Goal: Task Accomplishment & Management: Complete application form

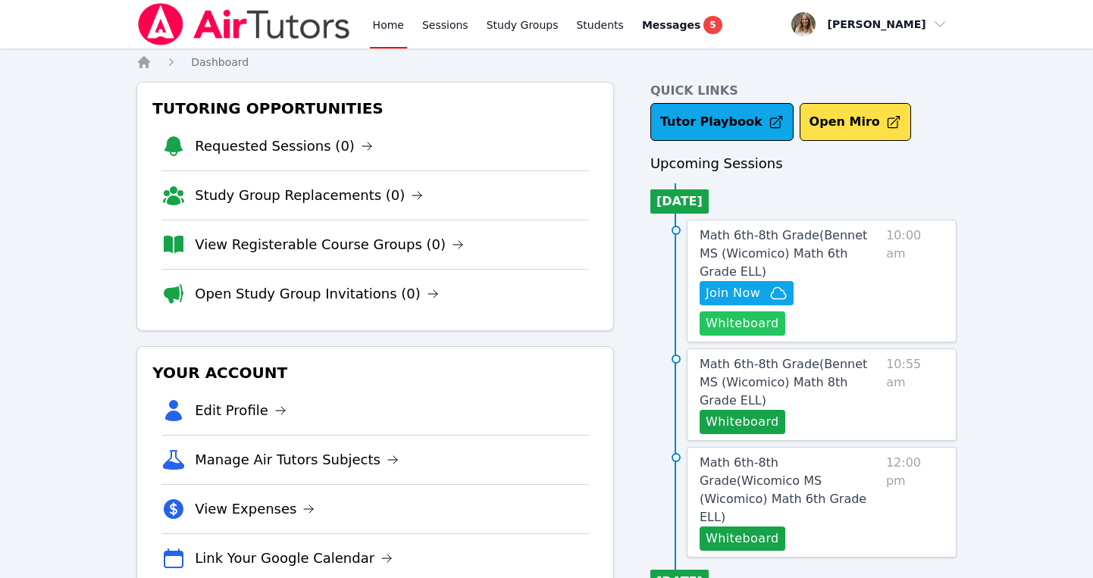
click at [785, 311] on button "Whiteboard" at bounding box center [742, 323] width 86 height 24
click at [743, 284] on span "Join Now" at bounding box center [732, 293] width 55 height 18
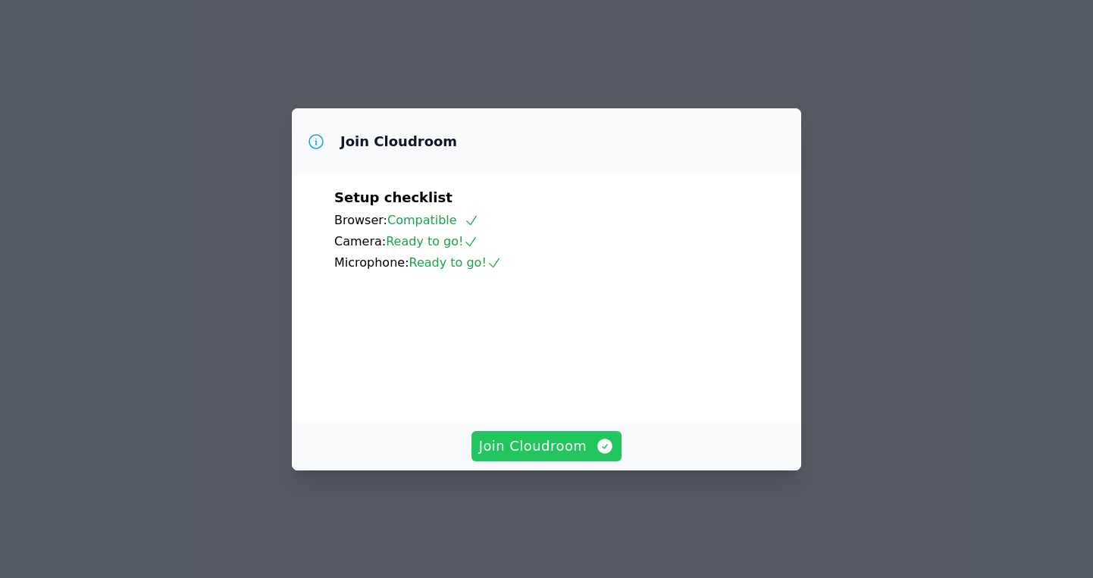
click at [543, 457] on span "Join Cloudroom" at bounding box center [547, 446] width 136 height 21
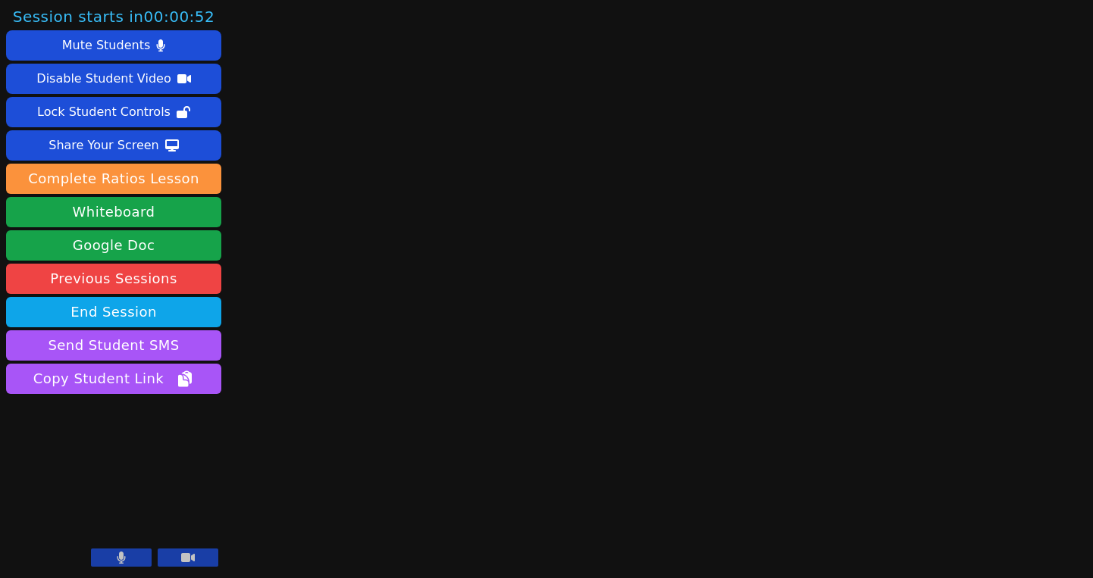
click at [135, 562] on button at bounding box center [121, 558] width 61 height 18
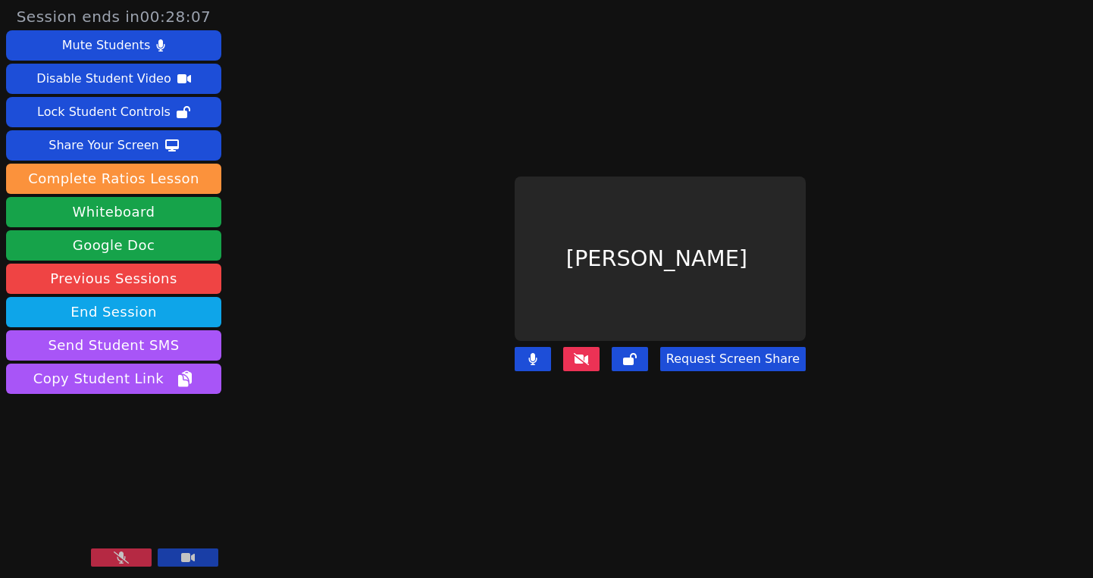
click at [122, 558] on icon at bounding box center [121, 558] width 15 height 12
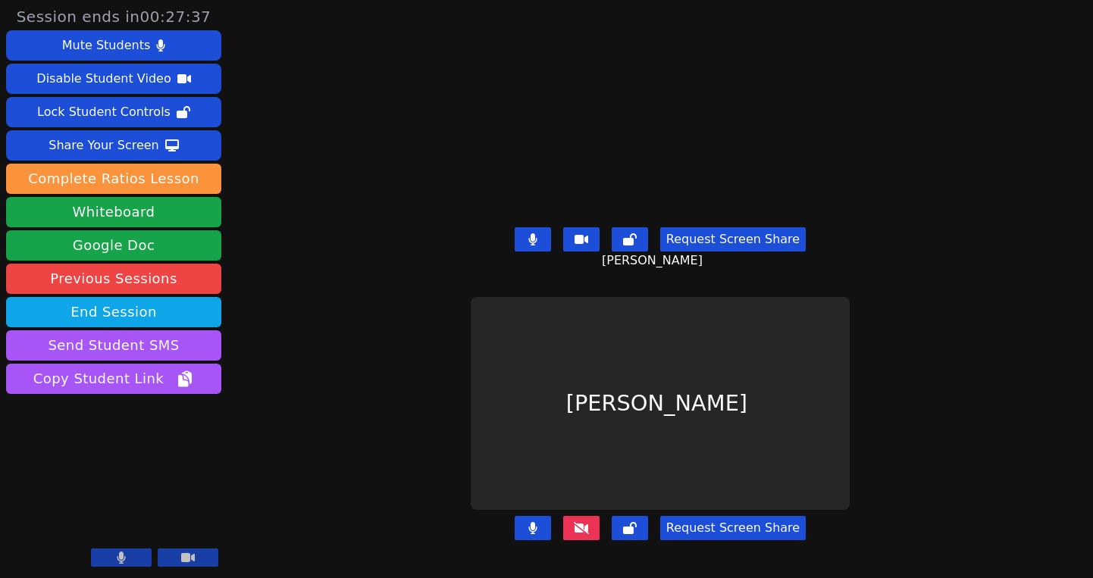
click at [583, 524] on icon at bounding box center [581, 528] width 15 height 12
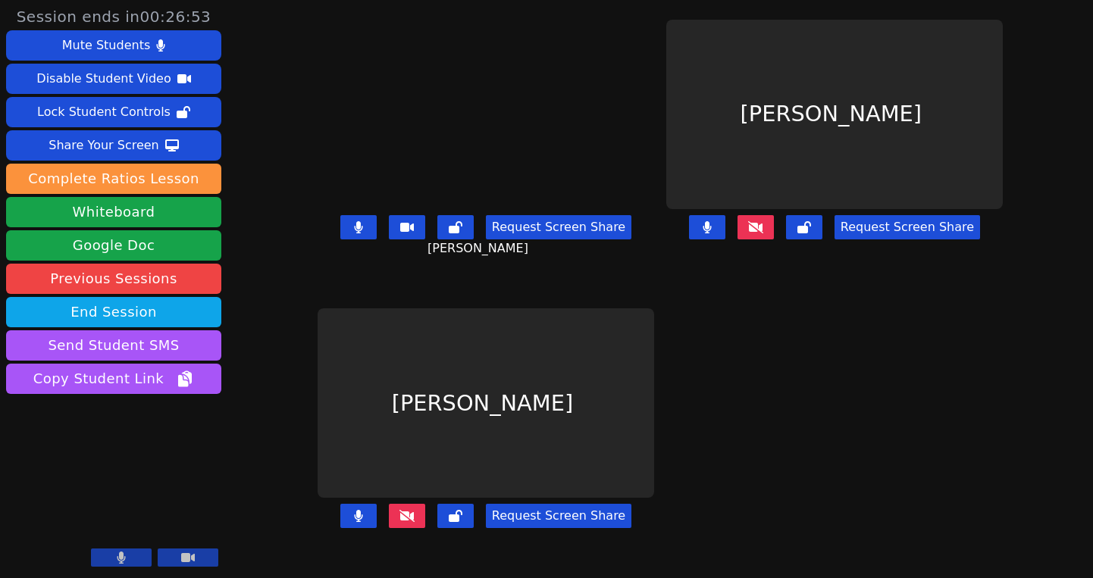
click at [399, 522] on icon at bounding box center [406, 516] width 15 height 12
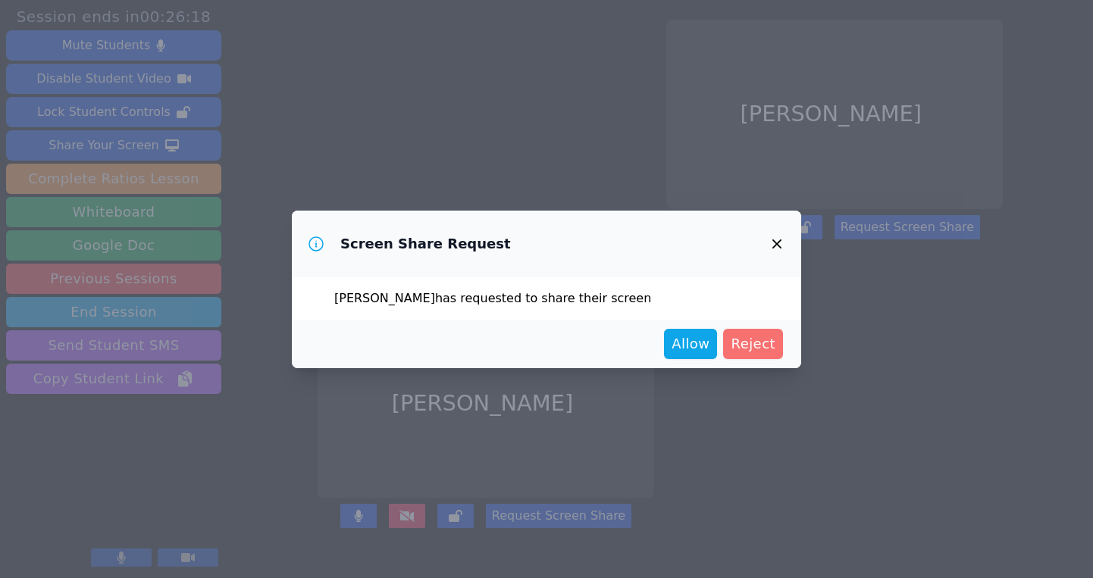
click at [752, 331] on button "Reject" at bounding box center [753, 344] width 60 height 30
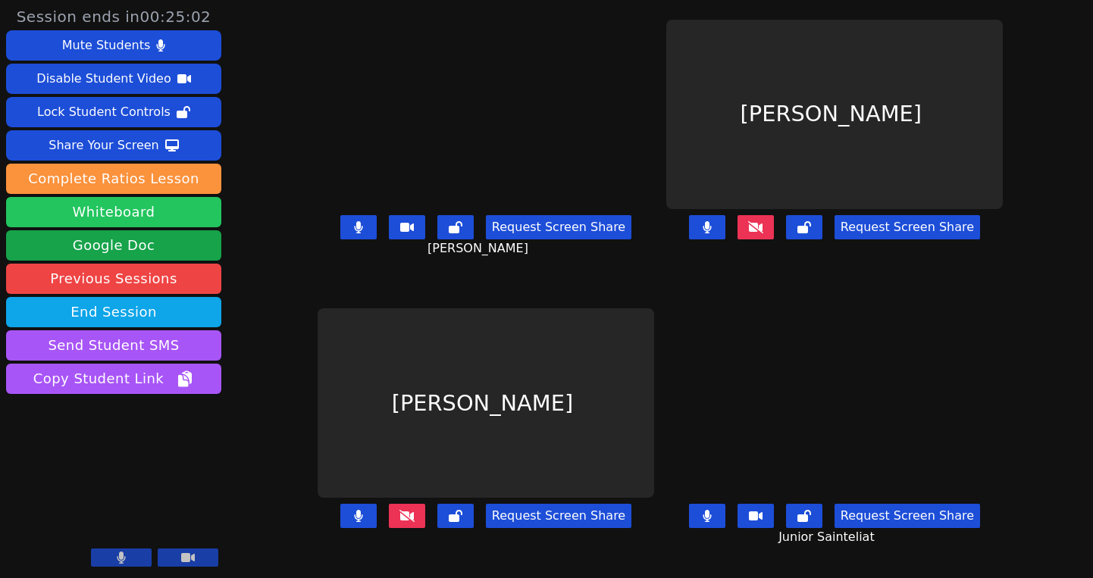
click at [157, 210] on button "Whiteboard" at bounding box center [113, 212] width 215 height 30
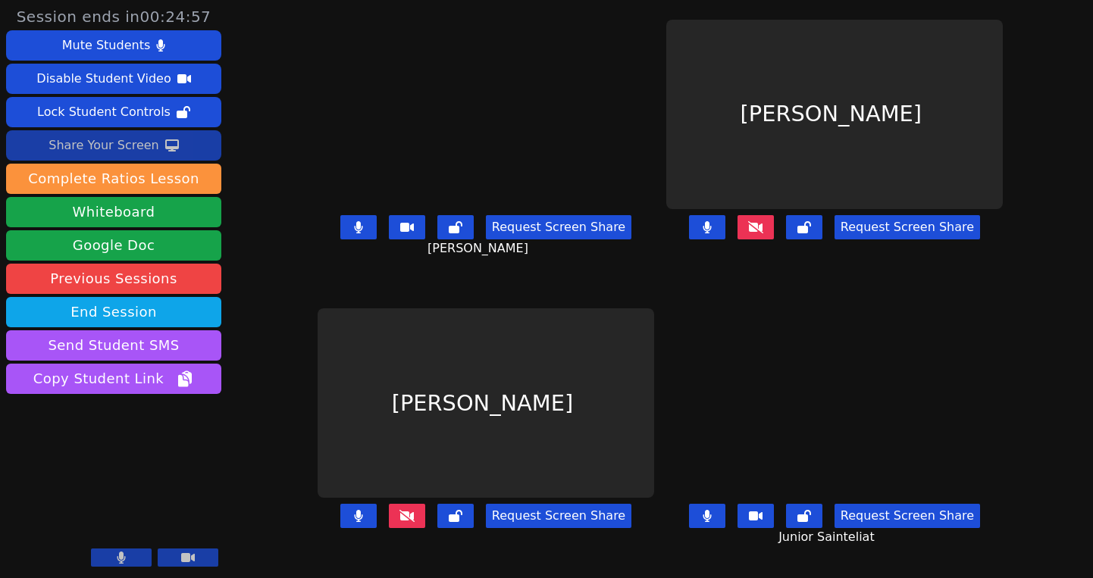
click at [105, 145] on div "Share Your Screen" at bounding box center [103, 145] width 111 height 24
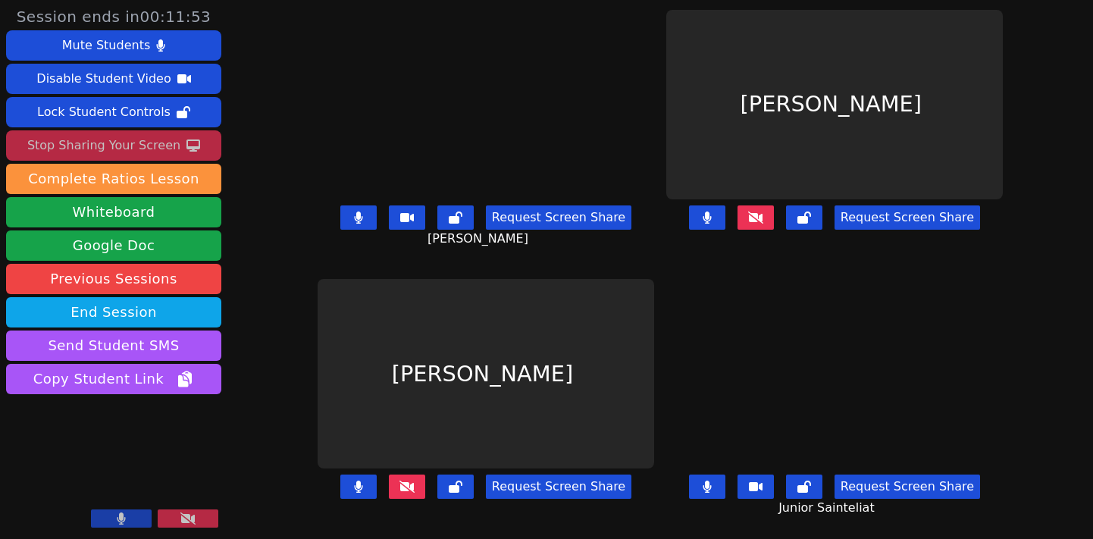
click at [189, 520] on icon at bounding box center [187, 518] width 15 height 12
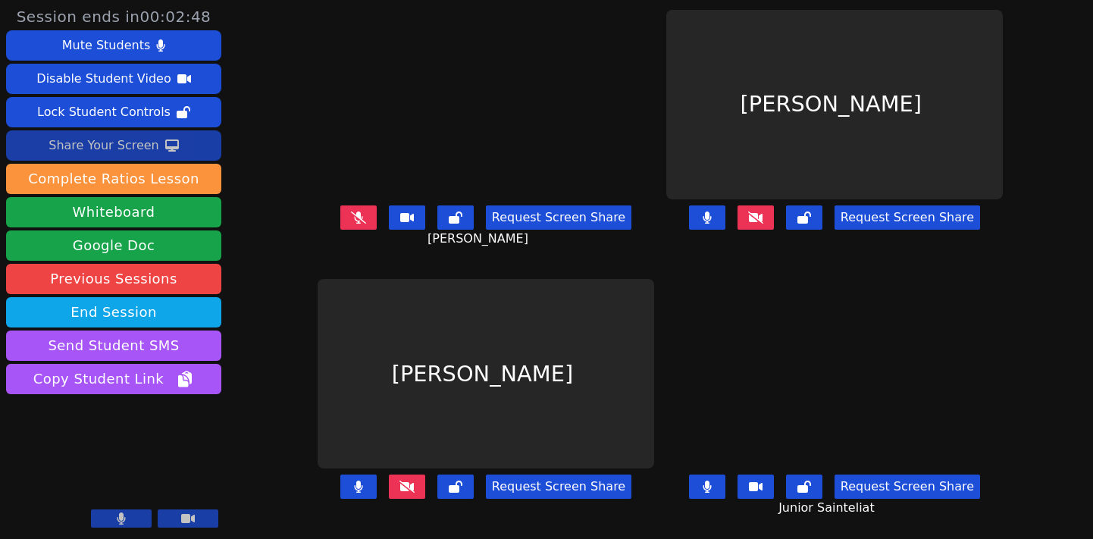
click at [351, 221] on icon at bounding box center [358, 217] width 15 height 12
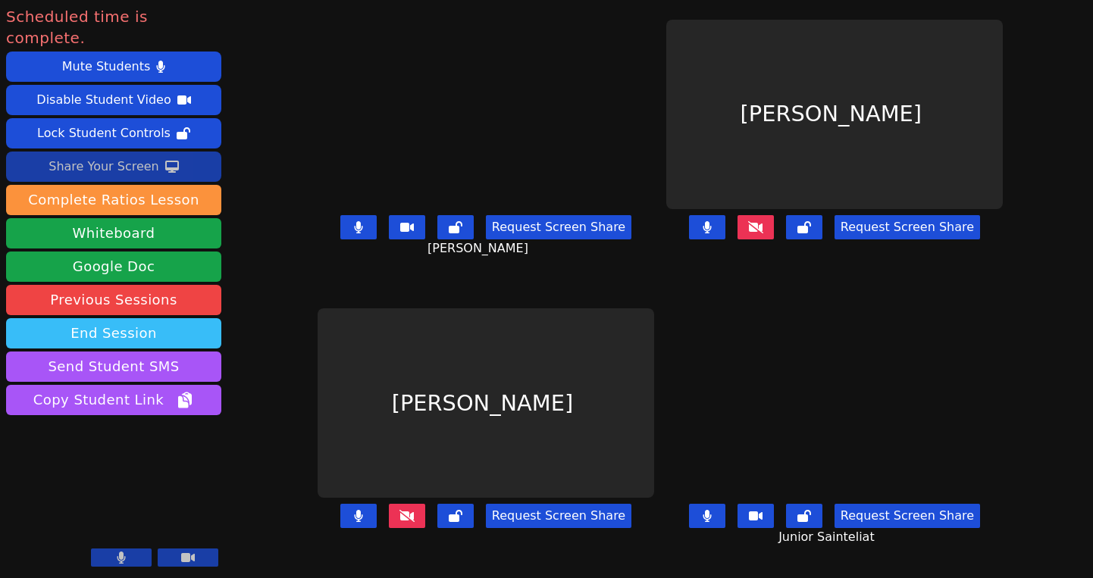
click at [145, 318] on button "End Session" at bounding box center [113, 333] width 215 height 30
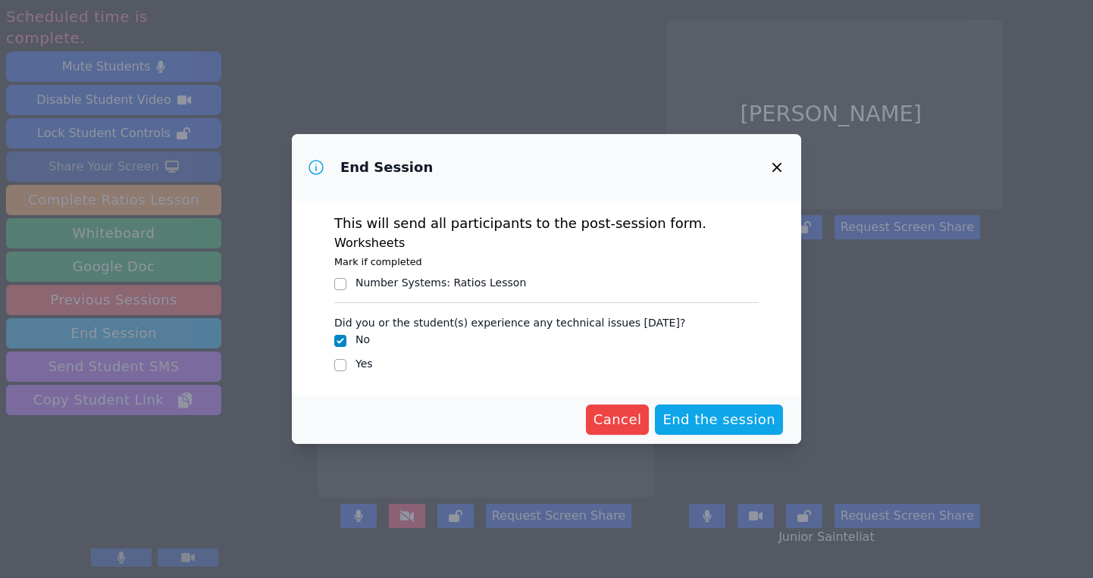
click at [344, 372] on div at bounding box center [340, 365] width 12 height 18
click at [337, 357] on div at bounding box center [340, 365] width 12 height 18
click at [339, 361] on input "Yes" at bounding box center [340, 365] width 12 height 12
checkbox input "true"
checkbox input "false"
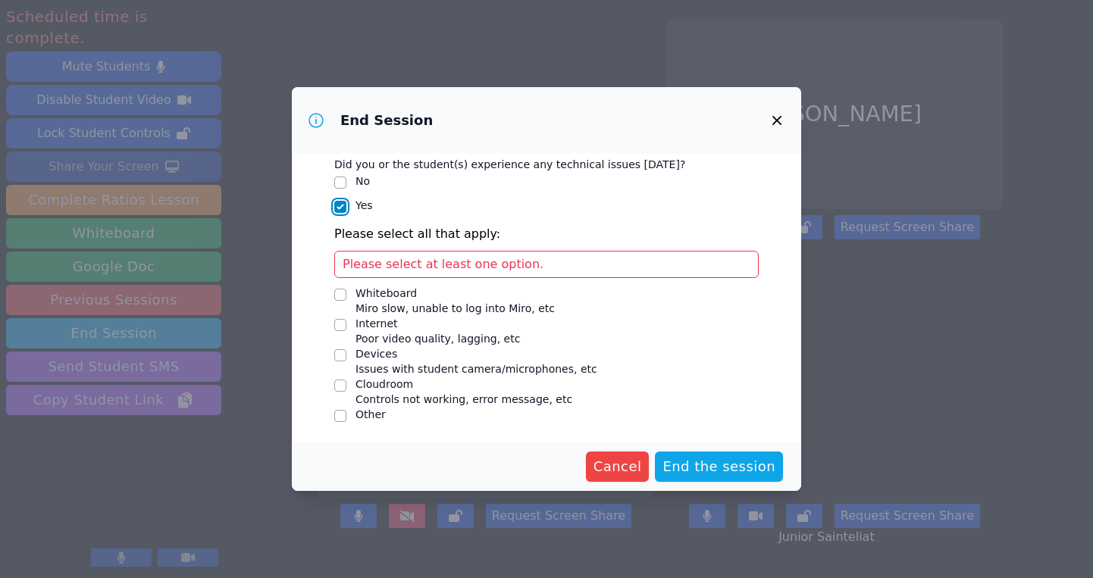
scroll to position [113, 0]
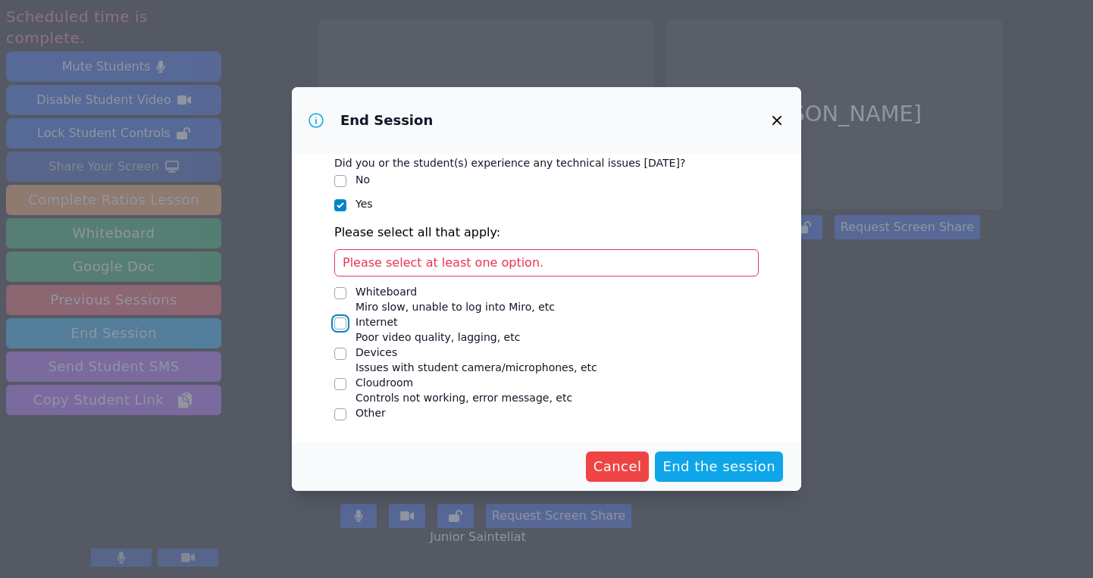
click at [343, 325] on input "Internet Poor video quality, lagging, etc" at bounding box center [340, 324] width 12 height 12
checkbox input "true"
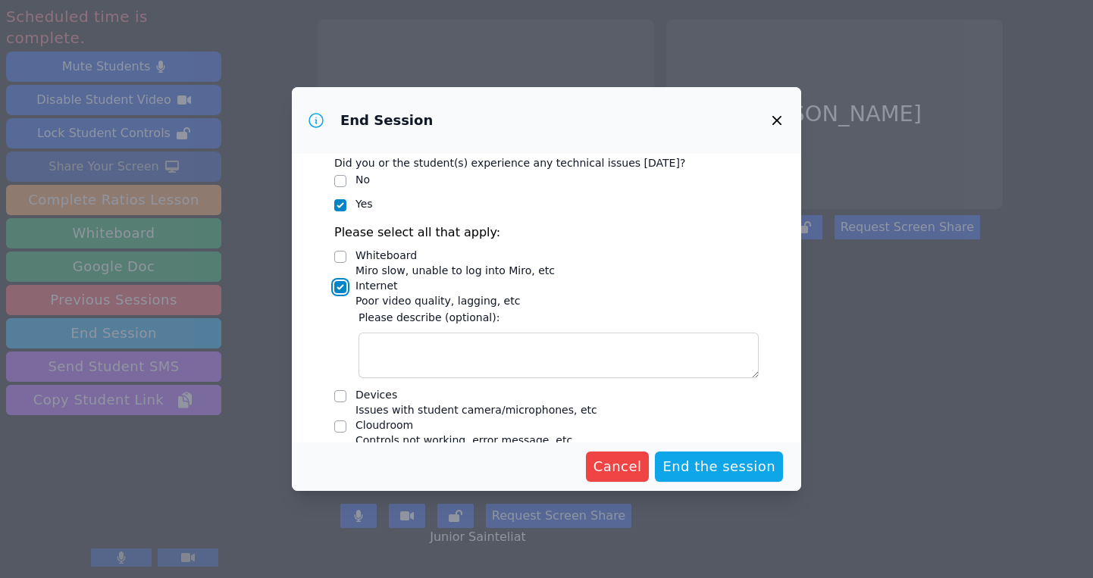
scroll to position [155, 0]
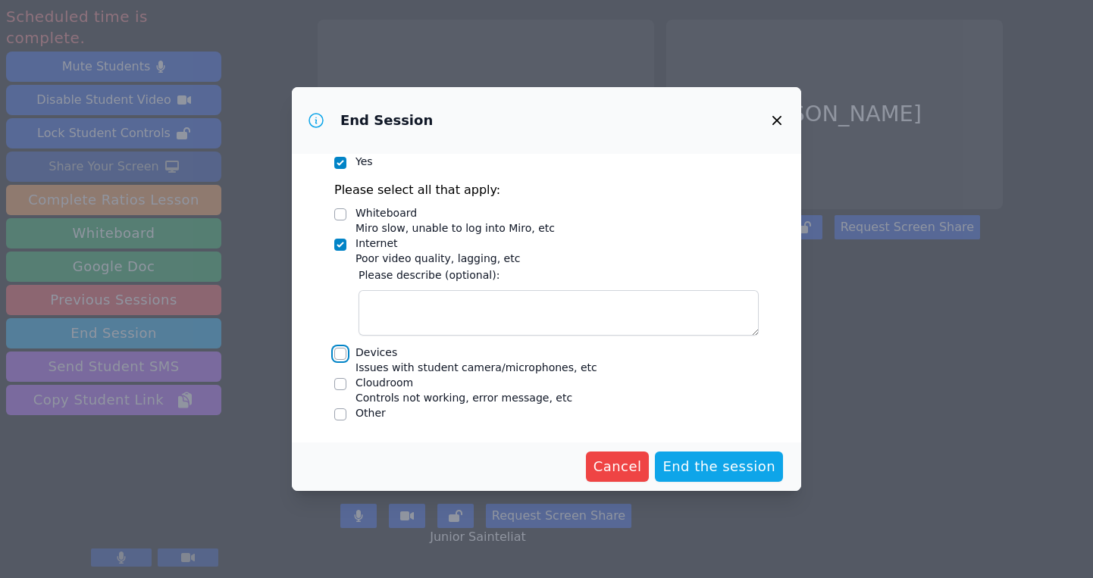
click at [342, 355] on input "Devices Issues with student camera/microphones, etc" at bounding box center [340, 354] width 12 height 12
checkbox input "true"
click at [341, 247] on input "Internet Poor video quality, lagging, etc" at bounding box center [340, 245] width 12 height 12
checkbox input "false"
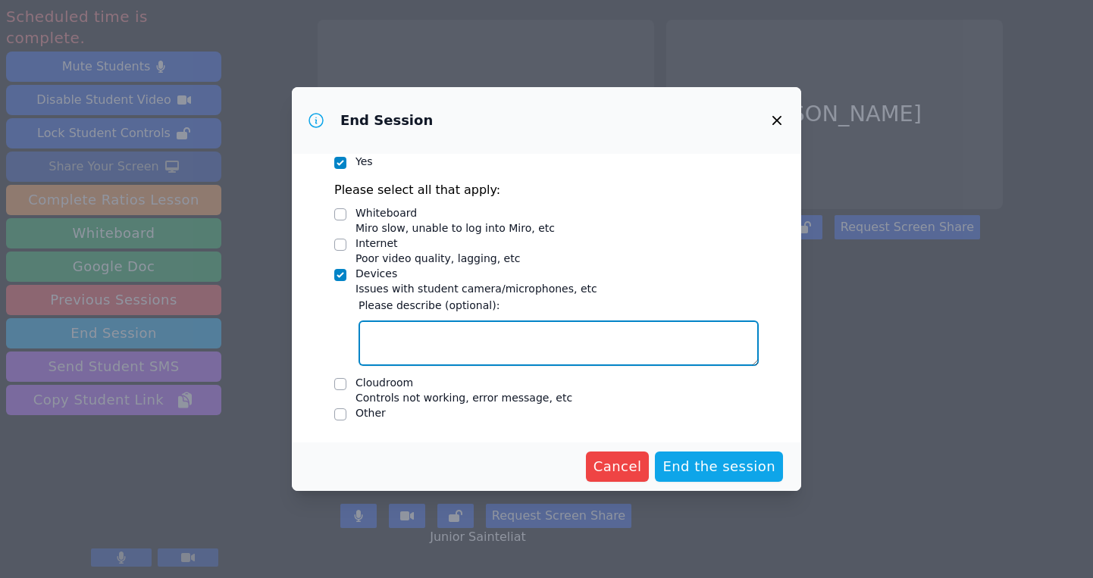
click at [393, 342] on textarea "Devices Issues with student camera/microphones, etc" at bounding box center [558, 343] width 400 height 45
type textarea "camera not working for Dashka and Wooderson. I wasn't able to hear Wooderson ei…"
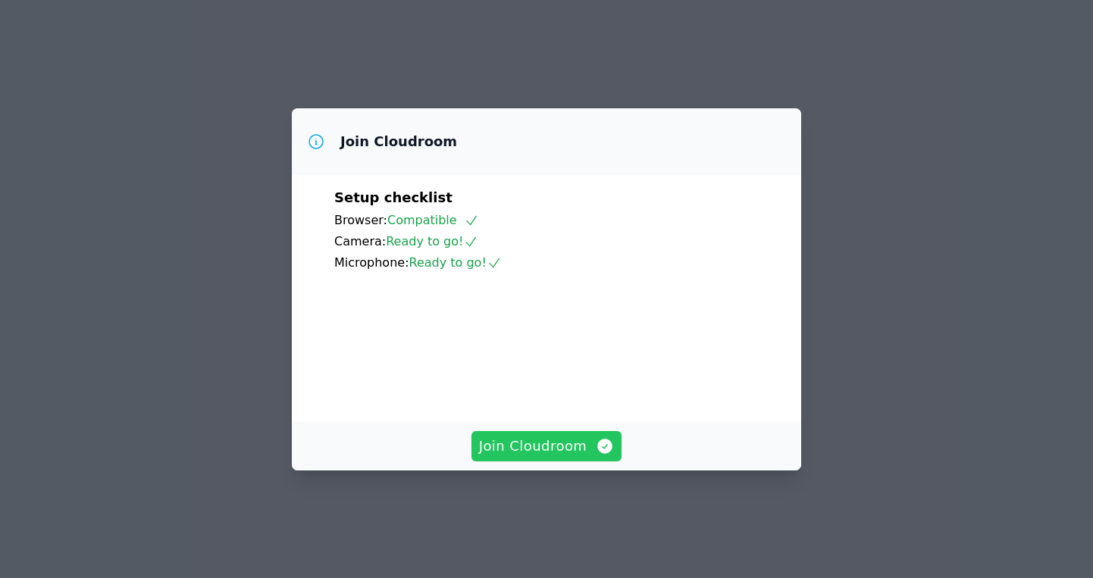
click at [535, 455] on button "Join Cloudroom" at bounding box center [546, 446] width 151 height 30
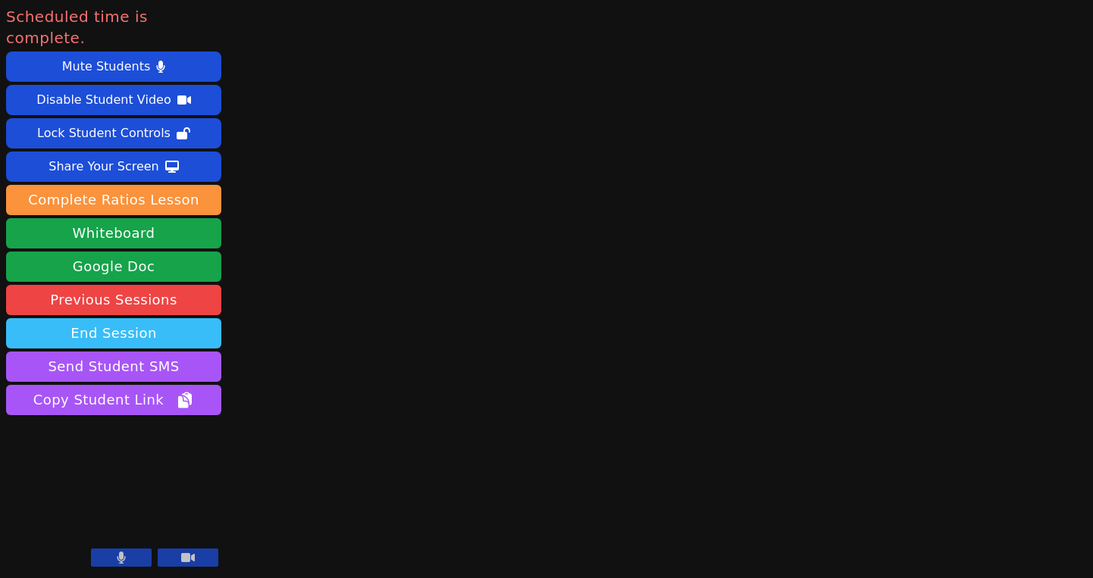
click at [114, 318] on button "End Session" at bounding box center [113, 333] width 215 height 30
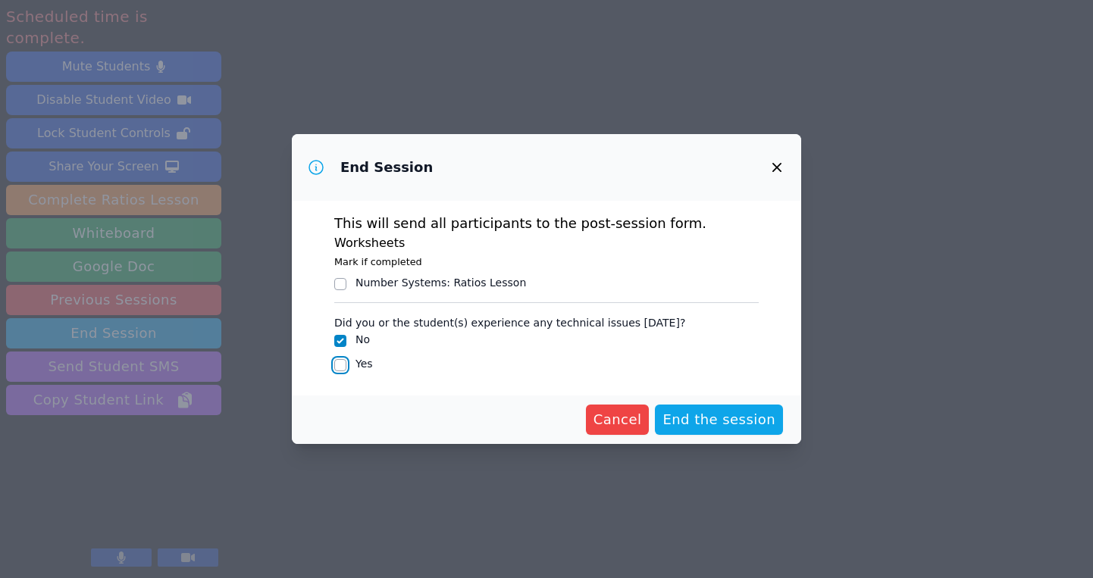
click at [338, 362] on input "Yes" at bounding box center [340, 365] width 12 height 12
checkbox input "true"
checkbox input "false"
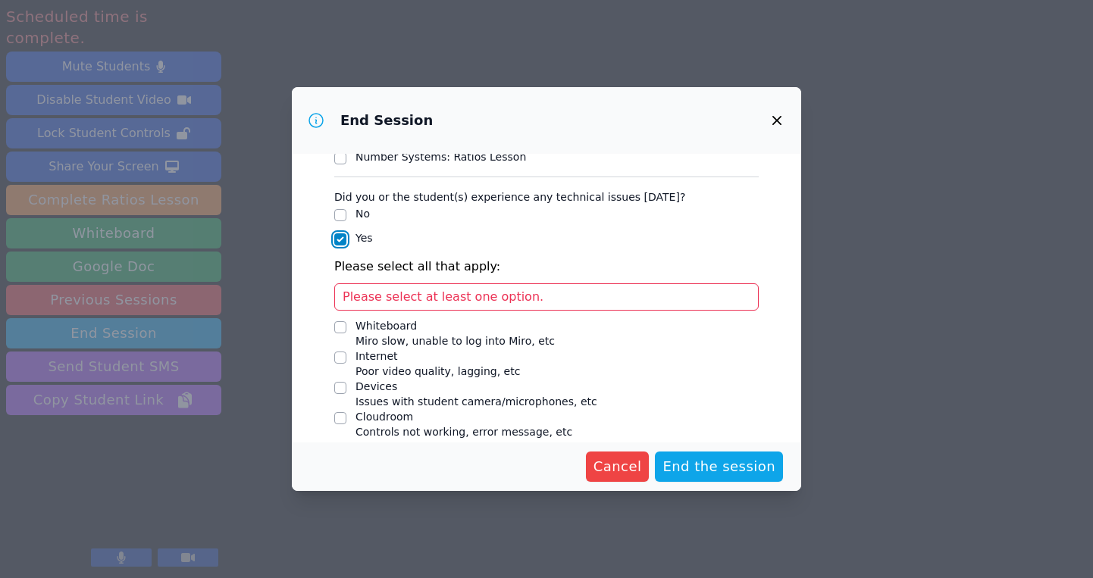
scroll to position [113, 0]
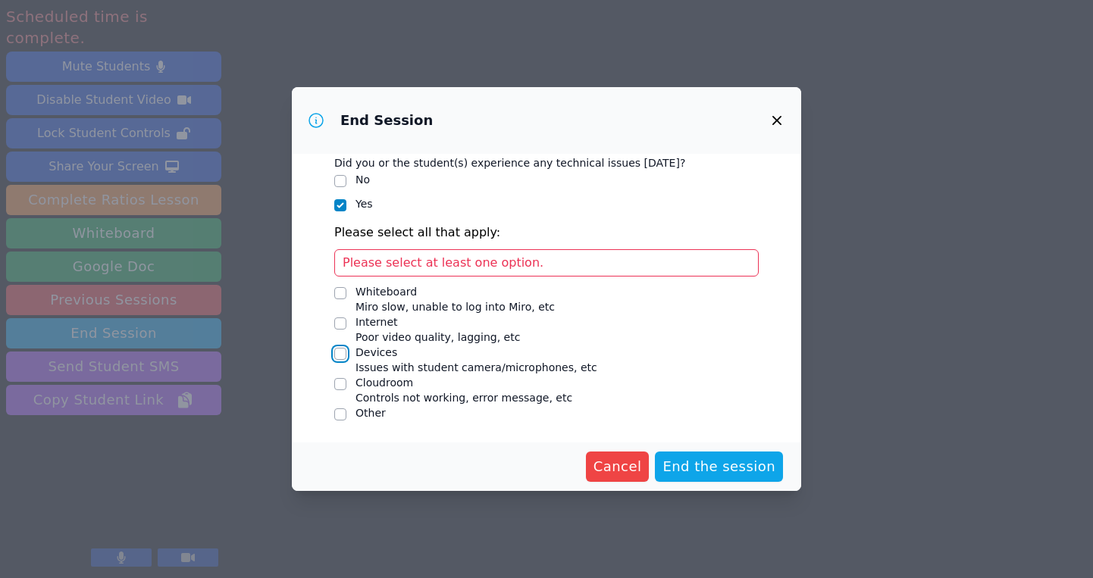
click at [337, 353] on input "Devices Issues with student camera/microphones, etc" at bounding box center [340, 354] width 12 height 12
checkbox input "true"
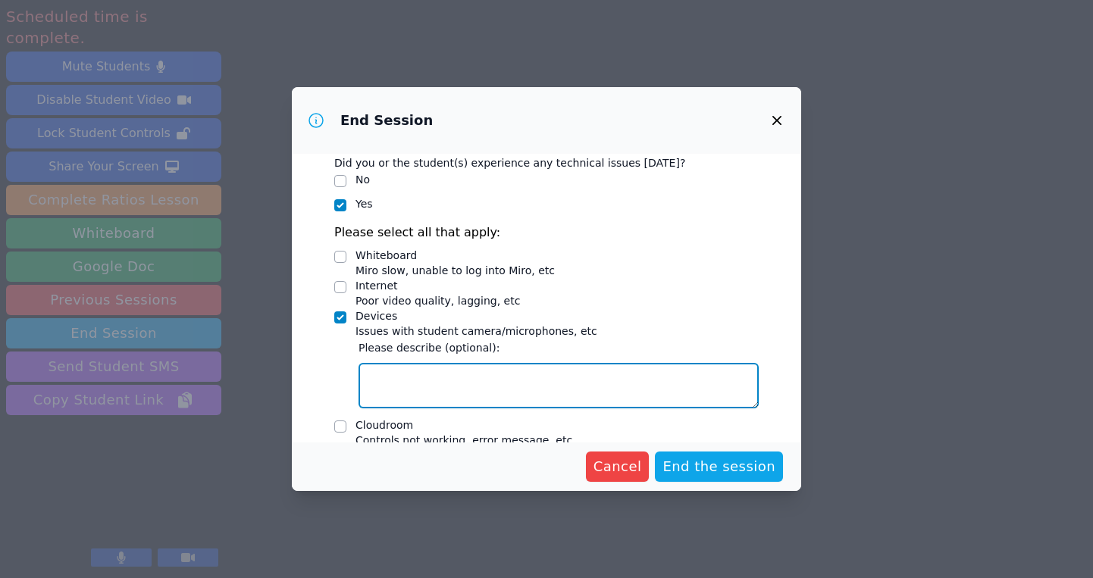
click at [393, 385] on textarea "Devices Issues with student camera/microphones, etc" at bounding box center [558, 385] width 400 height 45
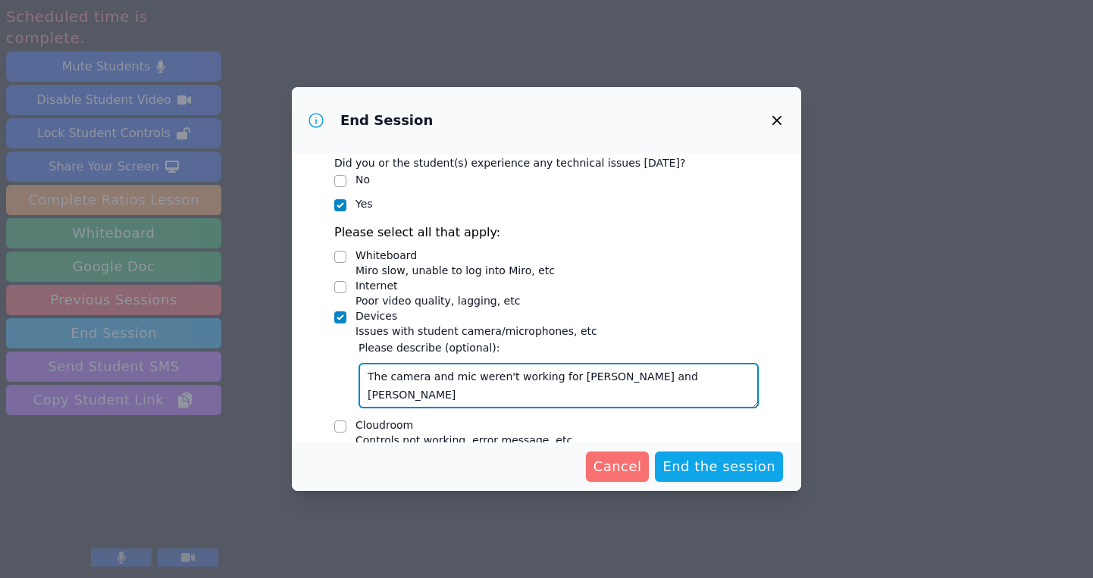
type textarea "The camera and mic weren't working for Dashka and Wooderson"
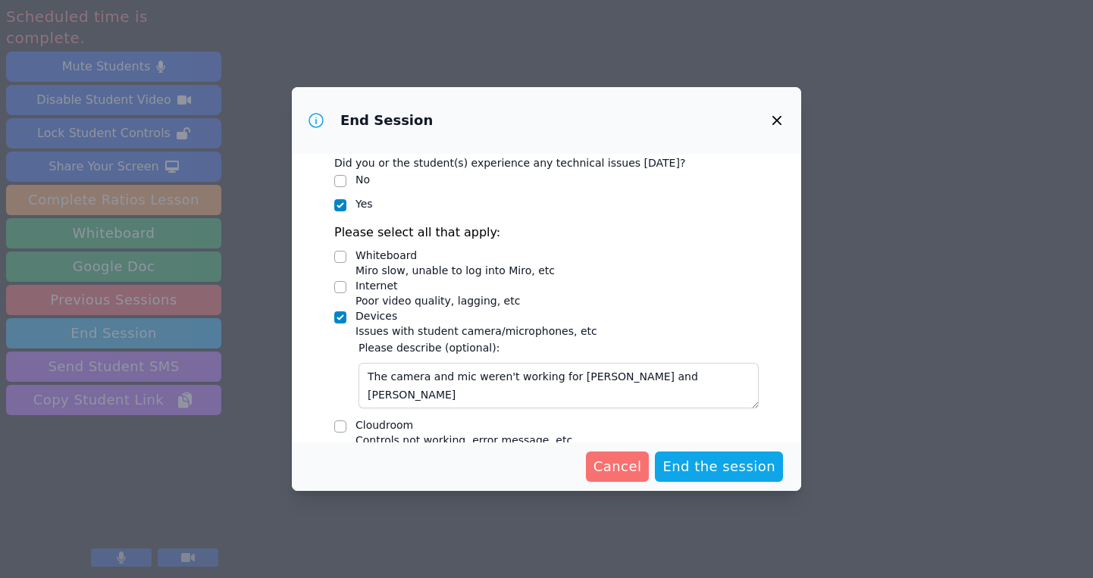
click at [628, 468] on span "Cancel" at bounding box center [617, 466] width 48 height 21
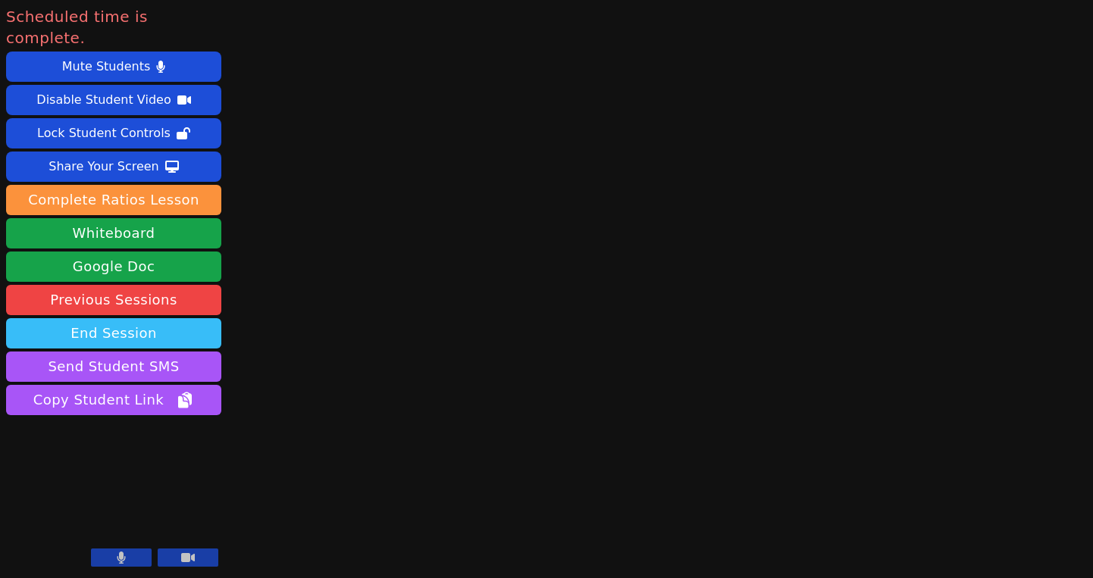
click at [146, 318] on button "End Session" at bounding box center [113, 333] width 215 height 30
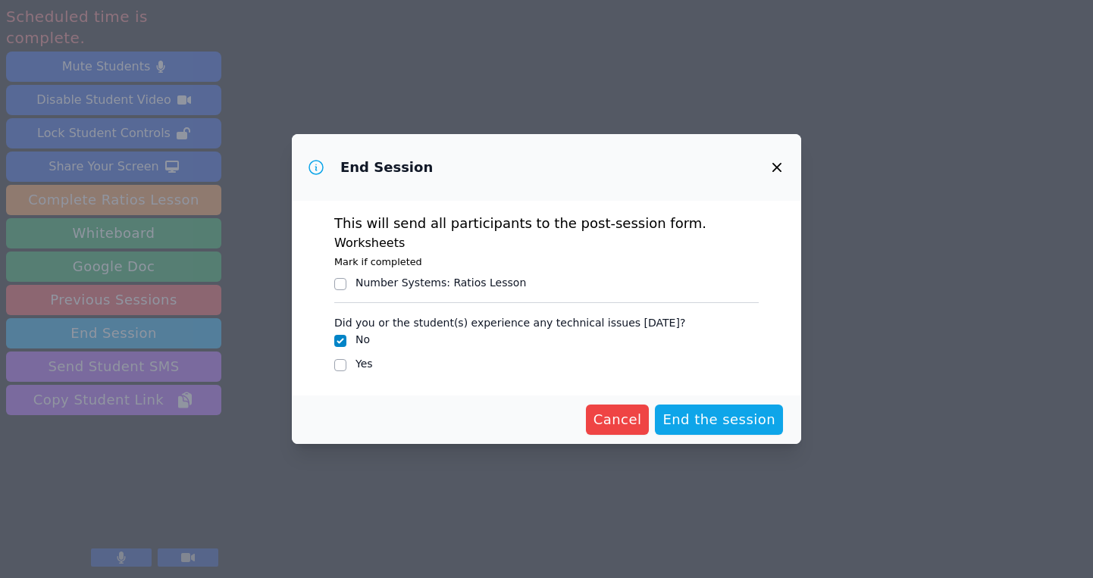
click at [378, 367] on div "Yes" at bounding box center [546, 365] width 424 height 18
click at [366, 362] on label "Yes" at bounding box center [363, 364] width 17 height 12
click at [346, 362] on input "Yes" at bounding box center [340, 365] width 12 height 12
checkbox input "true"
checkbox input "false"
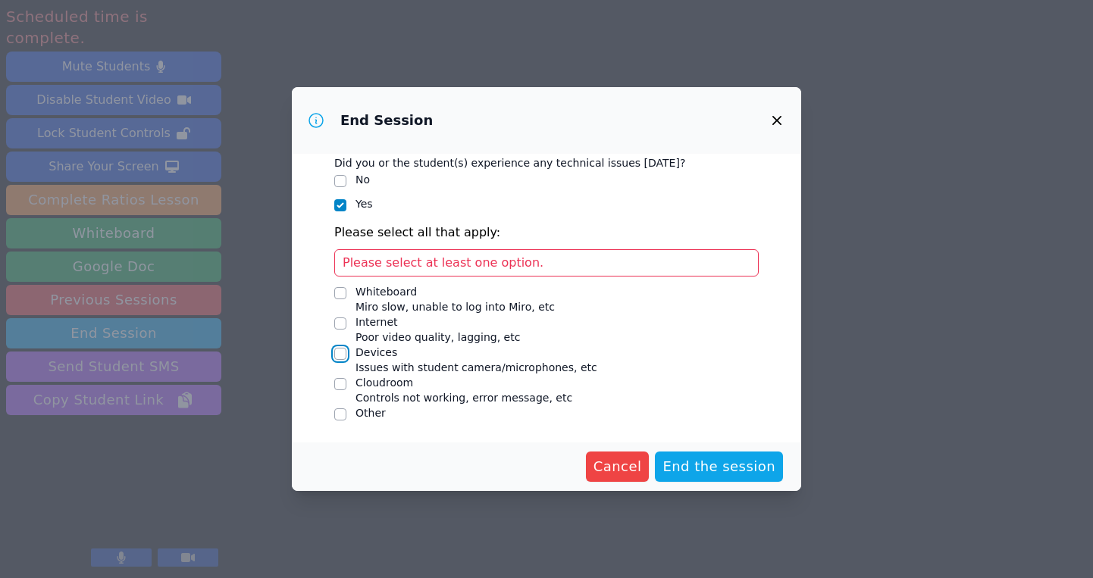
click at [336, 355] on input "Devices Issues with student camera/microphones, etc" at bounding box center [340, 354] width 12 height 12
checkbox input "true"
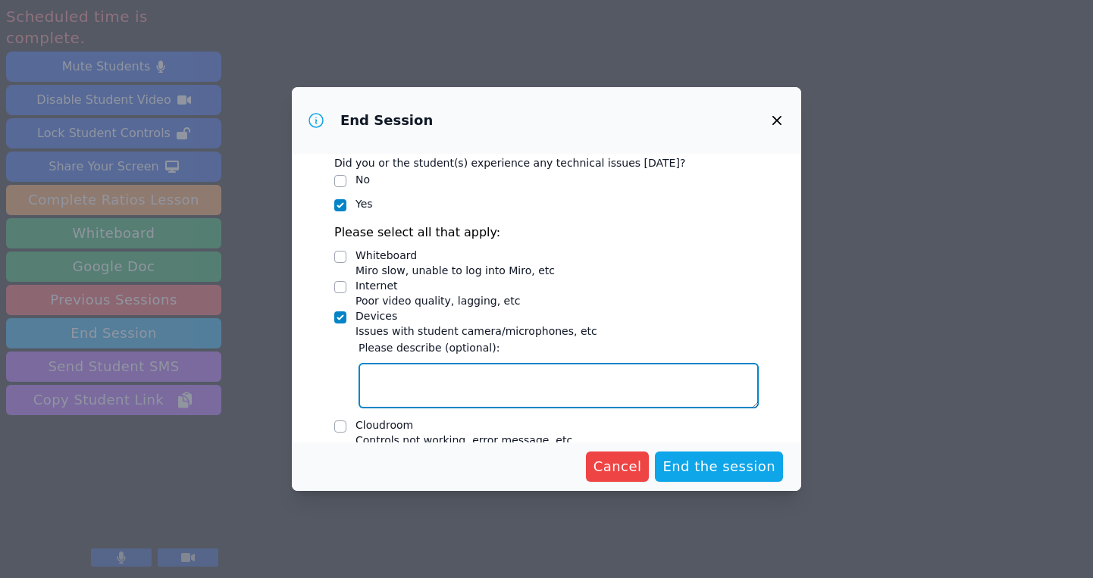
click at [403, 380] on textarea "Devices Issues with student camera/microphones, etc" at bounding box center [558, 385] width 400 height 45
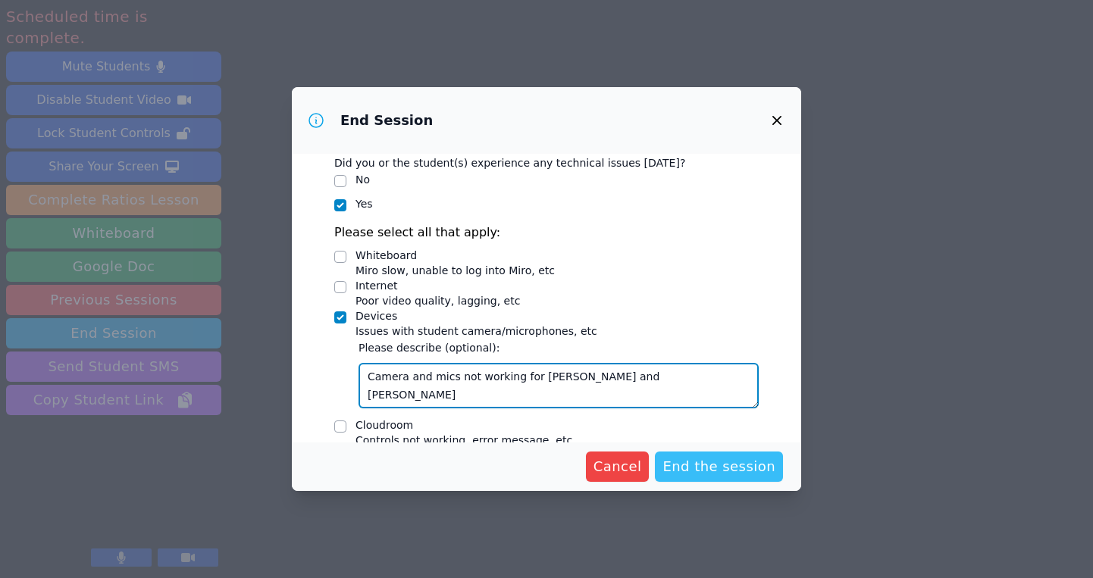
type textarea "Camera and mics not working for Dashka and Wooderson"
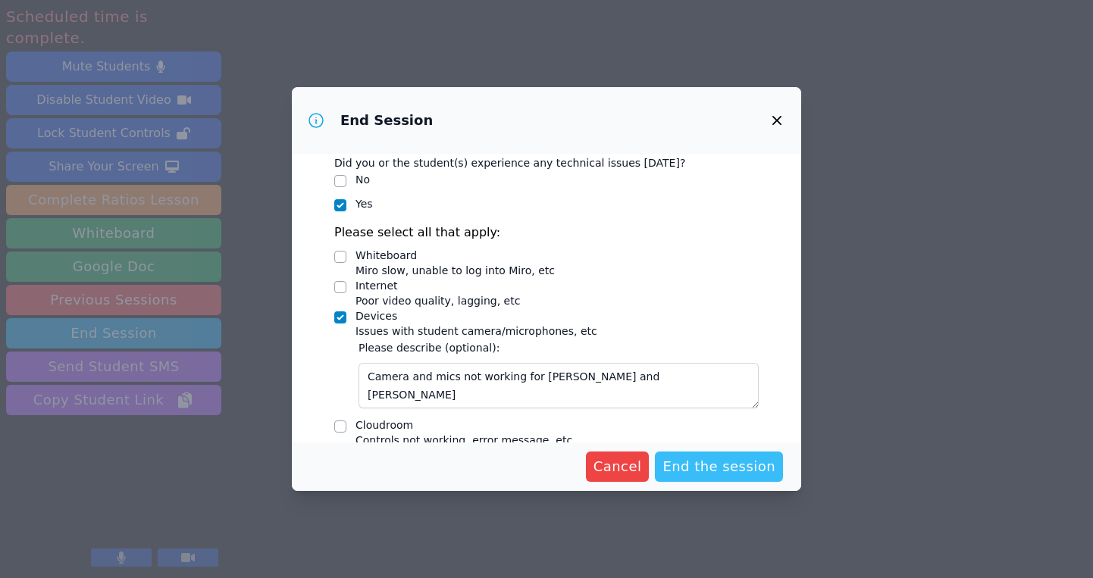
click at [765, 471] on span "End the session" at bounding box center [718, 466] width 113 height 21
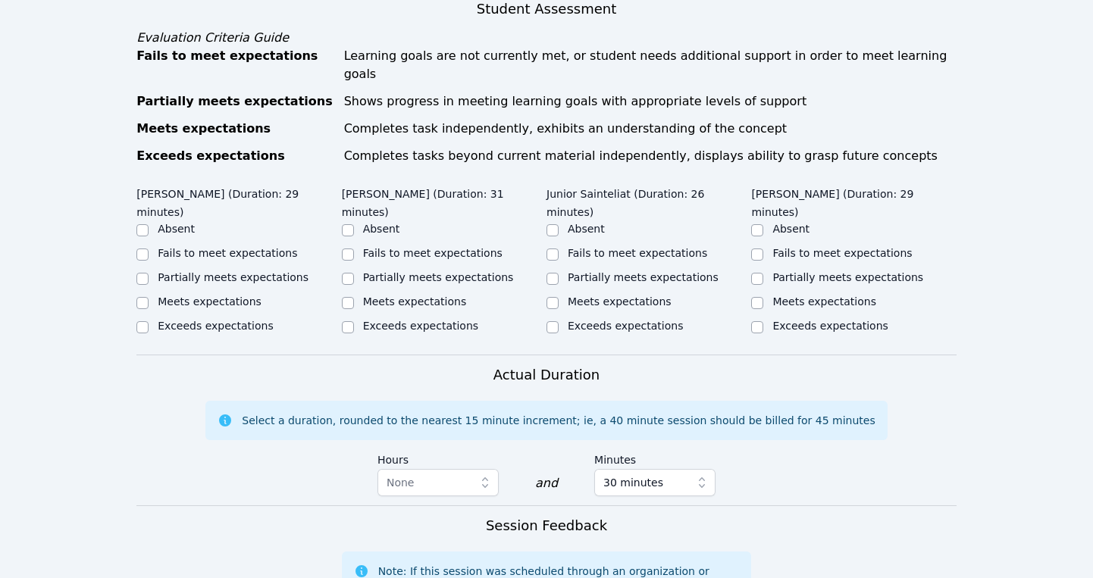
scroll to position [751, 0]
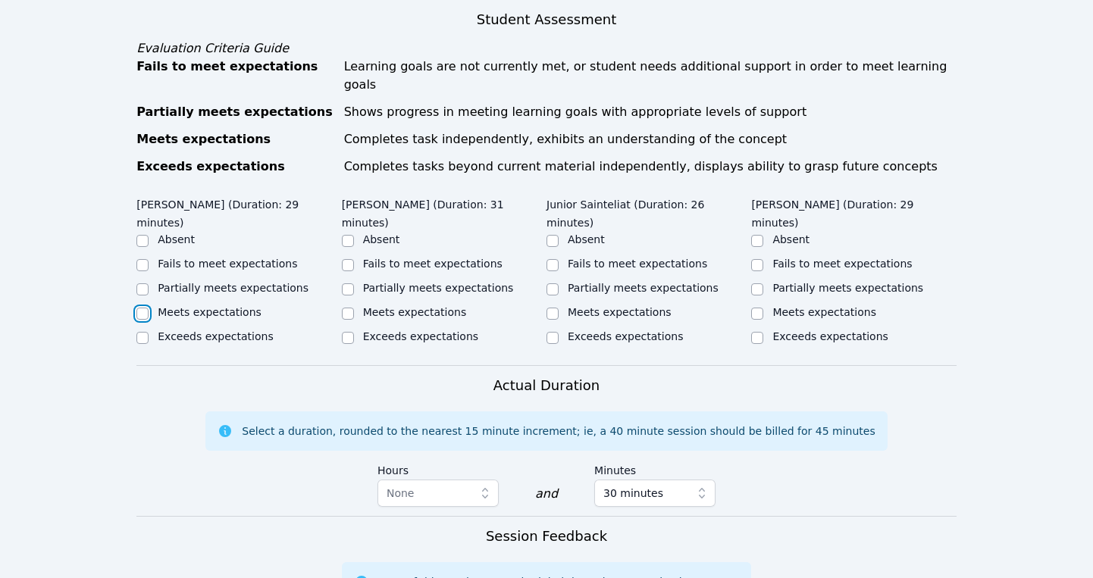
click at [139, 308] on input "Meets expectations" at bounding box center [142, 314] width 12 height 12
checkbox input "true"
click at [371, 306] on label "Meets expectations" at bounding box center [415, 312] width 104 height 12
click at [354, 308] on input "Meets expectations" at bounding box center [348, 314] width 12 height 12
checkbox input "true"
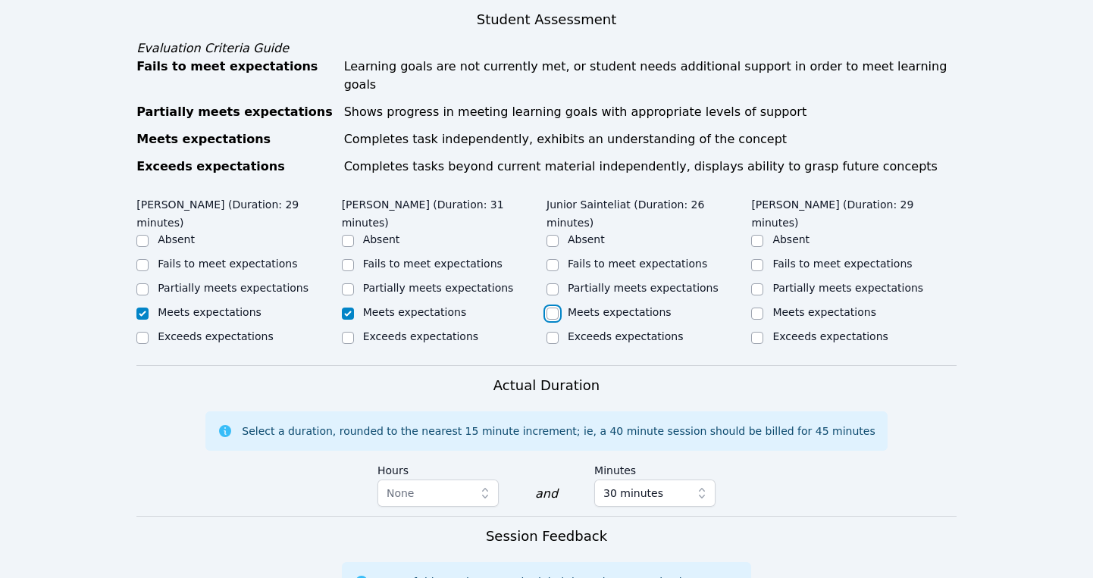
click at [555, 308] on input "Meets expectations" at bounding box center [552, 314] width 12 height 12
checkbox input "true"
click at [782, 306] on label "Meets expectations" at bounding box center [824, 312] width 104 height 12
click at [763, 308] on input "Meets expectations" at bounding box center [757, 314] width 12 height 12
checkbox input "true"
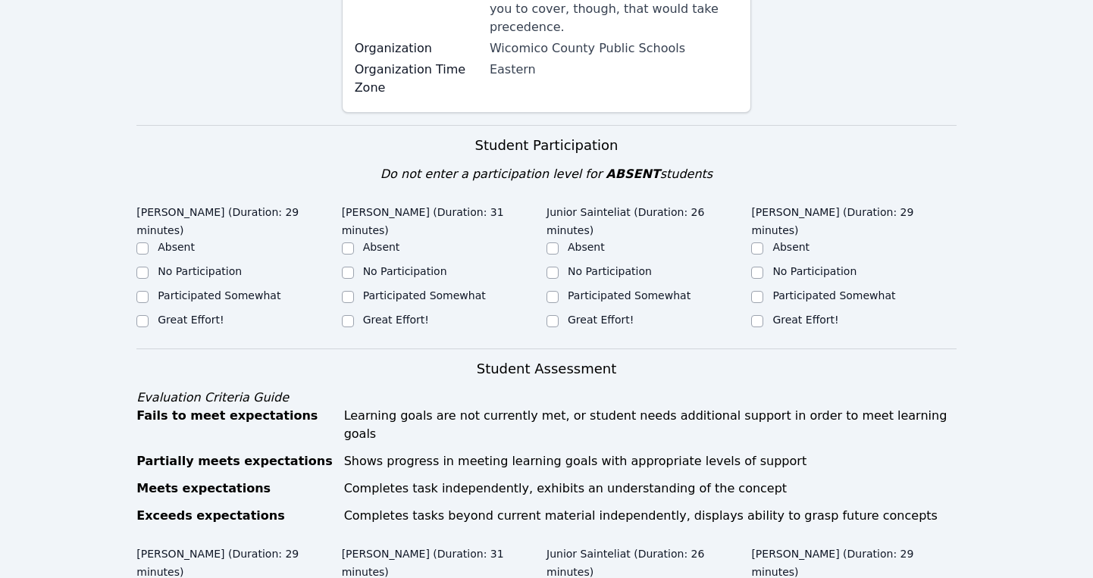
scroll to position [404, 0]
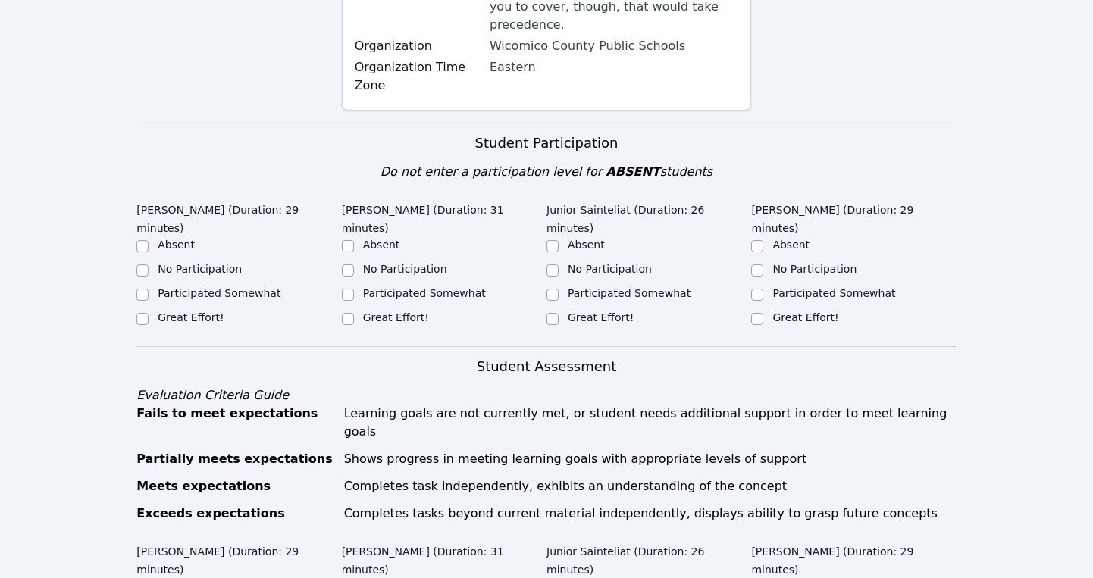
click at [191, 311] on label "Great Effort!" at bounding box center [191, 317] width 66 height 12
click at [149, 313] on input "Great Effort!" at bounding box center [142, 319] width 12 height 12
checkbox input "true"
click at [348, 313] on input "Great Effort!" at bounding box center [348, 319] width 12 height 12
checkbox input "true"
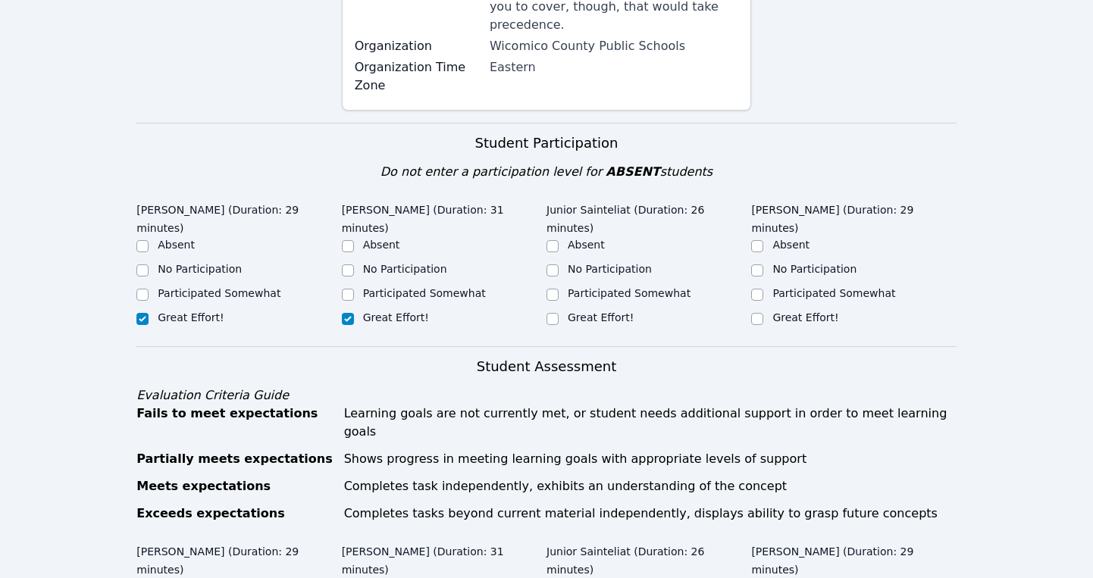
click at [577, 311] on label "Great Effort!" at bounding box center [601, 317] width 66 height 12
click at [558, 313] on input "Great Effort!" at bounding box center [552, 319] width 12 height 12
checkbox input "true"
click at [815, 311] on label "Great Effort!" at bounding box center [805, 317] width 66 height 12
click at [763, 313] on input "Great Effort!" at bounding box center [757, 319] width 12 height 12
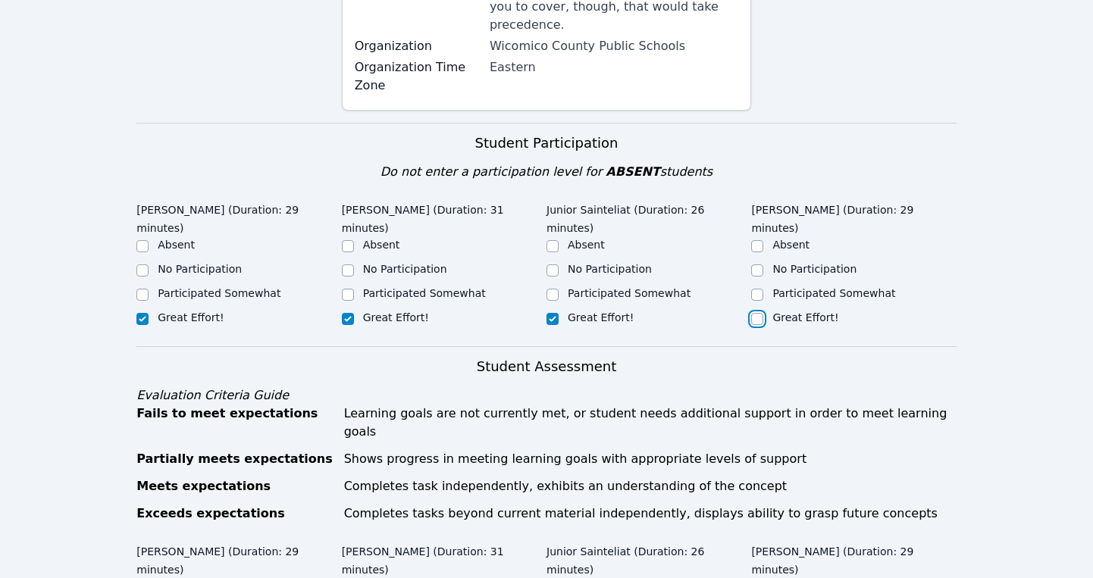
checkbox input "true"
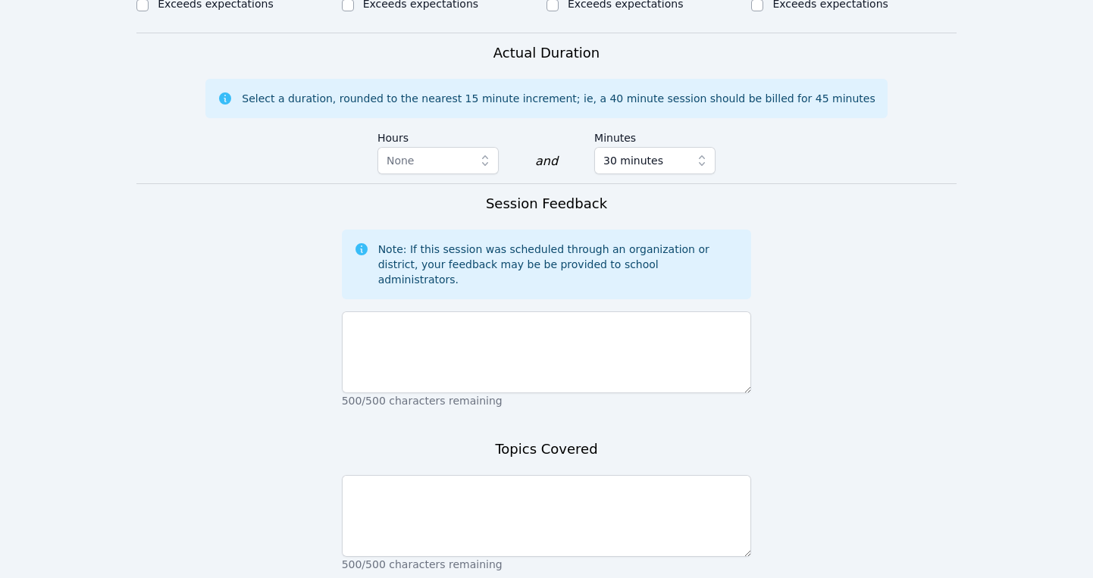
scroll to position [1133, 0]
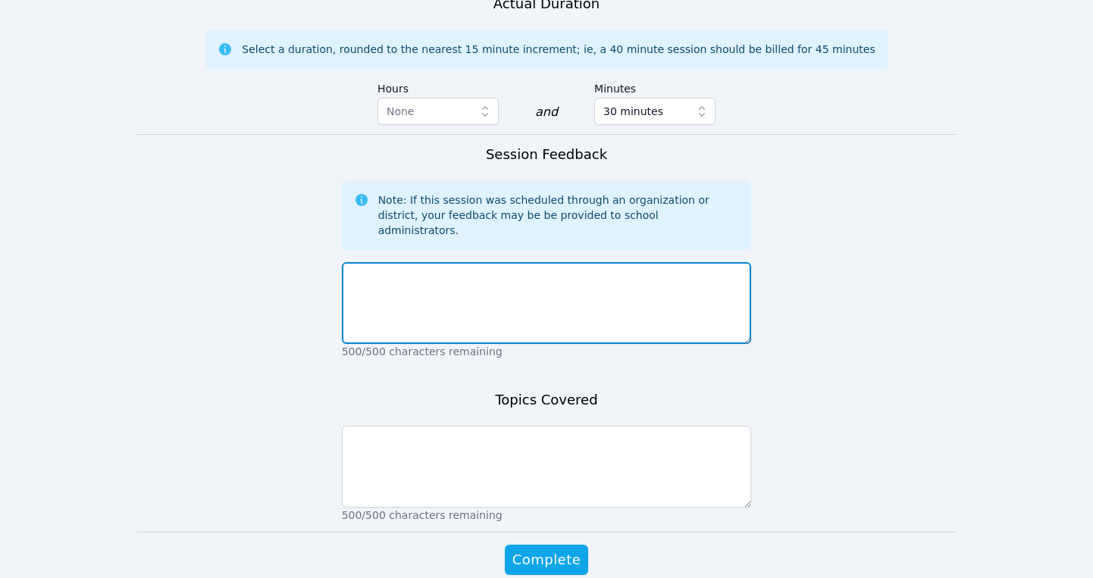
click at [429, 262] on textarea at bounding box center [547, 303] width 410 height 82
type textarea "T"
type textarea "First session. The students all tried their best even if their computers weren'…"
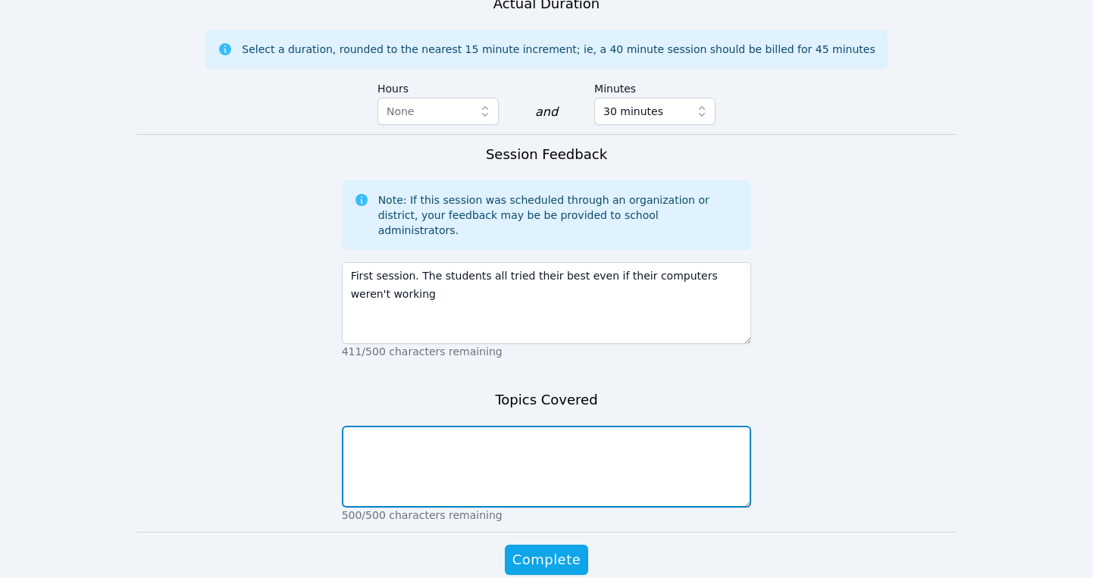
click at [423, 426] on textarea at bounding box center [547, 467] width 410 height 82
type textarea "We introduced ourselves"
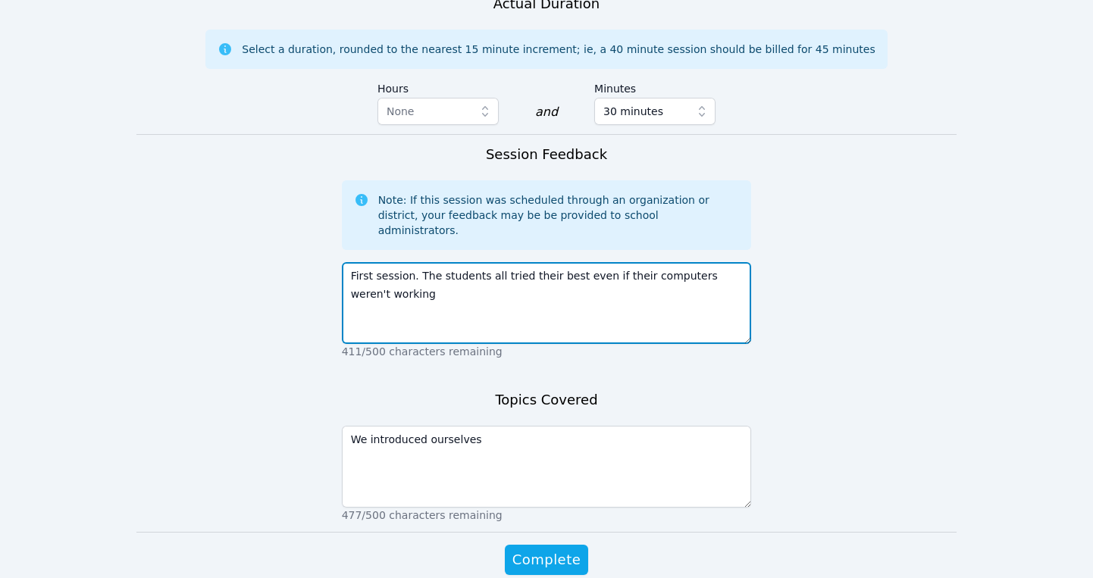
click at [603, 262] on textarea "First session. The students all tried their best even if their computers weren'…" at bounding box center [547, 303] width 410 height 82
click at [445, 262] on textarea "First session. The students all tried their best even when their computers were…" at bounding box center [547, 303] width 410 height 82
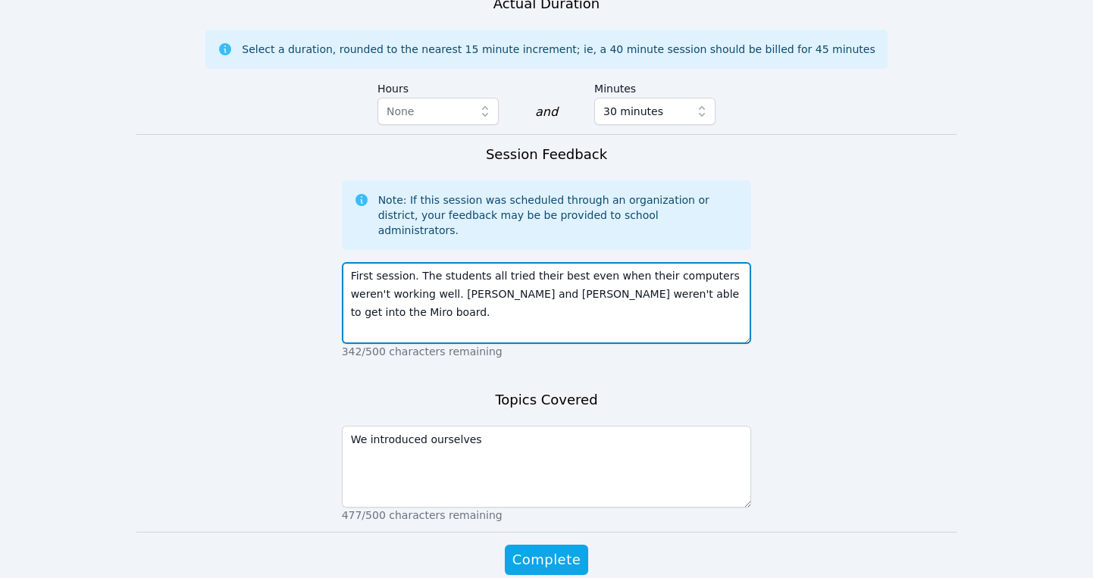
type textarea "First session. The students all tried their best even when their computers were…"
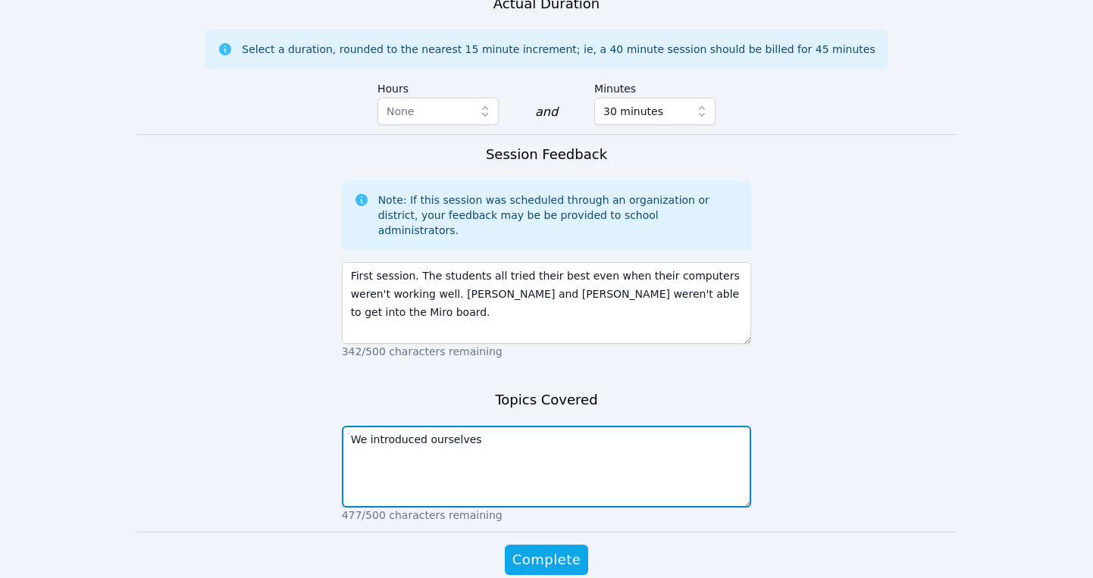
click at [480, 426] on textarea "We introduced ourselves" at bounding box center [547, 467] width 410 height 82
type textarea "We introduced ourselves and learned how to use the Miro Board"
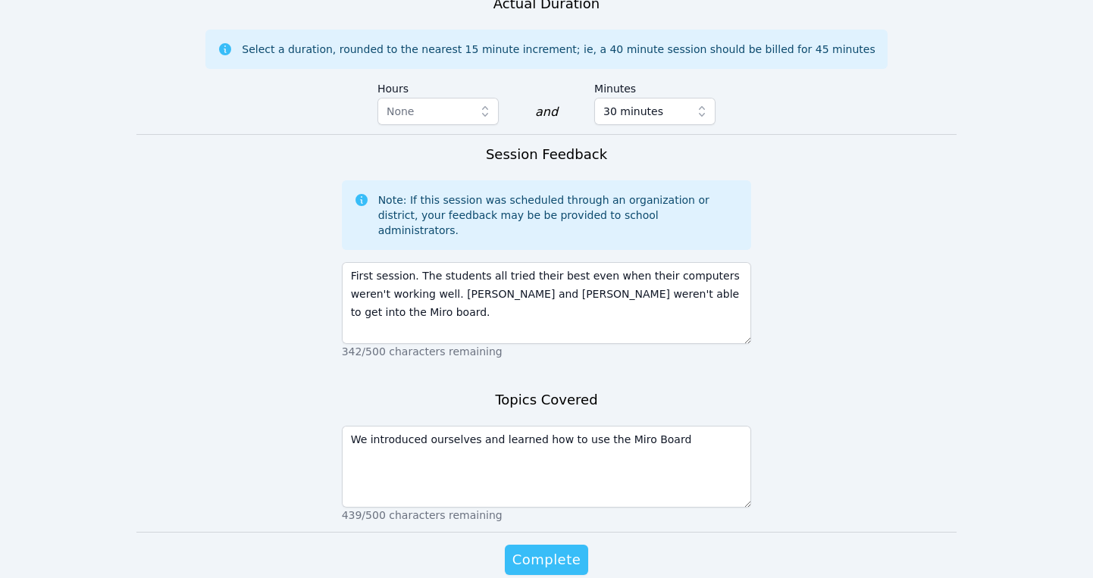
click at [549, 549] on span "Complete" at bounding box center [546, 559] width 68 height 21
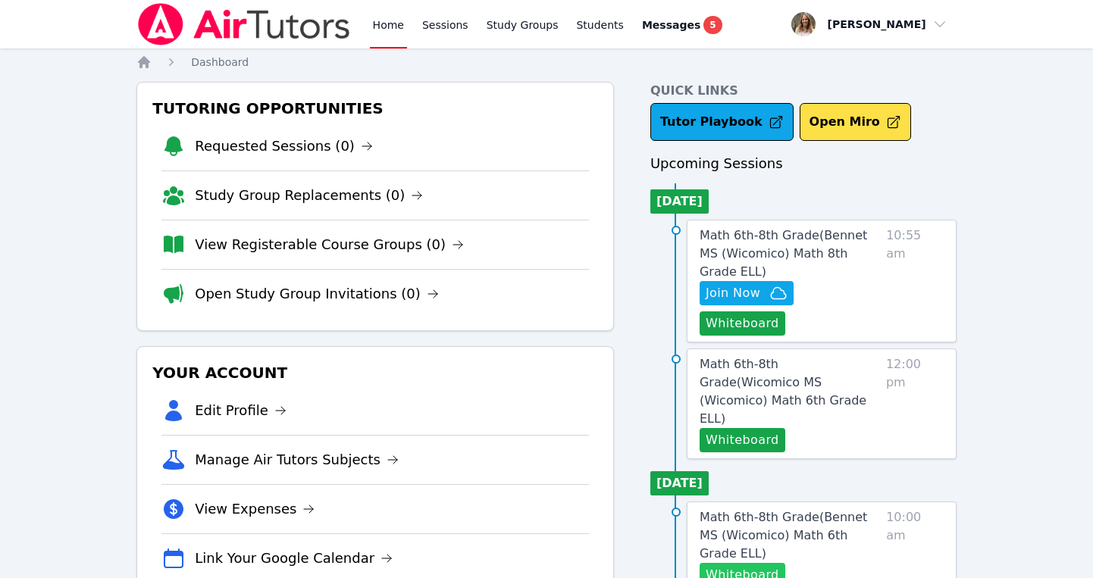
click at [737, 563] on button "Whiteboard" at bounding box center [742, 575] width 86 height 24
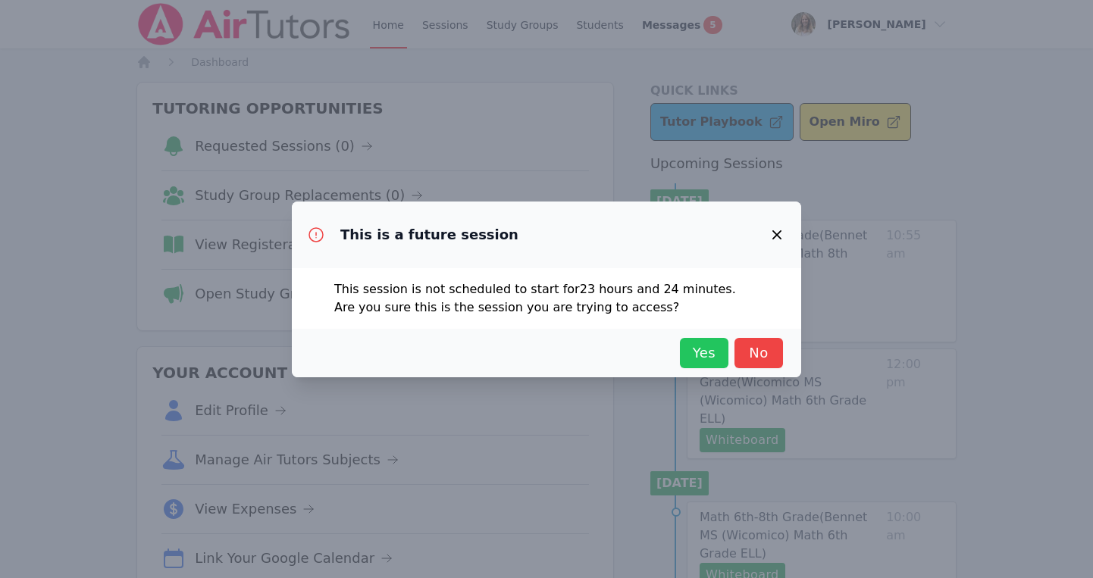
click at [696, 352] on span "Yes" at bounding box center [703, 353] width 33 height 21
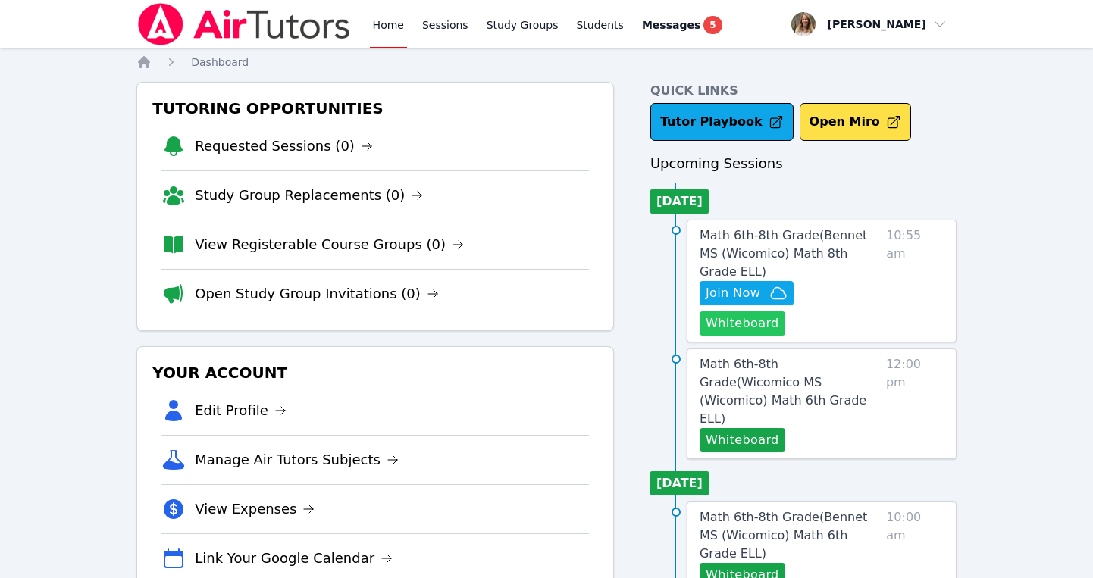
click at [785, 311] on button "Whiteboard" at bounding box center [742, 323] width 86 height 24
click at [781, 242] on link "Math 6th-8th Grade ( Bennet MS (Wicomico) Math 8th Grade ELL )" at bounding box center [789, 254] width 180 height 55
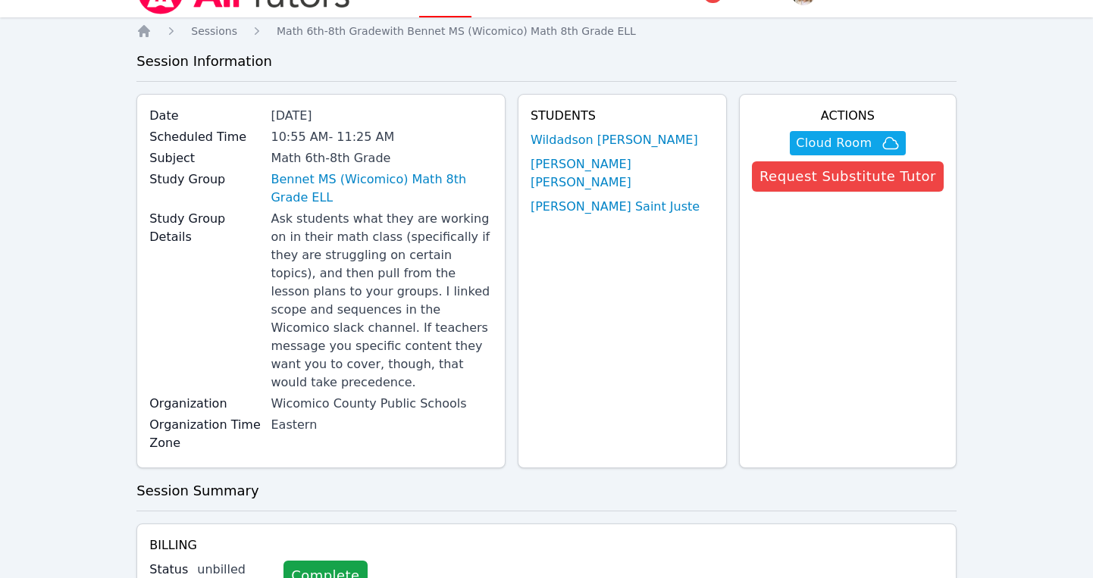
scroll to position [33, 0]
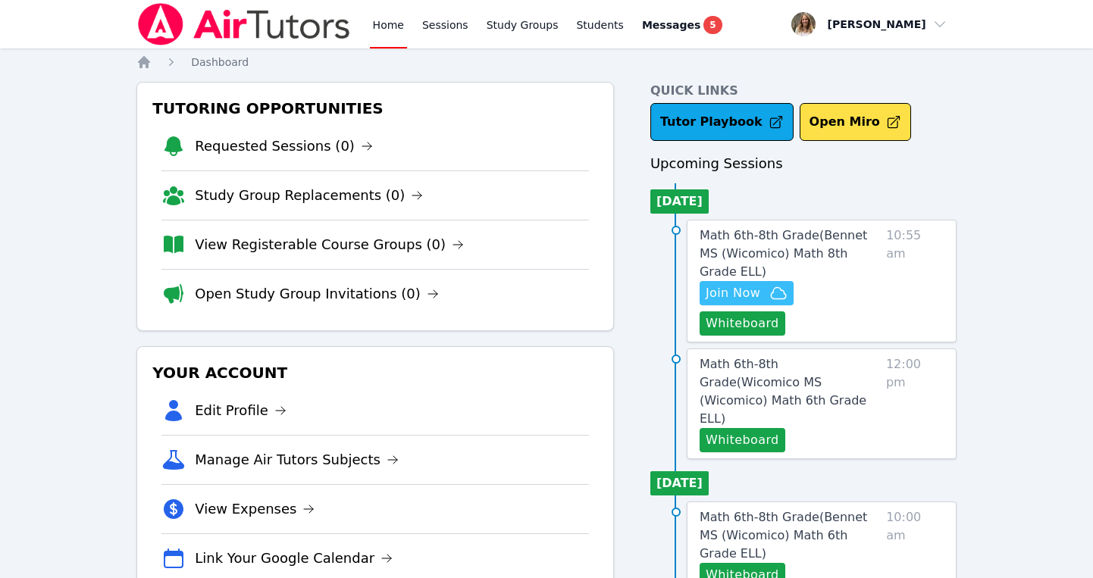
click at [721, 284] on span "Join Now" at bounding box center [732, 293] width 55 height 18
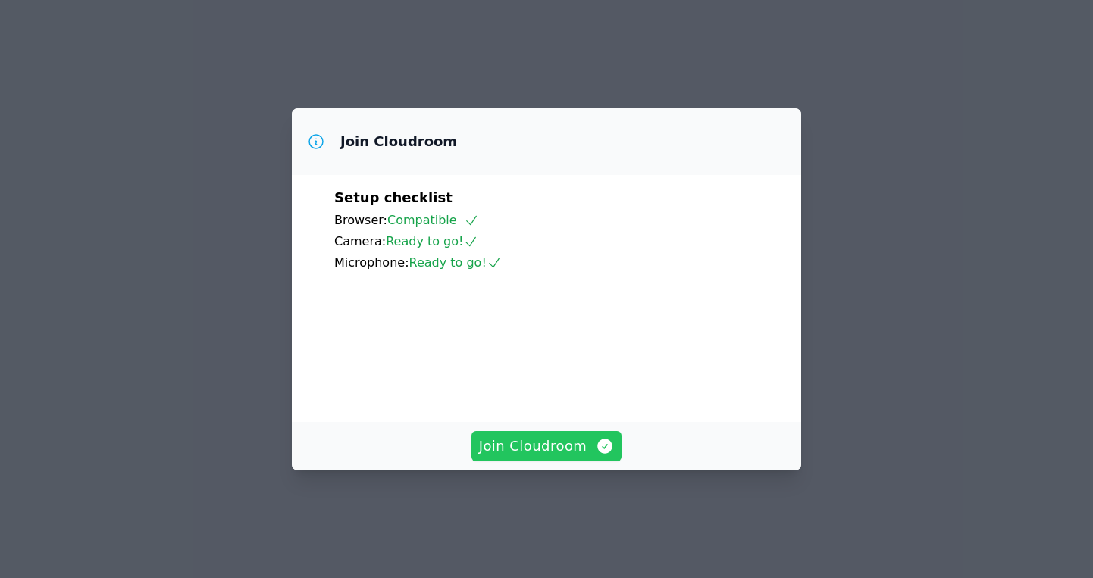
click at [555, 457] on span "Join Cloudroom" at bounding box center [547, 446] width 136 height 21
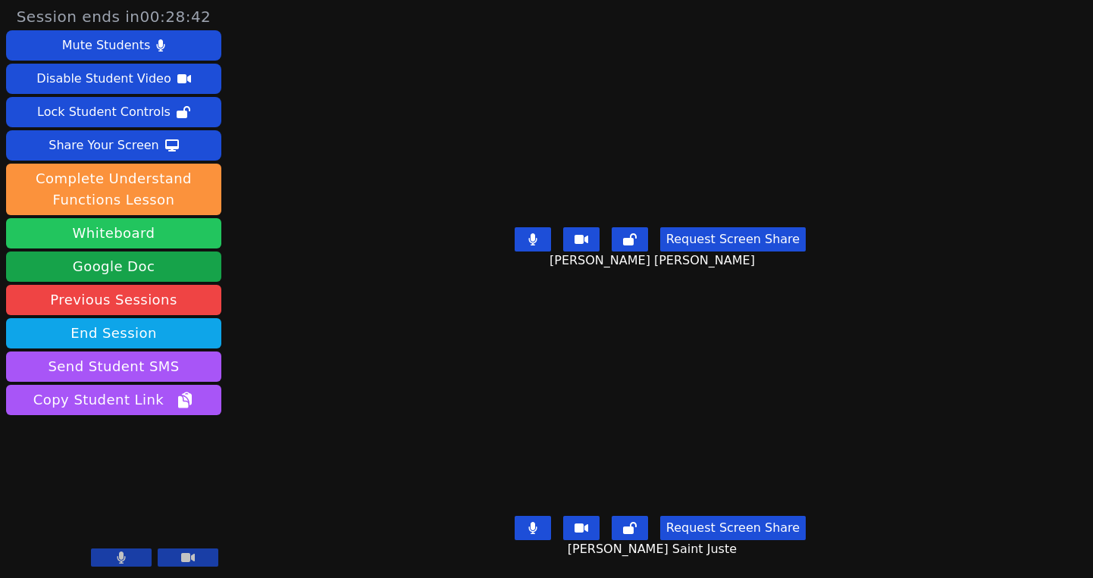
click at [108, 236] on button "Whiteboard" at bounding box center [113, 233] width 215 height 30
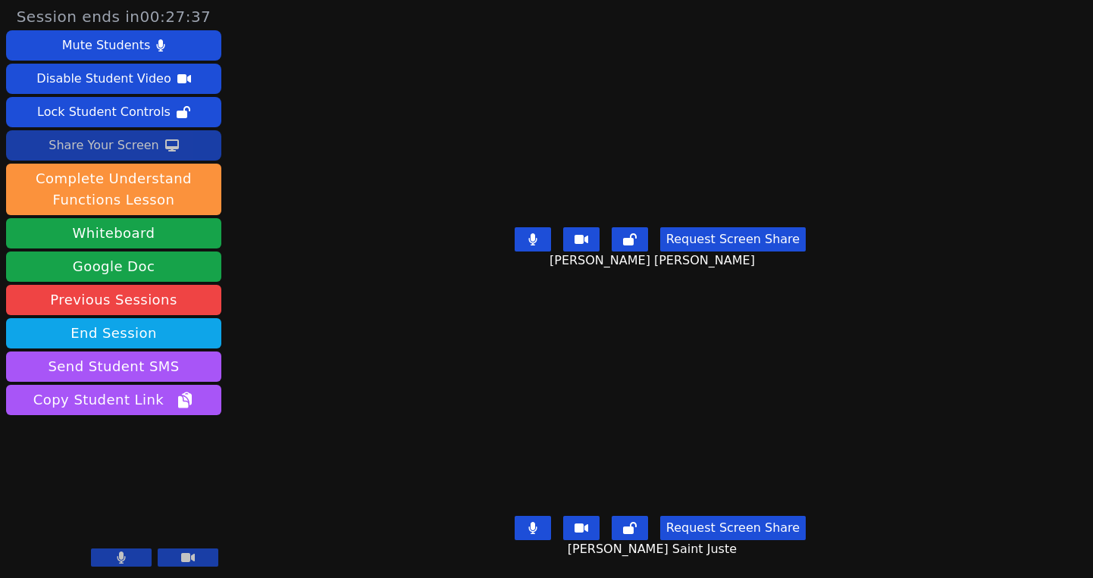
click at [126, 145] on div "Share Your Screen" at bounding box center [103, 145] width 111 height 24
click at [543, 524] on button at bounding box center [533, 528] width 36 height 24
click at [536, 527] on icon at bounding box center [532, 528] width 15 height 12
click at [540, 527] on icon at bounding box center [532, 528] width 15 height 12
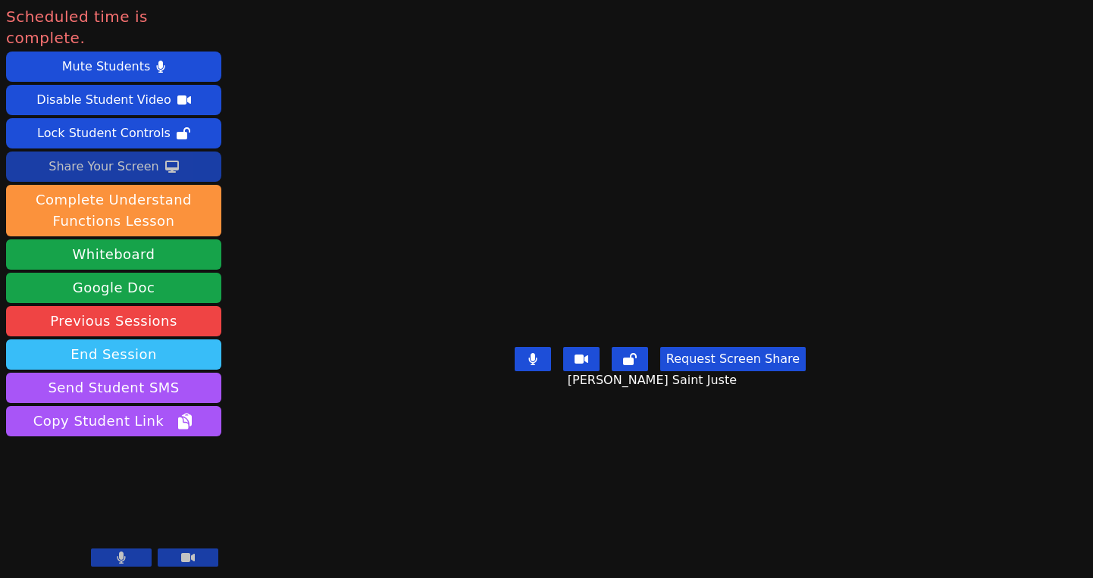
click at [95, 339] on button "End Session" at bounding box center [113, 354] width 215 height 30
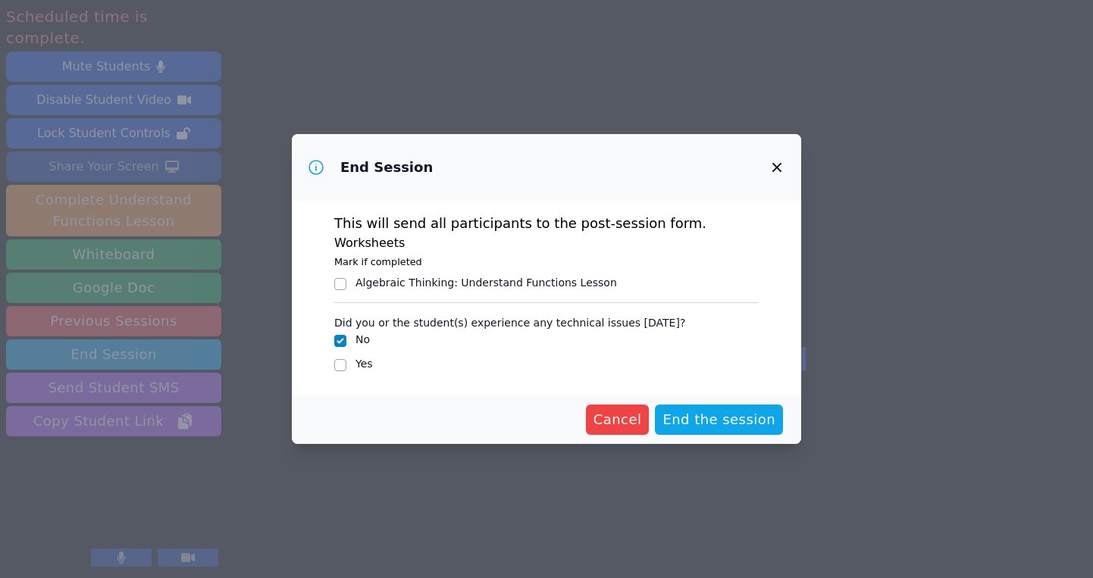
click at [348, 364] on div "Yes" at bounding box center [546, 365] width 424 height 18
click at [342, 367] on input "Yes" at bounding box center [340, 365] width 12 height 12
checkbox input "true"
checkbox input "false"
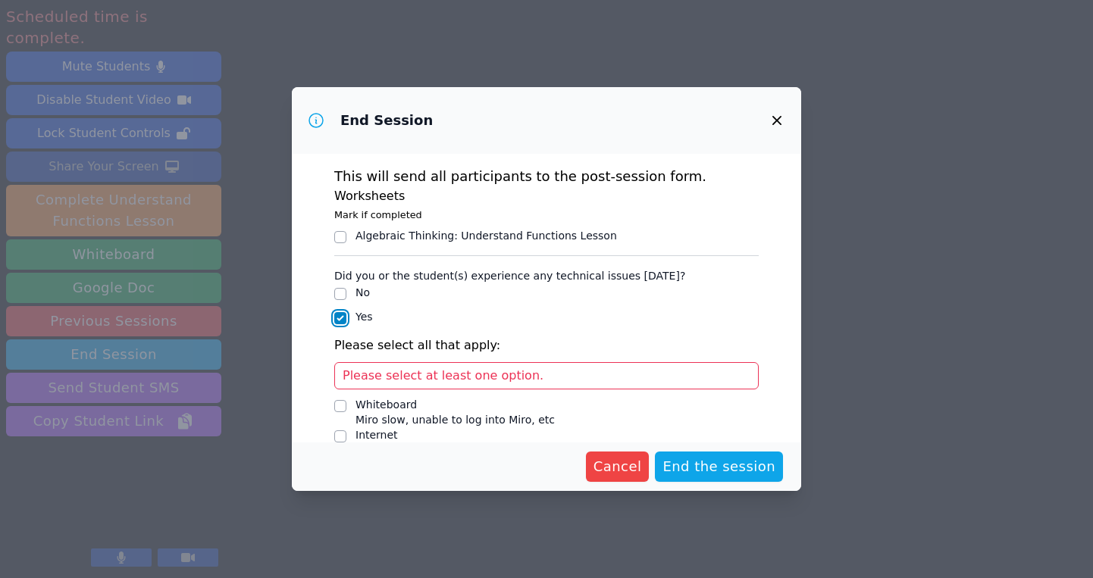
scroll to position [113, 0]
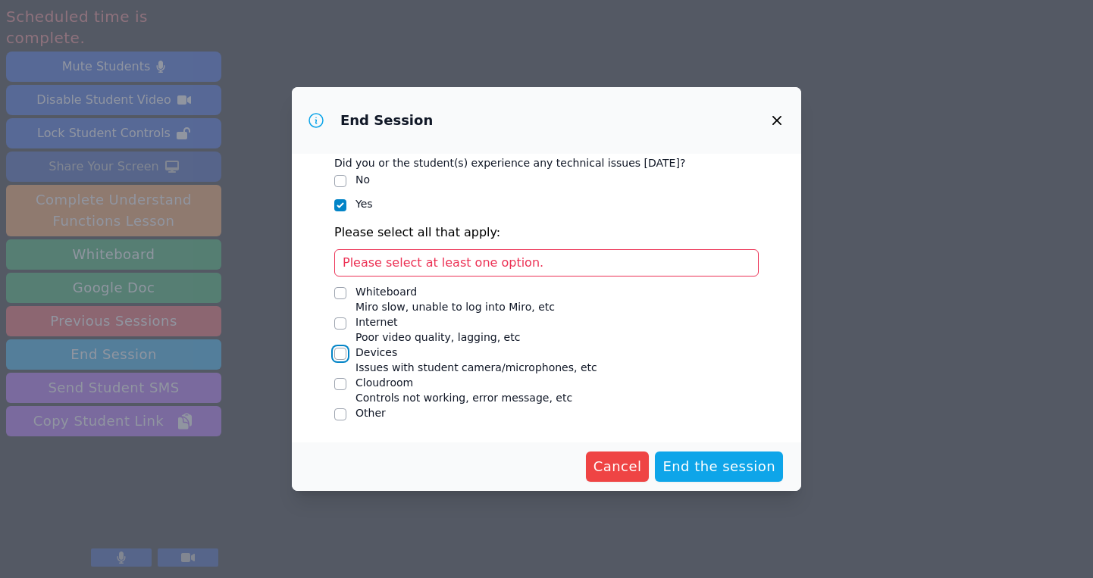
click at [338, 355] on input "Devices Issues with student camera/microphones, etc" at bounding box center [340, 354] width 12 height 12
checkbox input "true"
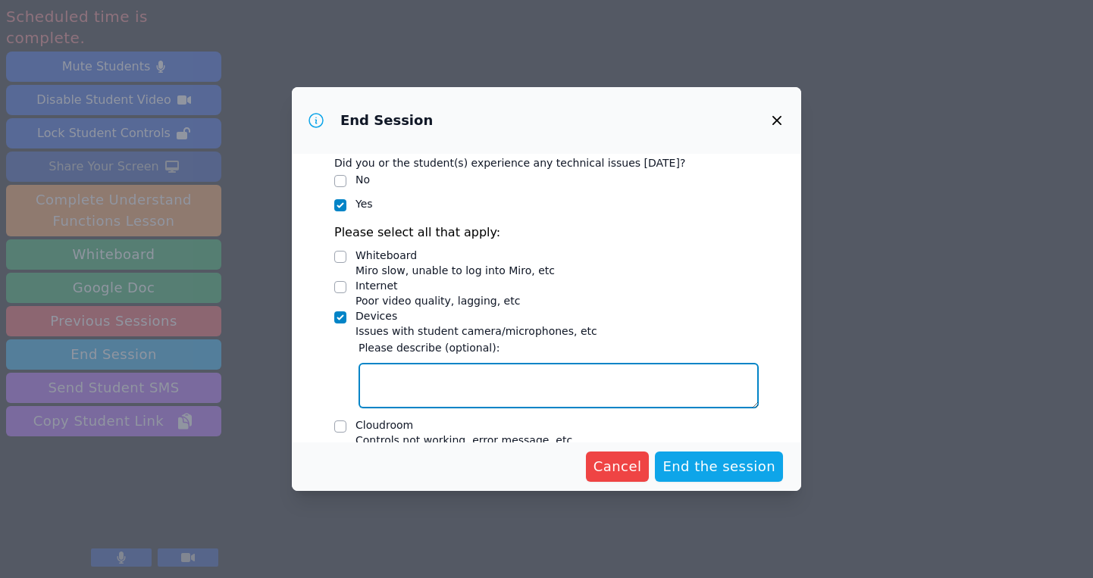
click at [407, 385] on textarea "Devices Issues with student camera/microphones, etc" at bounding box center [558, 385] width 400 height 45
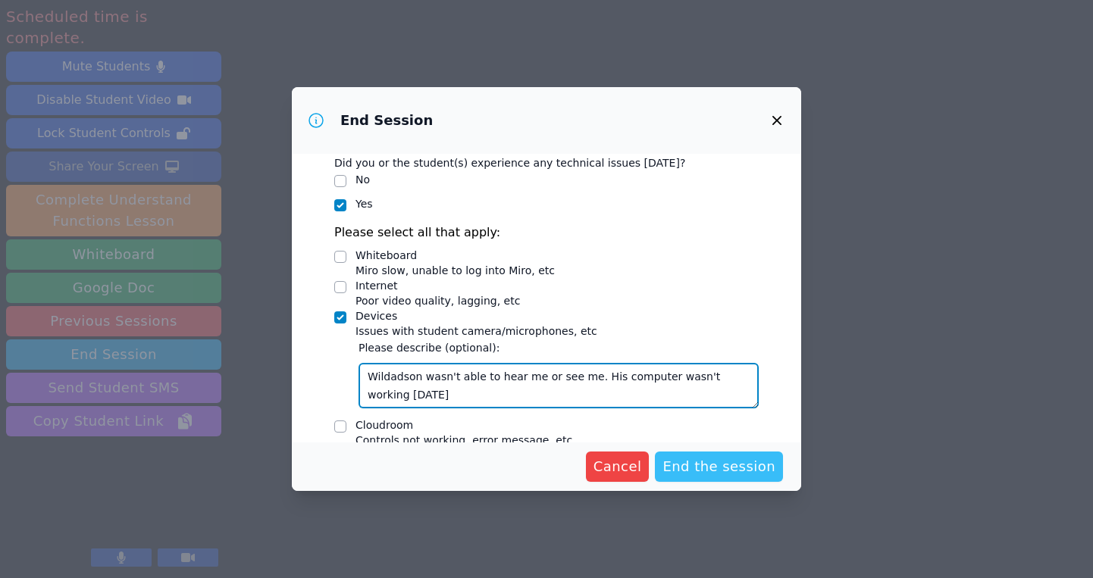
type textarea "Wildadson wasn't able to hear me or see me. His computer wasn't working today"
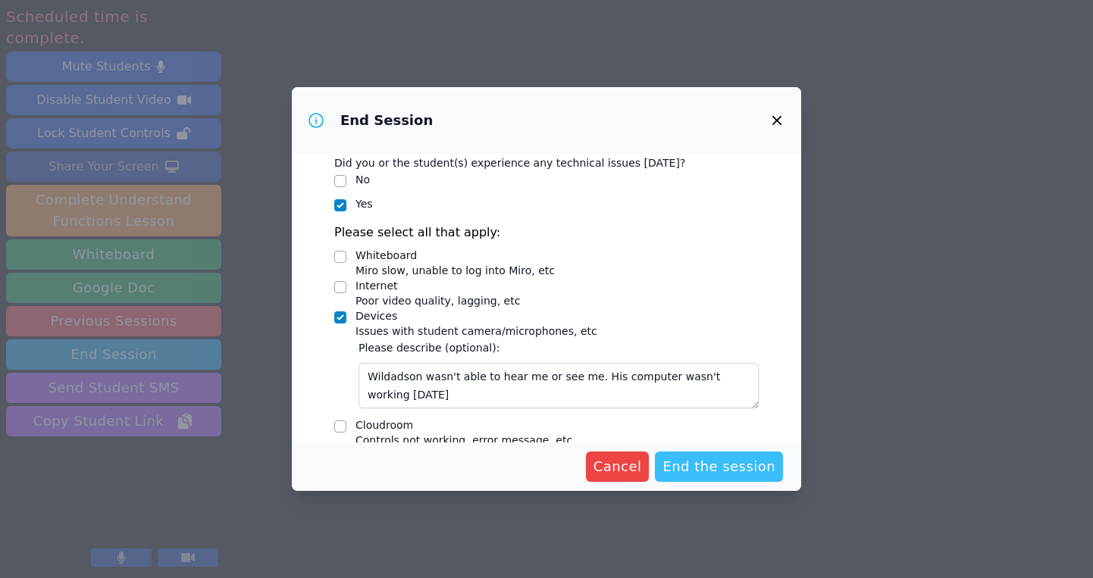
click at [714, 467] on span "End the session" at bounding box center [718, 466] width 113 height 21
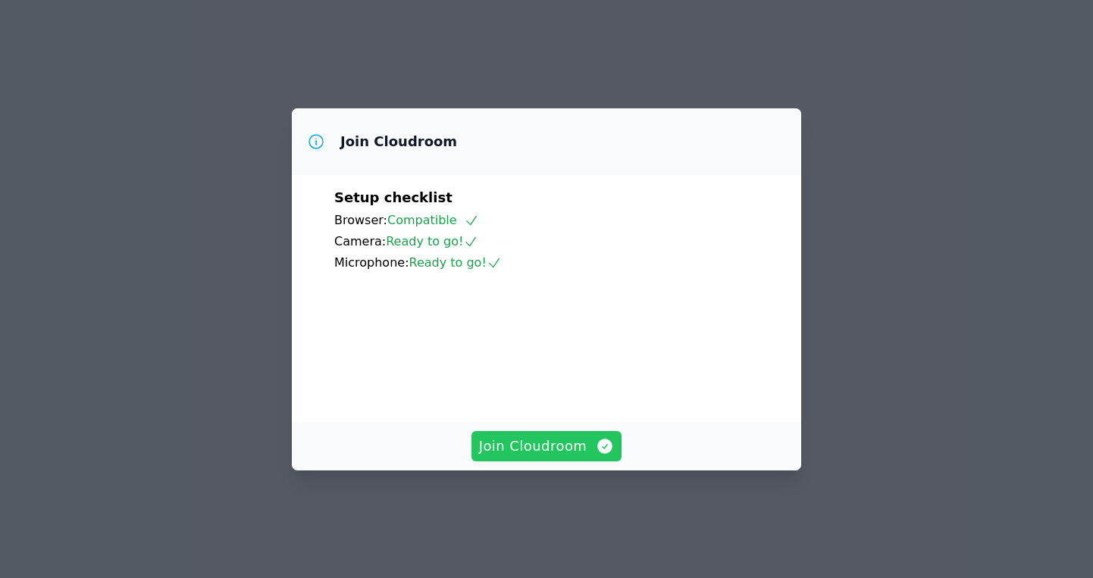
click at [551, 457] on span "Join Cloudroom" at bounding box center [547, 446] width 136 height 21
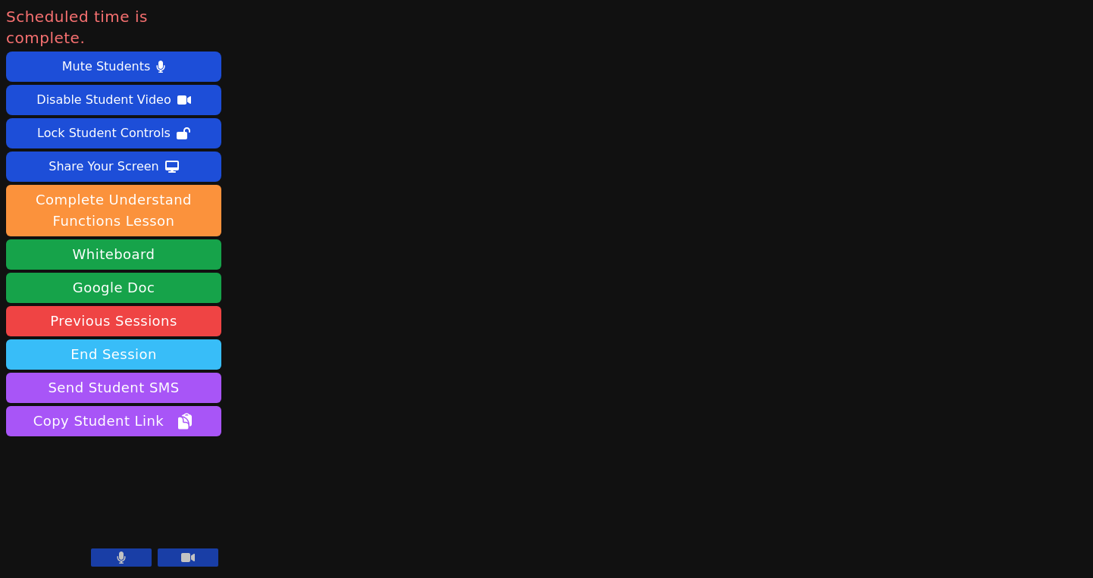
click at [124, 339] on button "End Session" at bounding box center [113, 354] width 215 height 30
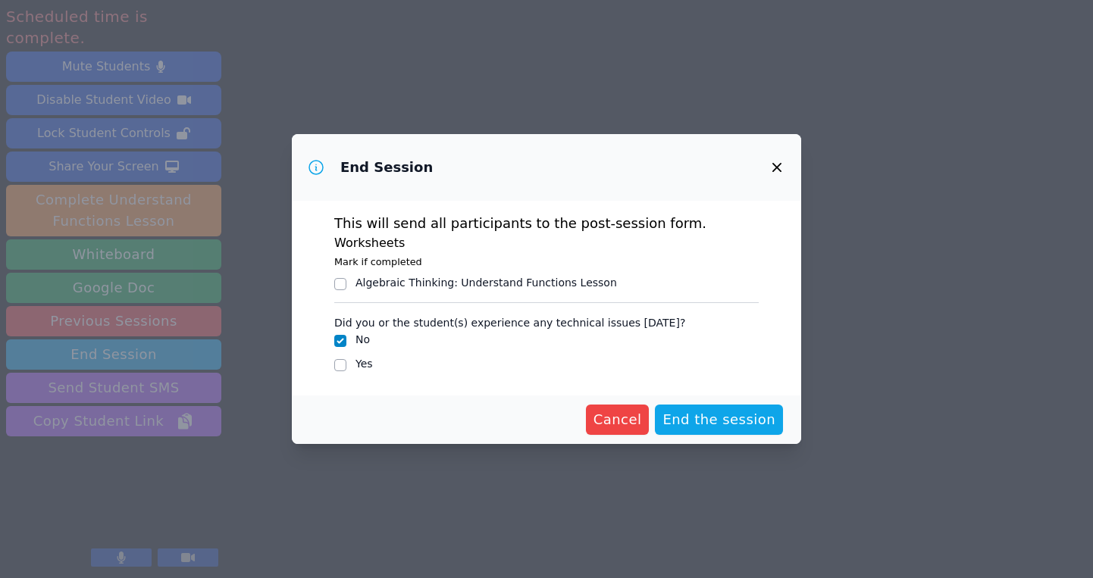
click at [324, 373] on div "This will send all participants to the post-session form. Worksheets Mark if co…" at bounding box center [546, 298] width 509 height 195
click at [339, 365] on input "Yes" at bounding box center [340, 365] width 12 height 12
checkbox input "true"
checkbox input "false"
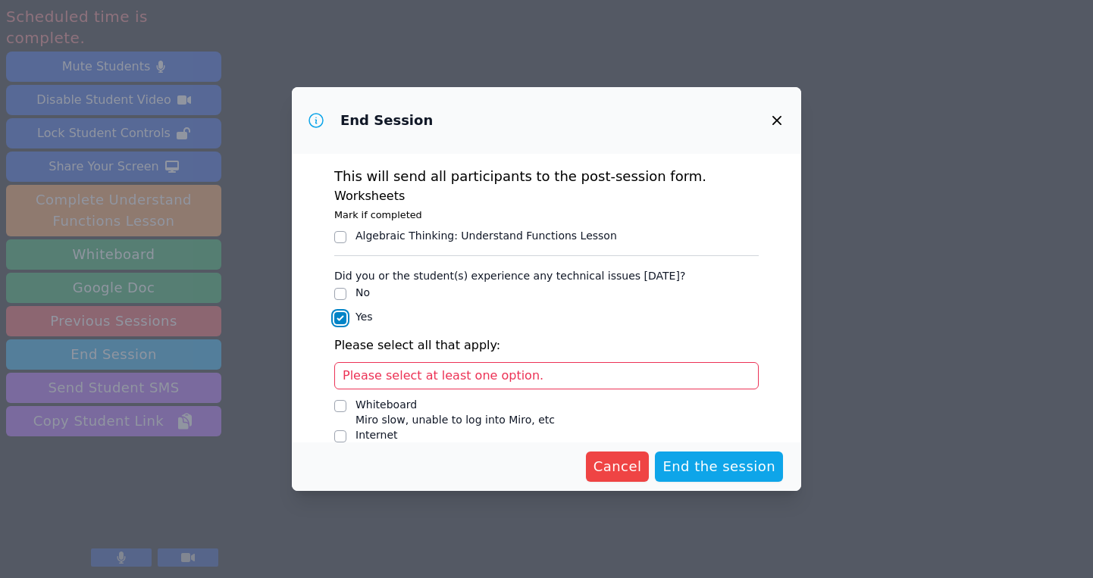
scroll to position [113, 0]
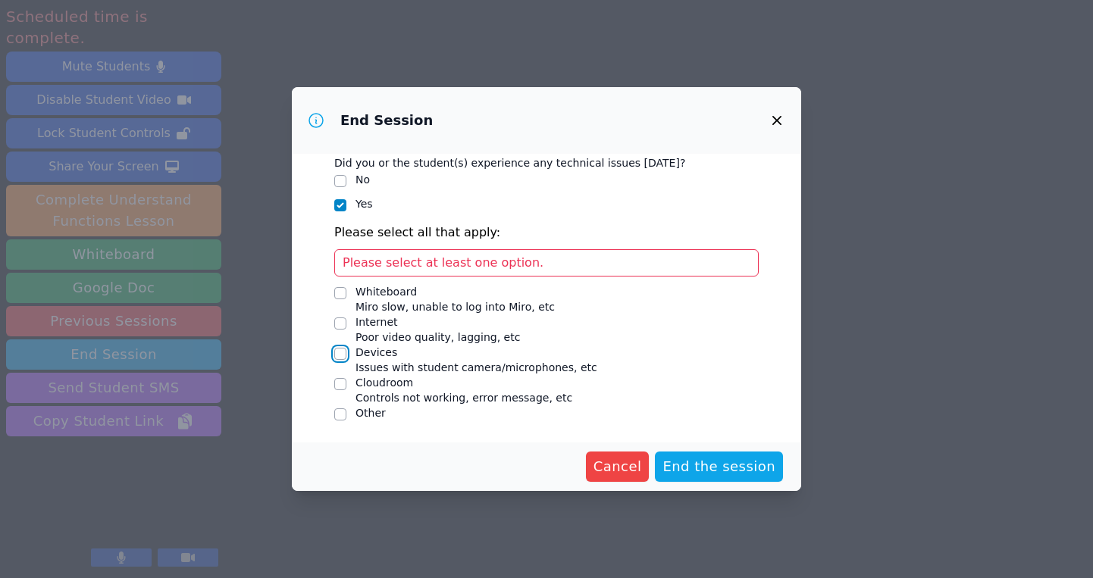
click at [343, 357] on input "Devices Issues with student camera/microphones, etc" at bounding box center [340, 354] width 12 height 12
checkbox input "true"
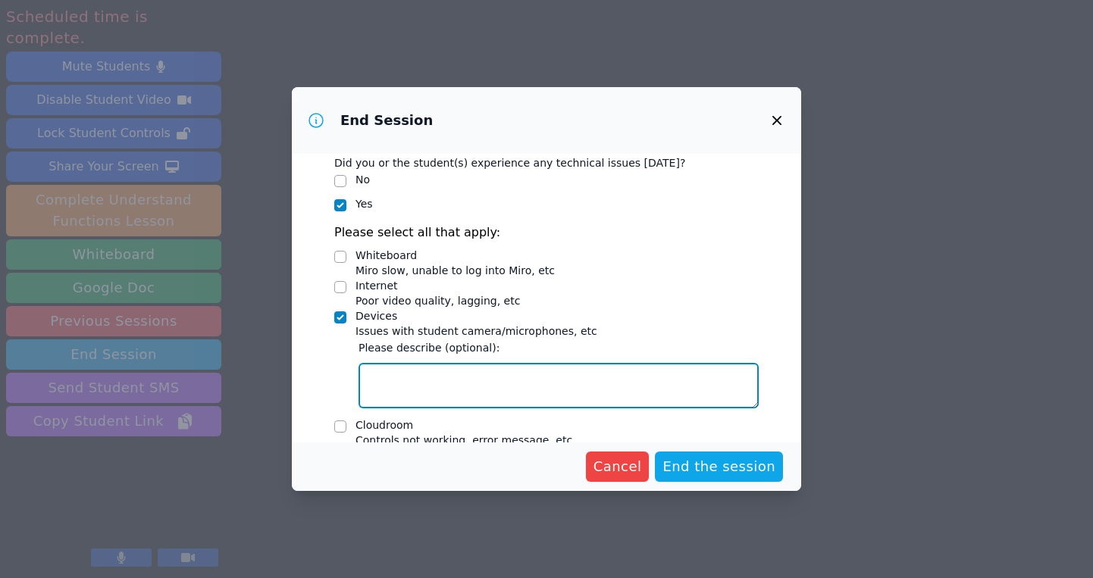
click at [450, 389] on textarea "Devices Issues with student camera/microphones, etc" at bounding box center [558, 385] width 400 height 45
click at [519, 375] on textarea "Wildadson wasn't able to see he or me" at bounding box center [558, 385] width 400 height 45
click at [545, 376] on textarea "Wildadson wasn't able to see me or me" at bounding box center [558, 385] width 400 height 45
click at [598, 382] on textarea "Wildadson wasn't able to see me or hear me" at bounding box center [558, 385] width 400 height 45
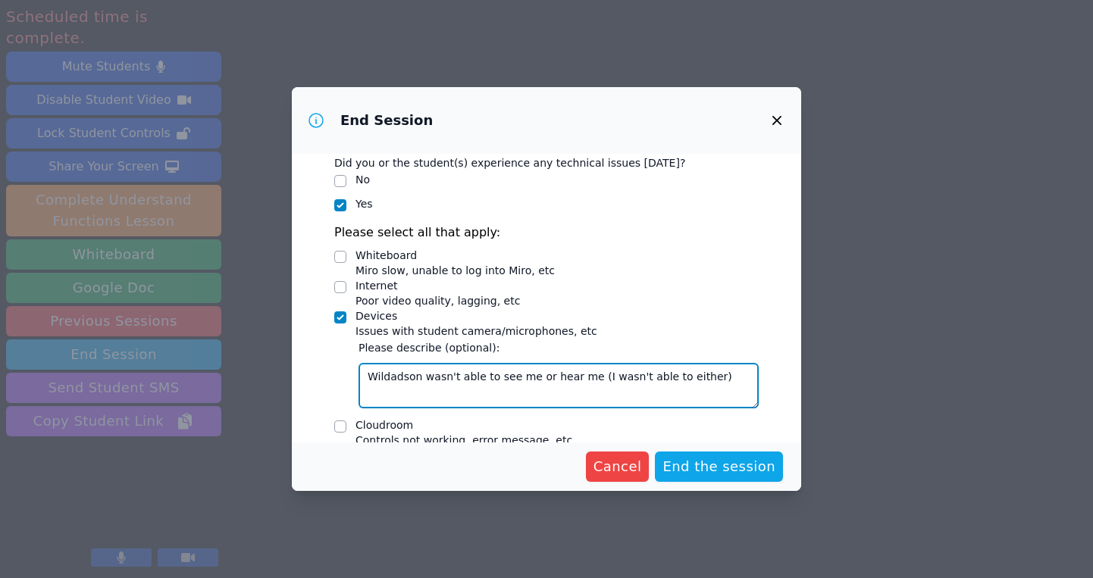
click at [664, 377] on textarea "Wildadson wasn't able to see me or hear me (I wasn't able to either)" at bounding box center [558, 385] width 400 height 45
type textarea "Wildadson wasn't able to see me or hear me (I wasn't able to see him either)"
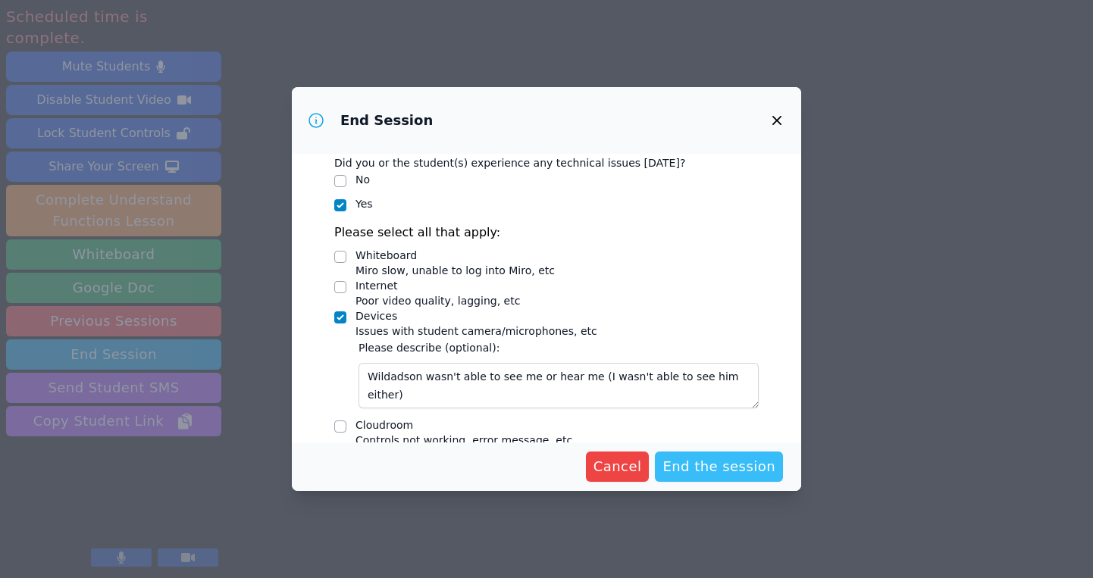
click at [747, 468] on span "End the session" at bounding box center [718, 466] width 113 height 21
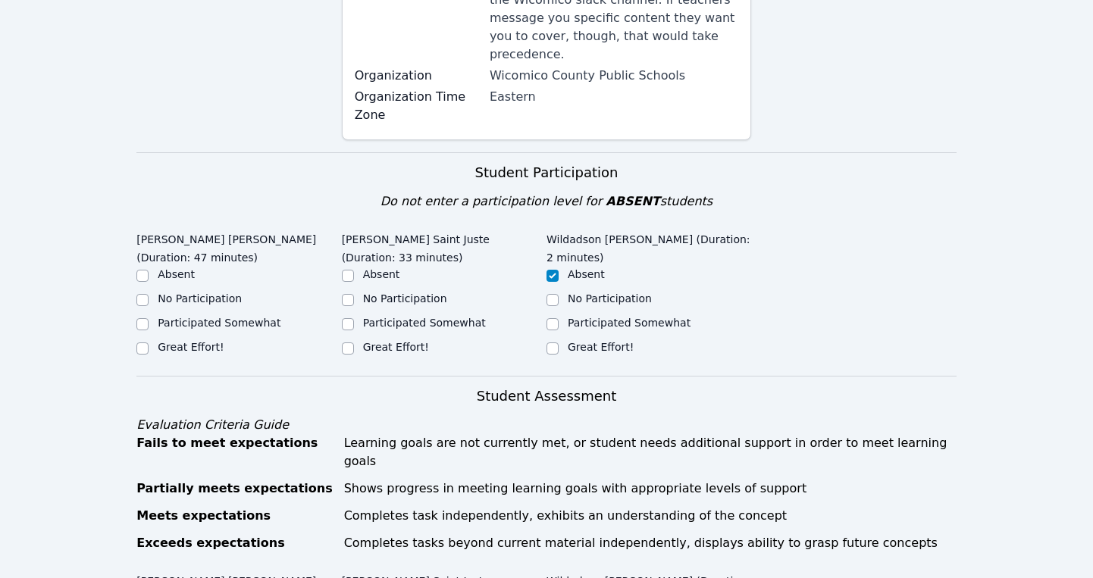
scroll to position [378, 0]
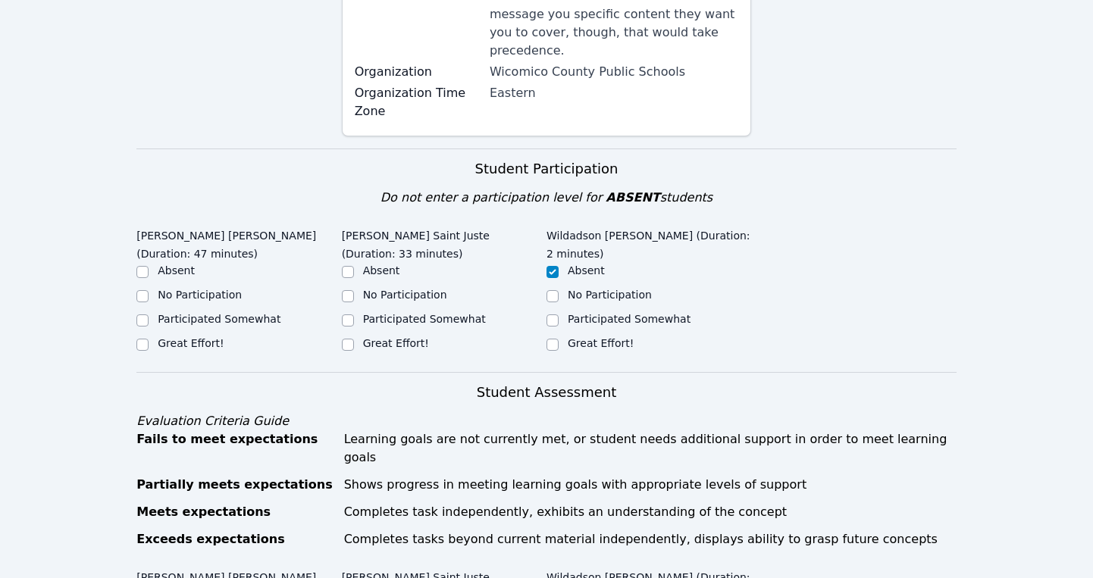
click at [185, 337] on label "Great Effort!" at bounding box center [191, 343] width 66 height 12
click at [149, 339] on input "Great Effort!" at bounding box center [142, 345] width 12 height 12
checkbox input "true"
click at [364, 337] on label "Great Effort!" at bounding box center [396, 343] width 66 height 12
click at [354, 339] on input "Great Effort!" at bounding box center [348, 345] width 12 height 12
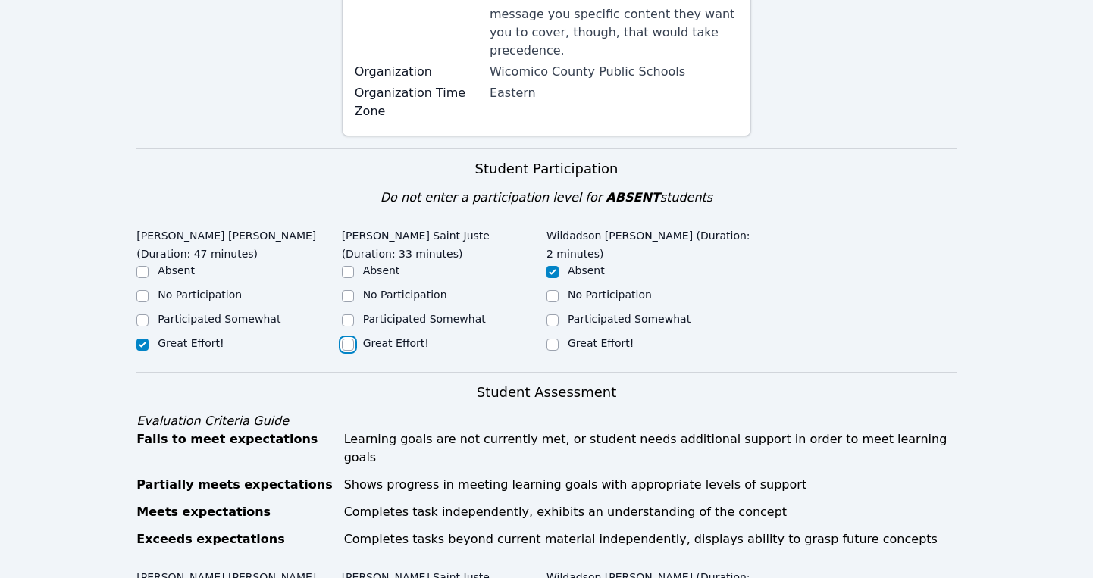
checkbox input "true"
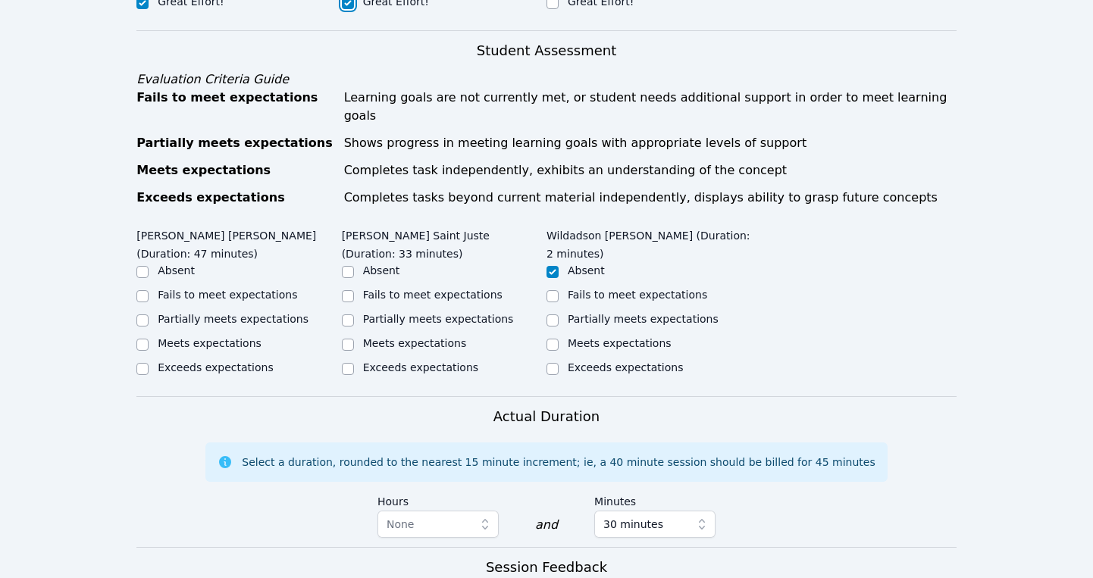
scroll to position [725, 0]
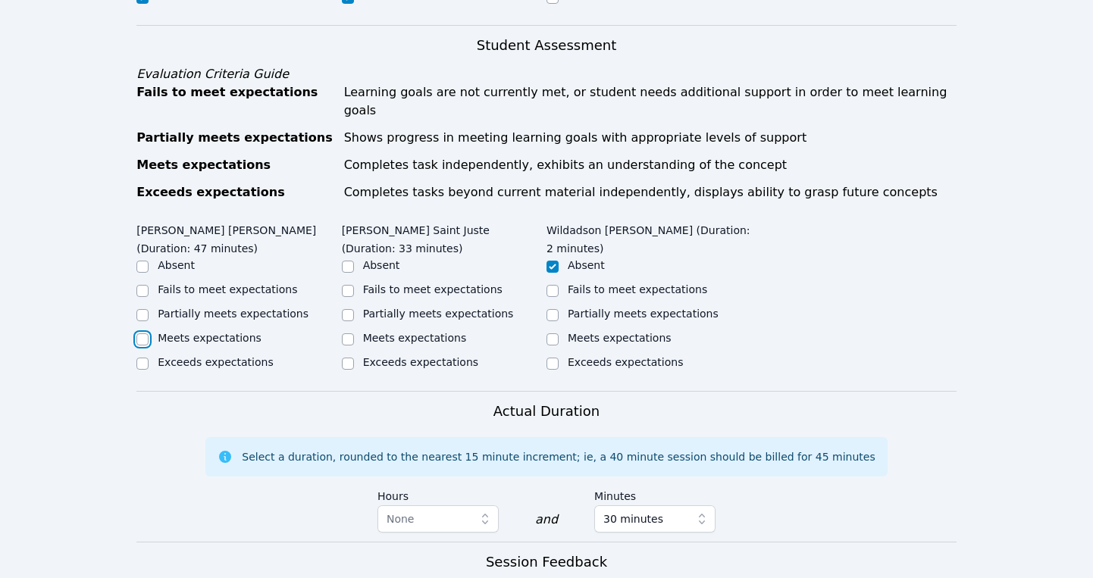
click at [141, 333] on input "Meets expectations" at bounding box center [142, 339] width 12 height 12
checkbox input "true"
click at [352, 333] on input "Meets expectations" at bounding box center [348, 339] width 12 height 12
checkbox input "true"
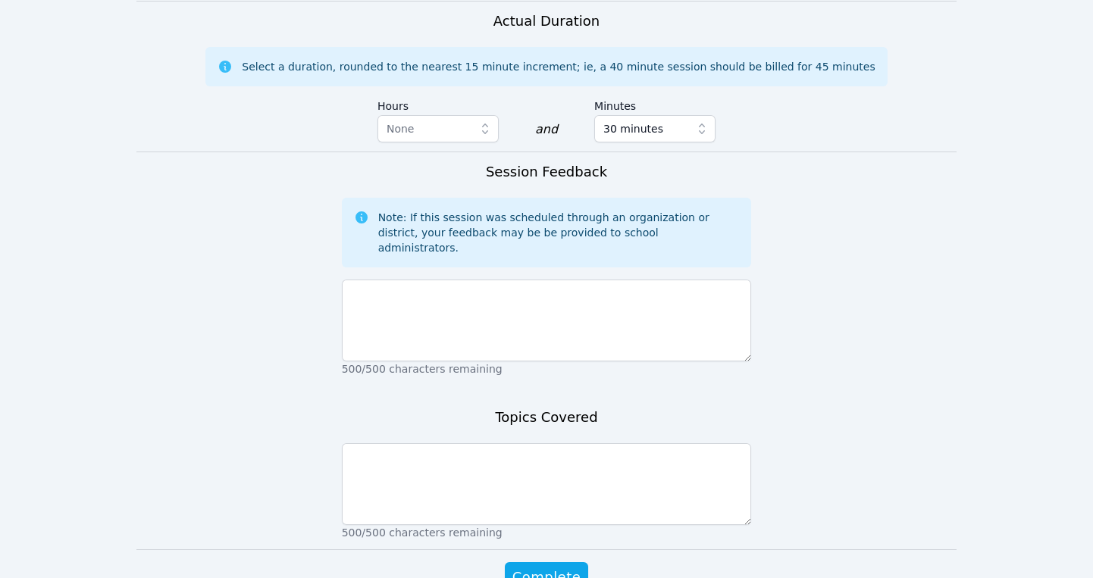
scroll to position [1131, 0]
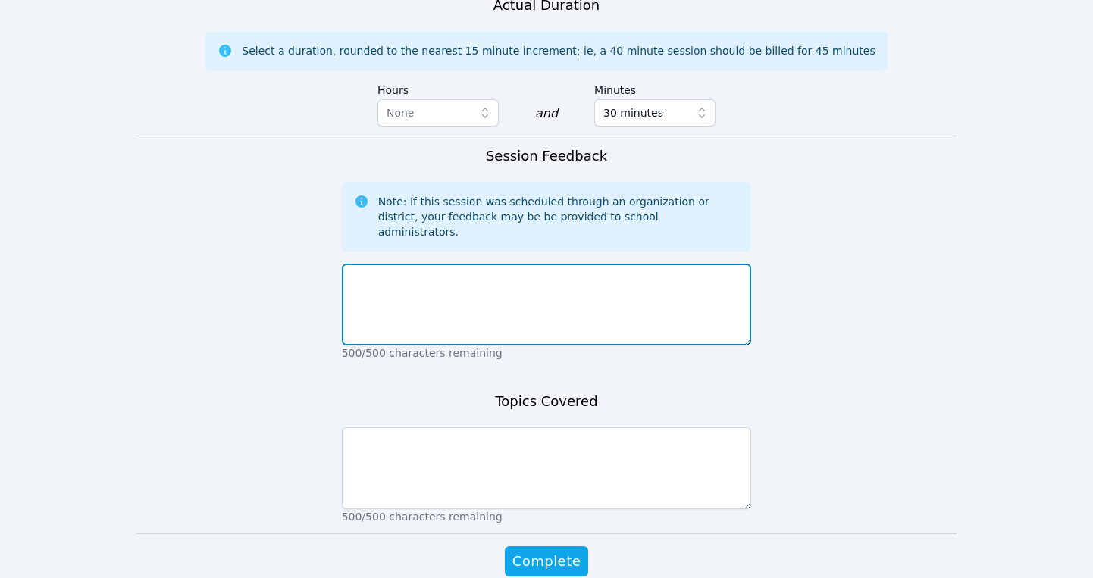
click at [408, 264] on textarea at bounding box center [547, 305] width 410 height 82
click at [615, 264] on textarea "First session. Learned how to use the Miro board and introductions" at bounding box center [547, 305] width 410 height 82
type textarea "First session. Learned how to use the Miro board and did introductions"
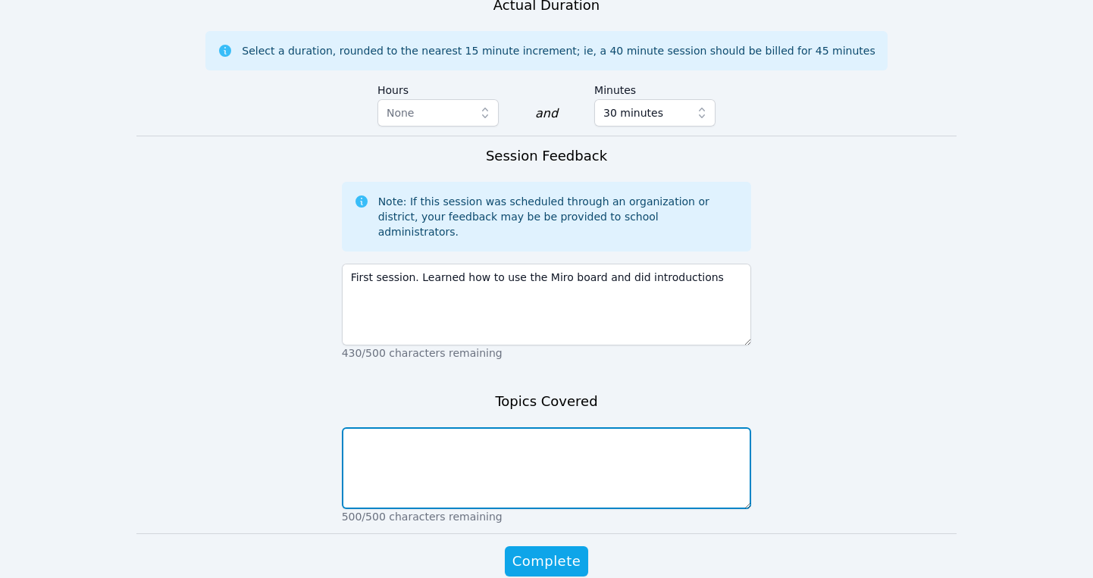
click at [613, 427] on textarea at bounding box center [547, 468] width 410 height 82
type textarea "M"
type textarea "Introductions and Miro Board."
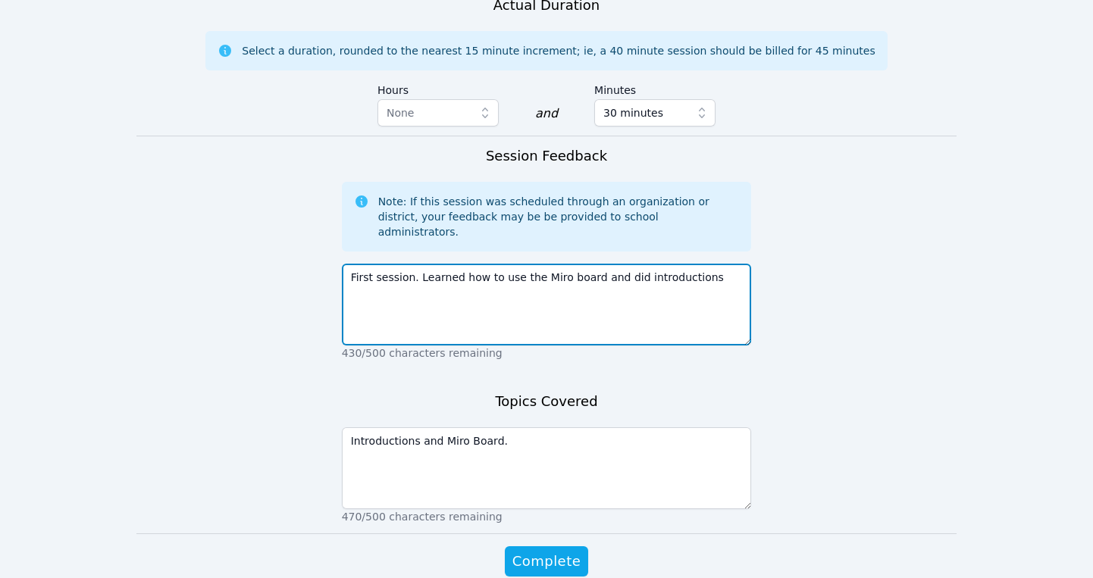
click at [722, 264] on textarea "First session. Learned how to use the Miro board and did introductions" at bounding box center [547, 305] width 410 height 82
click at [402, 264] on textarea "First session. Learned how to use the Miro board and did introductions. Had a f…" at bounding box center [547, 305] width 410 height 82
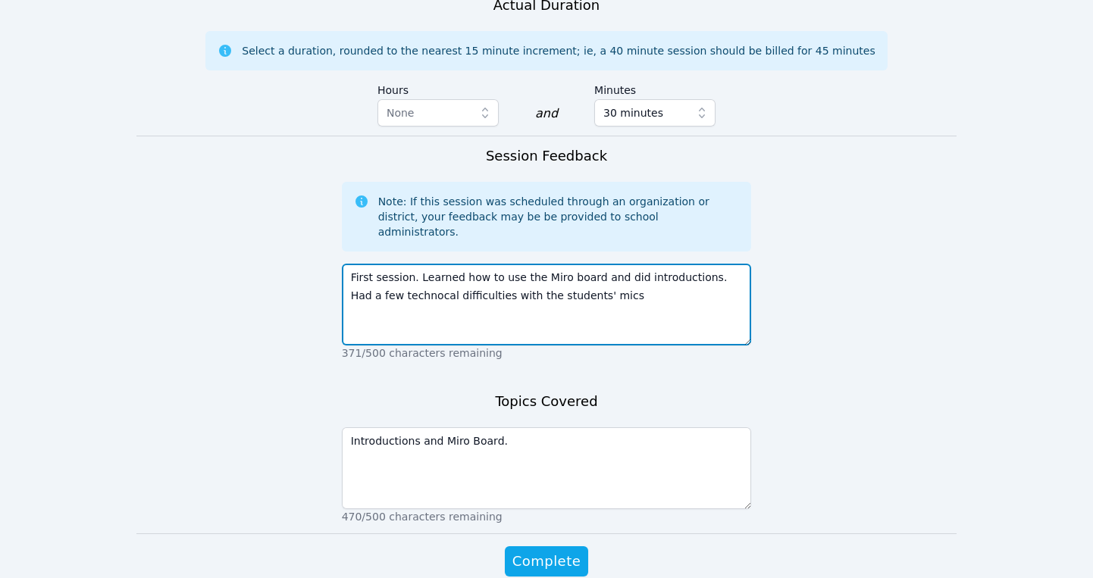
click at [404, 264] on textarea "First session. Learned how to use the Miro board and did introductions. Had a f…" at bounding box center [547, 305] width 410 height 82
click at [599, 264] on textarea "First session. Learned how to use the Miro board and did introductions. Had a f…" at bounding box center [547, 305] width 410 height 82
click at [618, 264] on textarea "First session. Learned how to use the Miro board and did introductions. Had a f…" at bounding box center [547, 305] width 410 height 82
click at [652, 264] on textarea "First session. Learned how to use the Miro board and did introductions. Had a f…" at bounding box center [547, 305] width 410 height 82
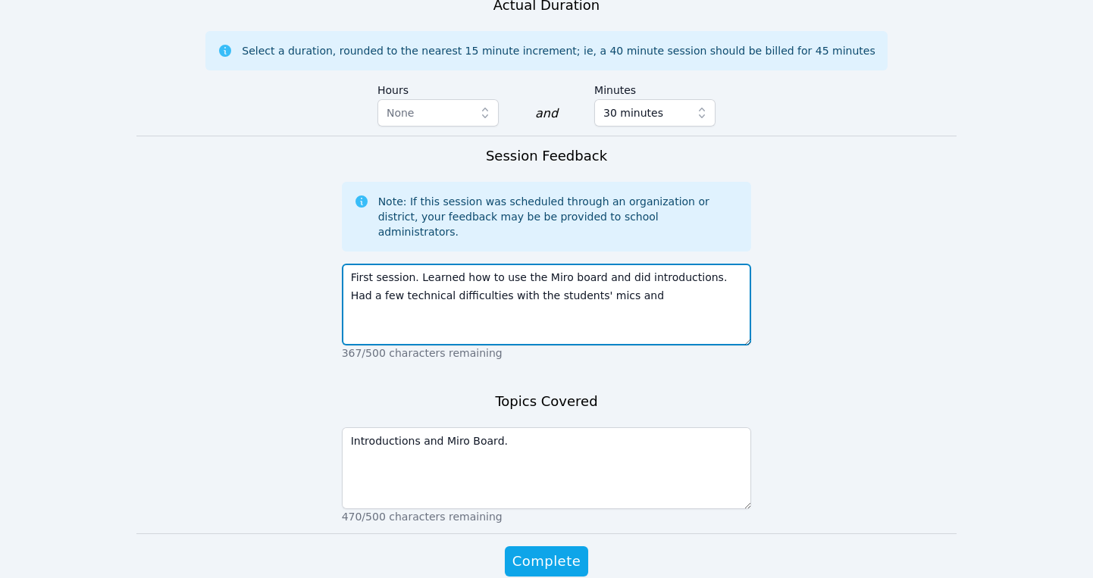
click at [618, 264] on textarea "First session. Learned how to use the Miro board and did introductions. Had a f…" at bounding box center [547, 305] width 410 height 82
click at [692, 264] on textarea "First session. Learned how to use the Miro board and we introductions. Had a fe…" at bounding box center [547, 305] width 410 height 82
click at [646, 264] on textarea "First session. Learned how to use the Miro board and we introduced ourselves. H…" at bounding box center [547, 305] width 410 height 82
click at [622, 264] on textarea "First session. Learned how to use the Miro board and we introduced ourselves. H…" at bounding box center [547, 305] width 410 height 82
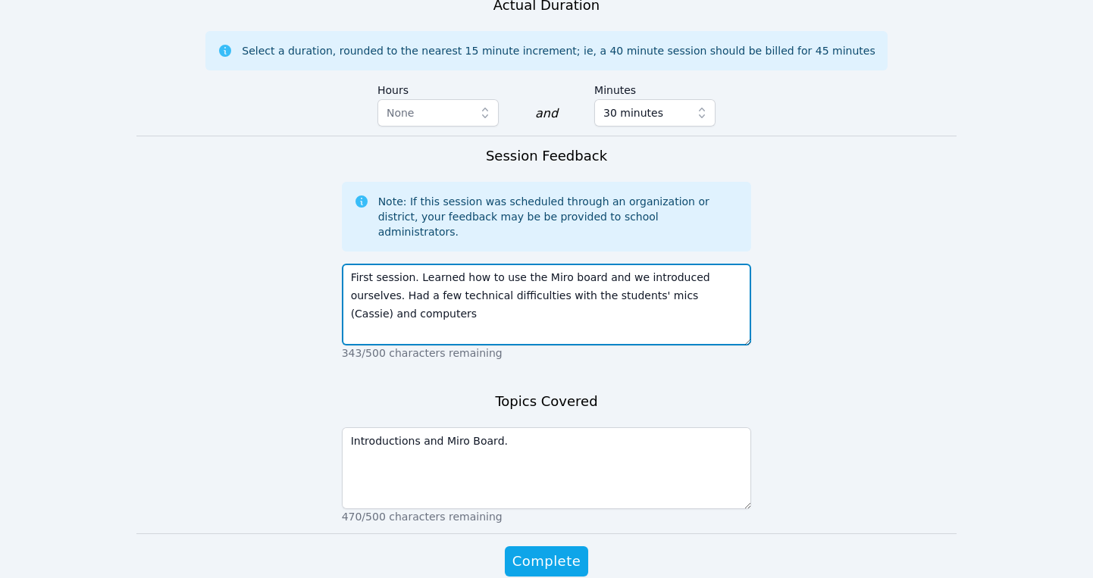
click at [735, 264] on textarea "First session. Learned how to use the Miro board and we introduced ourselves. H…" at bounding box center [547, 305] width 410 height 82
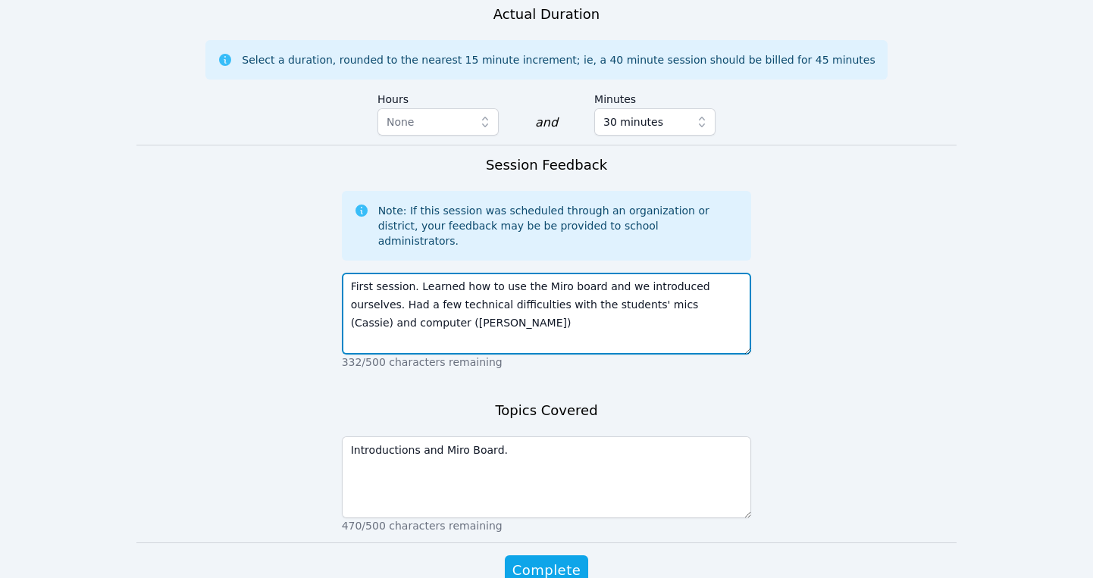
scroll to position [1133, 0]
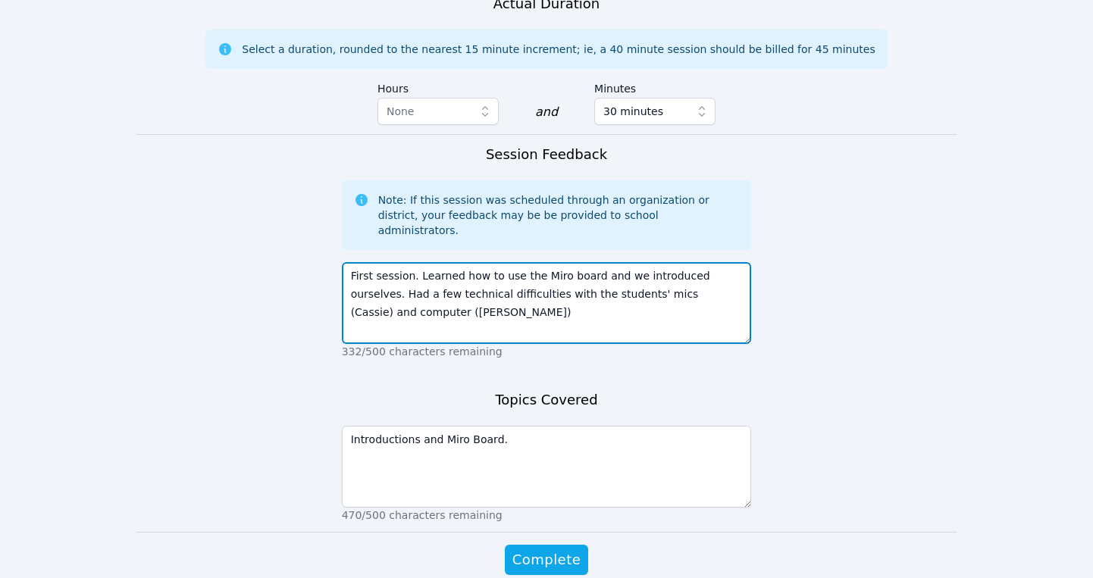
click at [370, 262] on textarea "First session. Learned how to use the Miro board and we introduced ourselves. H…" at bounding box center [547, 303] width 410 height 82
type textarea "First session. Learned how to use the Miro board and we introduced ourselves. H…"
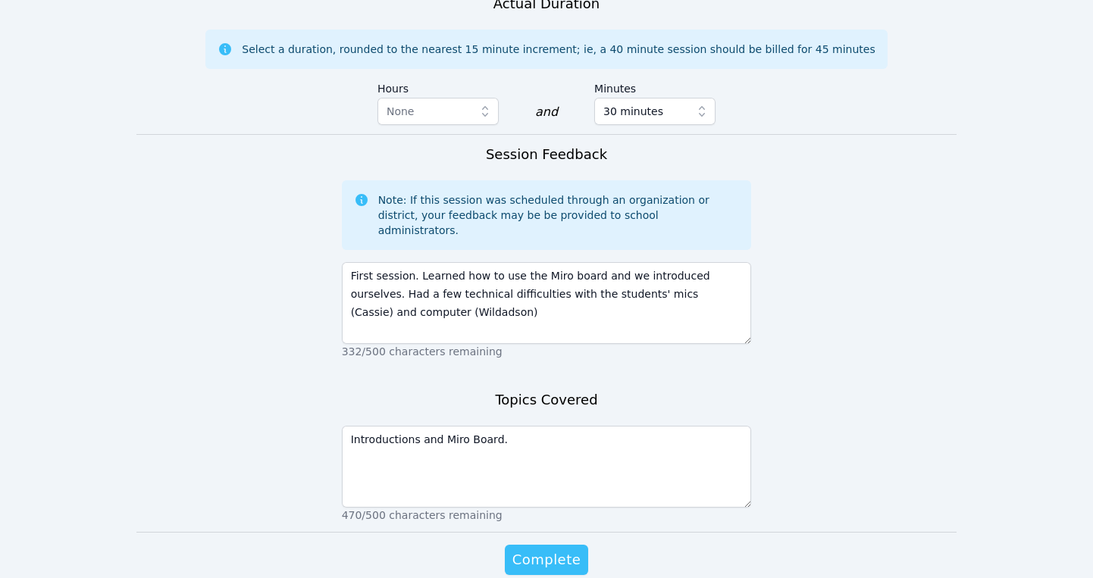
click at [532, 549] on span "Complete" at bounding box center [546, 559] width 68 height 21
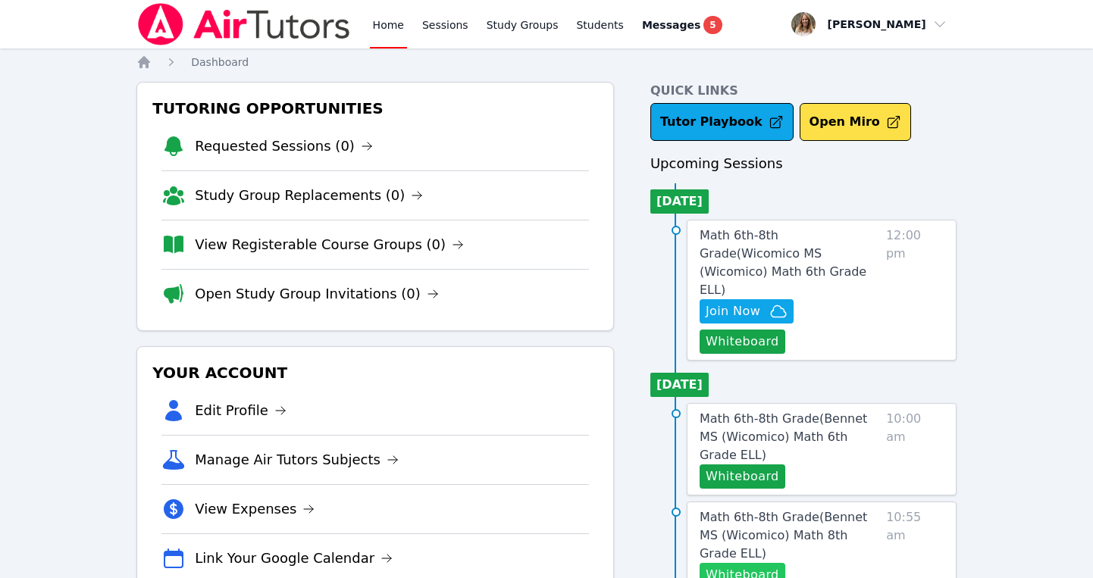
click at [740, 563] on button "Whiteboard" at bounding box center [742, 575] width 86 height 24
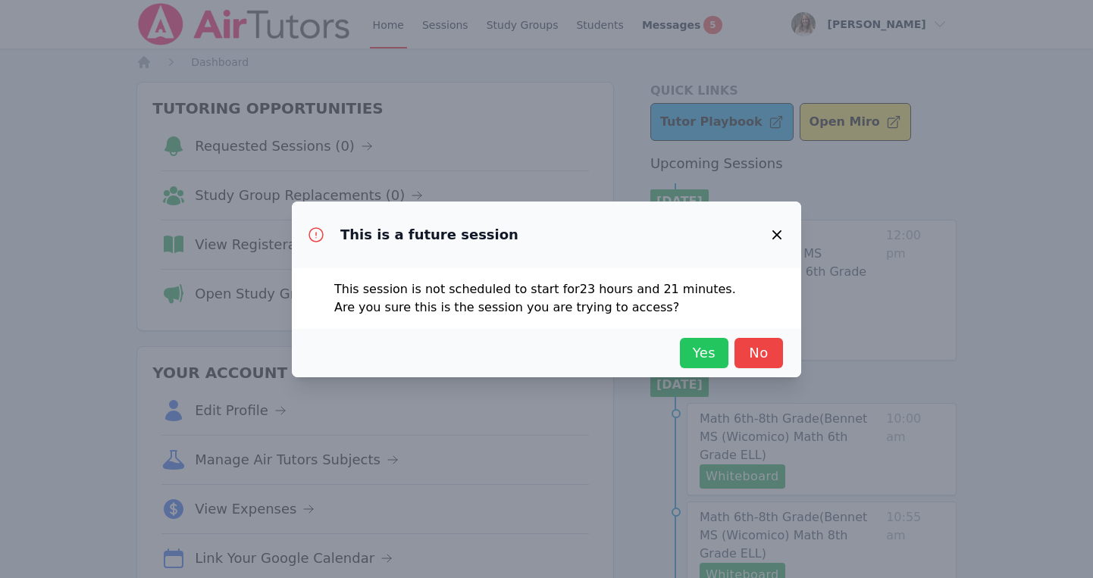
click at [700, 344] on span "Yes" at bounding box center [703, 353] width 33 height 21
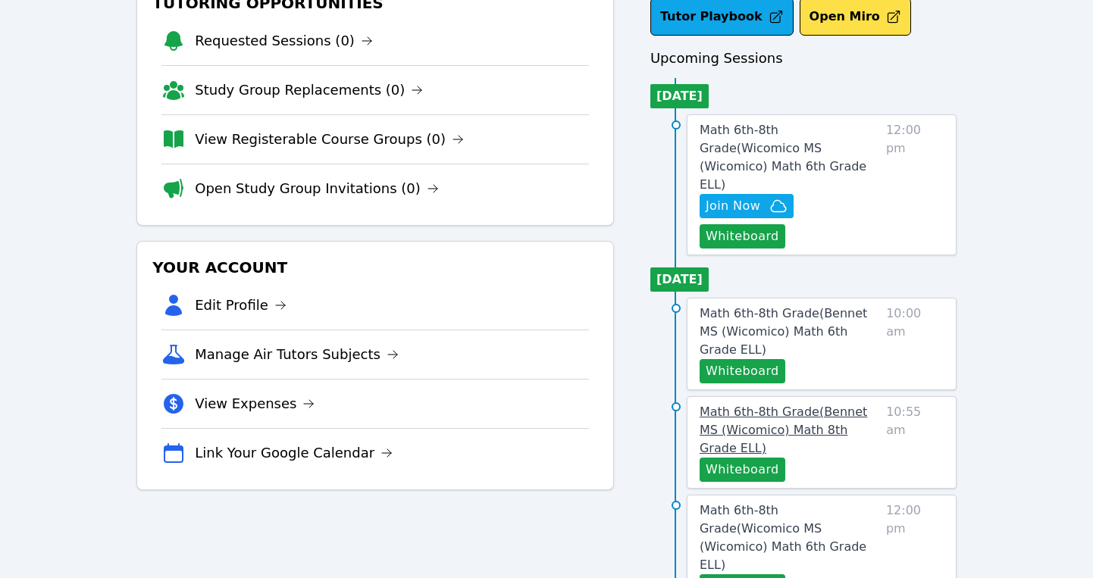
scroll to position [106, 0]
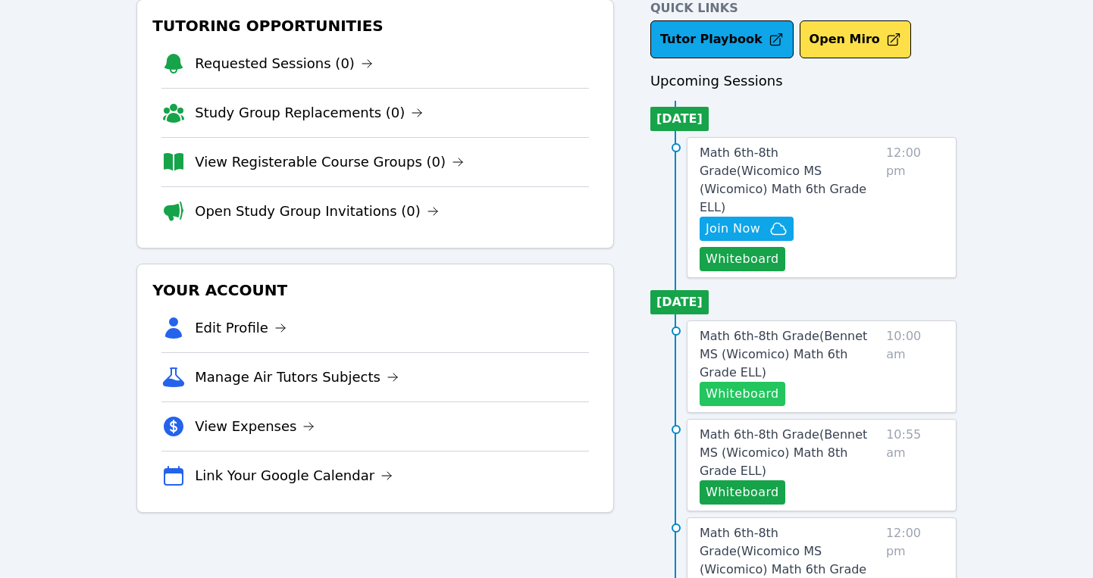
scroll to position [82, 0]
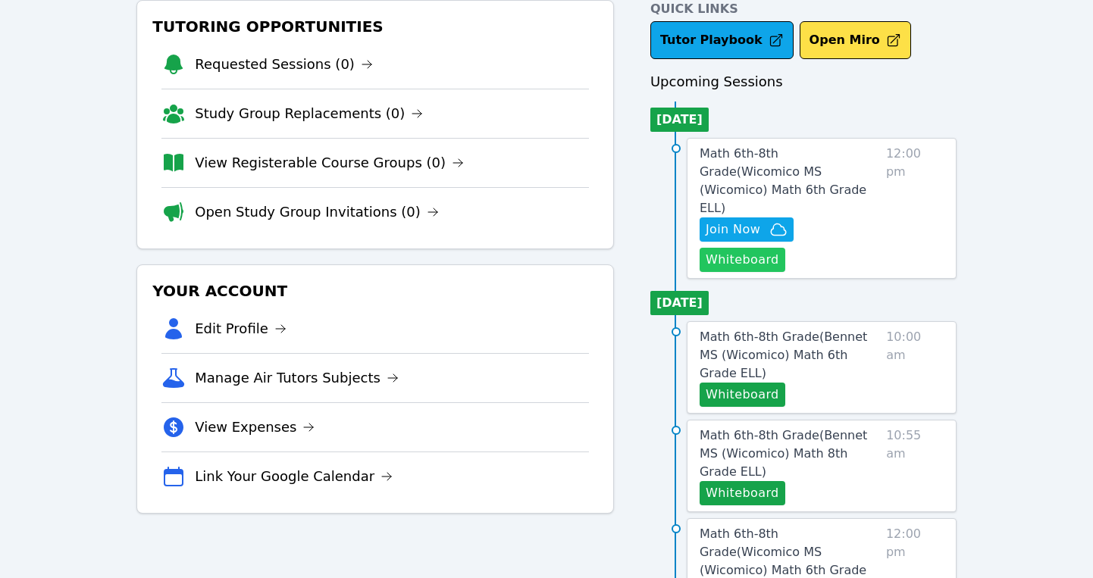
click at [785, 248] on button "Whiteboard" at bounding box center [742, 260] width 86 height 24
click at [790, 171] on span "Math 6th-8th Grade ( Wicomico MS (Wicomico) Math 6th Grade ELL )" at bounding box center [782, 180] width 167 height 69
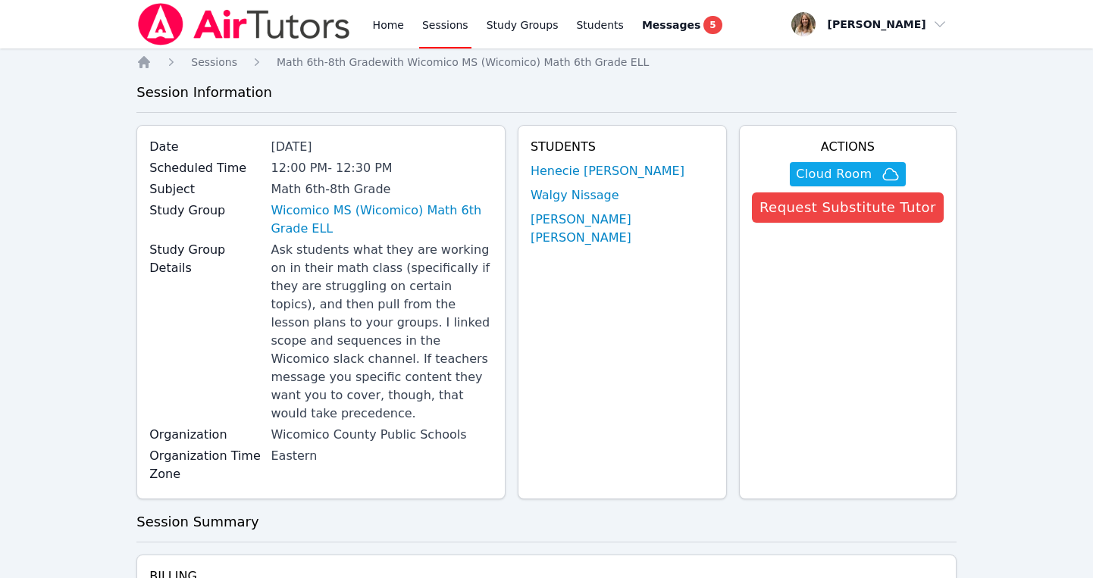
click at [436, 29] on link "Sessions" at bounding box center [445, 24] width 52 height 48
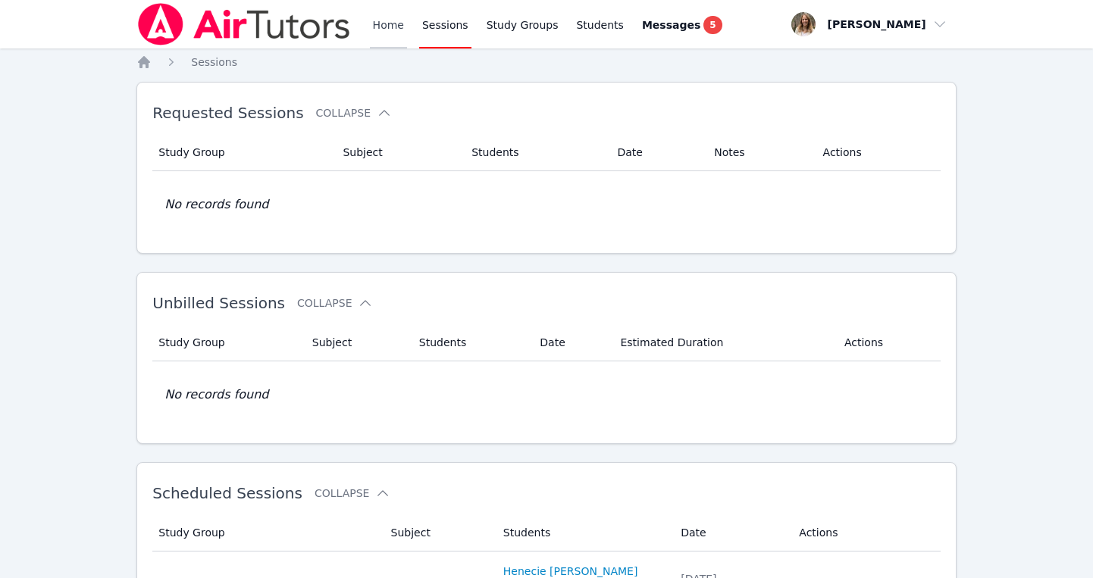
click at [393, 27] on link "Home" at bounding box center [388, 24] width 37 height 48
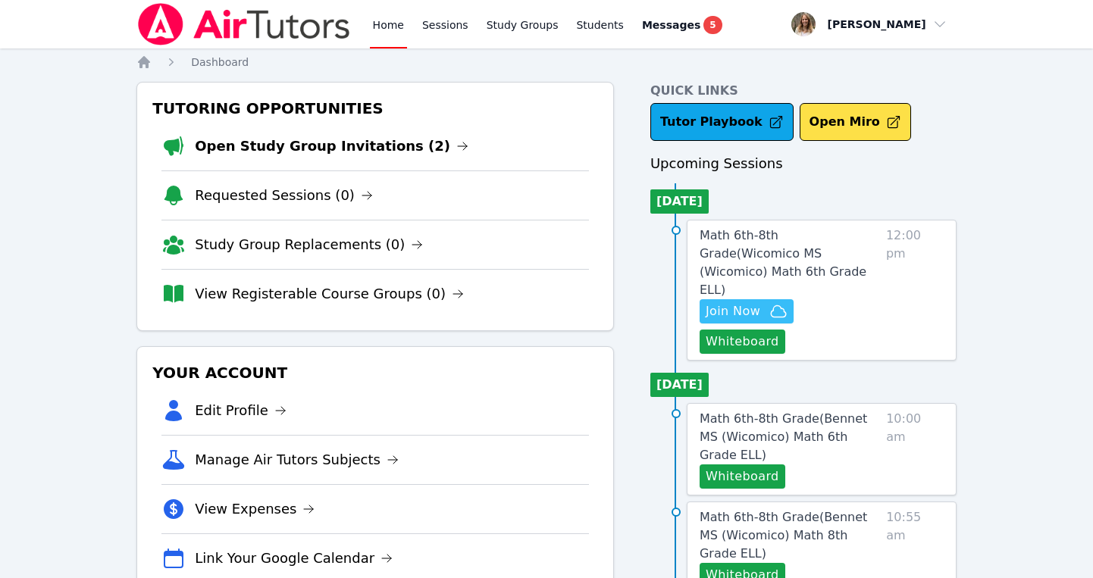
click at [759, 302] on span "Join Now" at bounding box center [746, 311] width 82 height 18
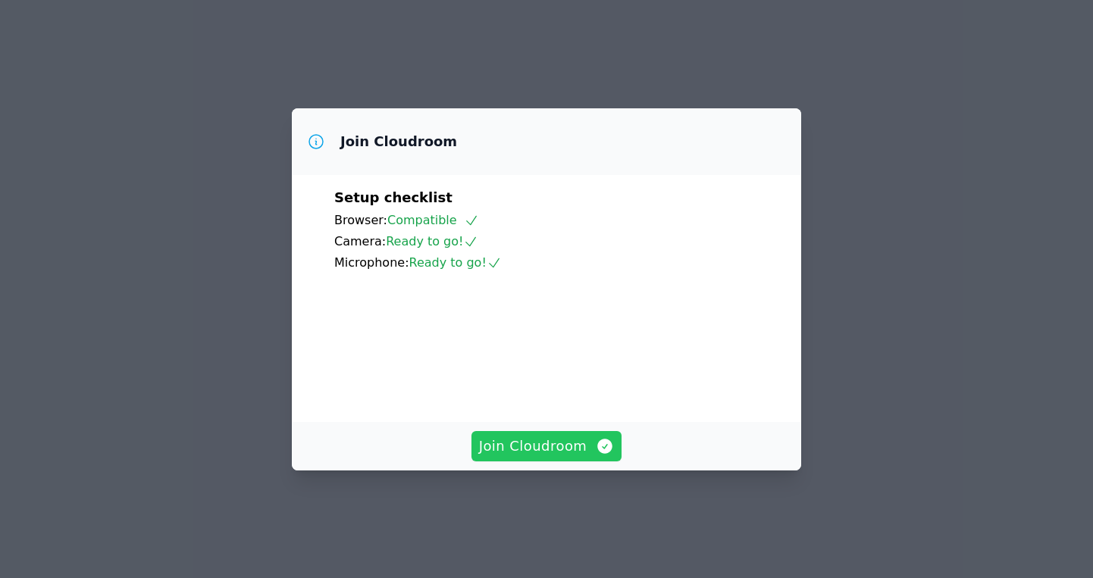
click at [537, 457] on span "Join Cloudroom" at bounding box center [547, 446] width 136 height 21
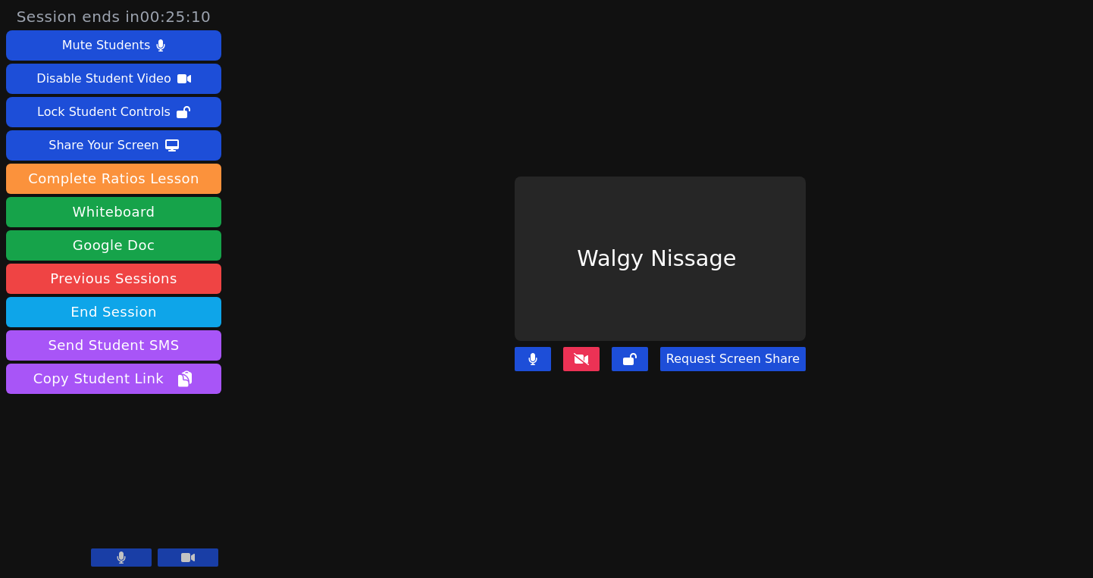
click at [589, 354] on icon at bounding box center [581, 359] width 15 height 12
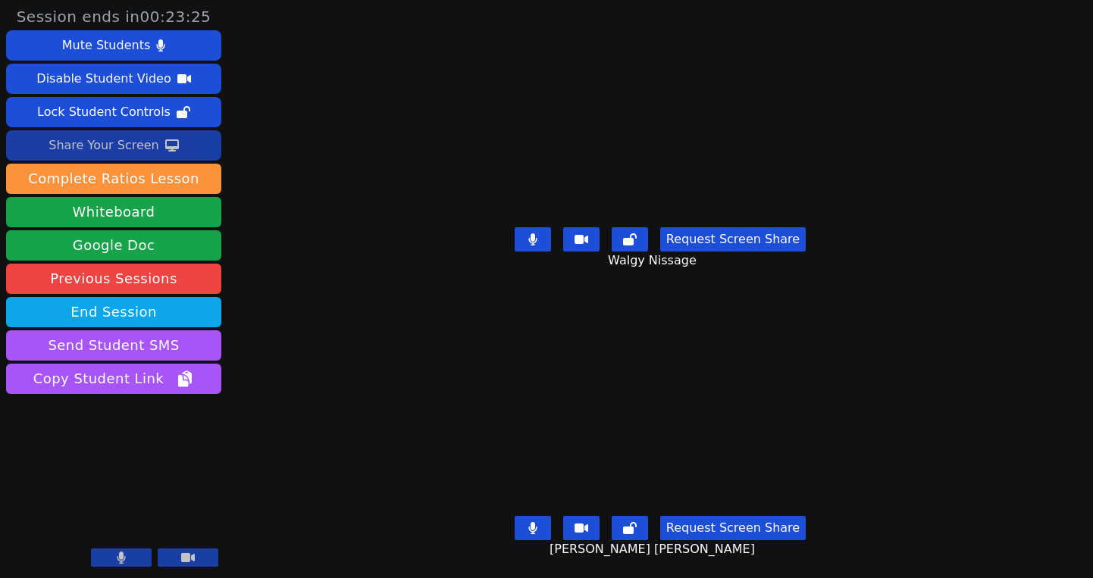
click at [130, 148] on div "Share Your Screen" at bounding box center [103, 145] width 111 height 24
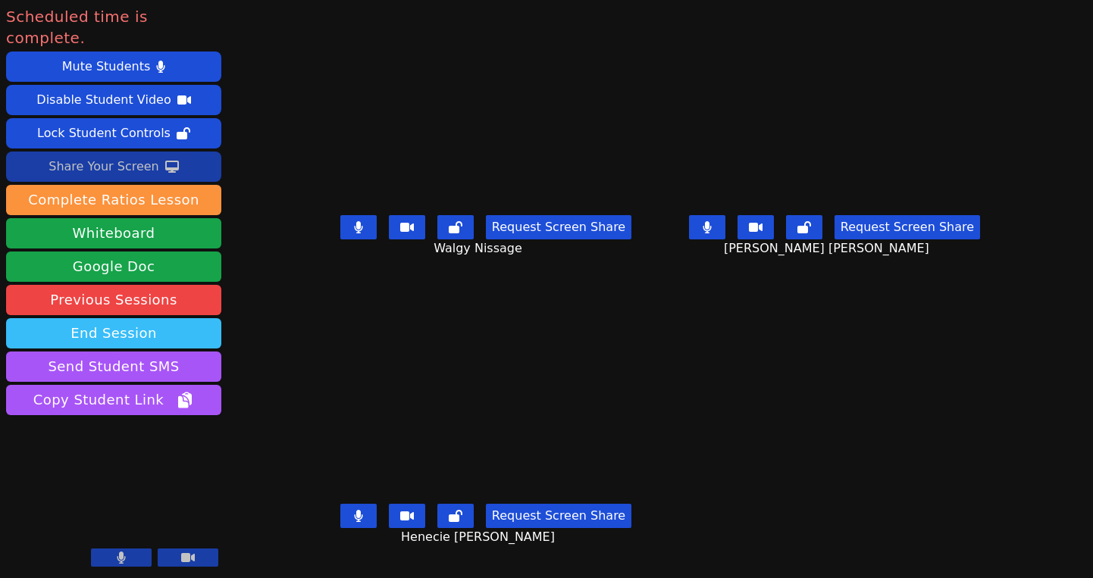
click at [177, 318] on button "End Session" at bounding box center [113, 333] width 215 height 30
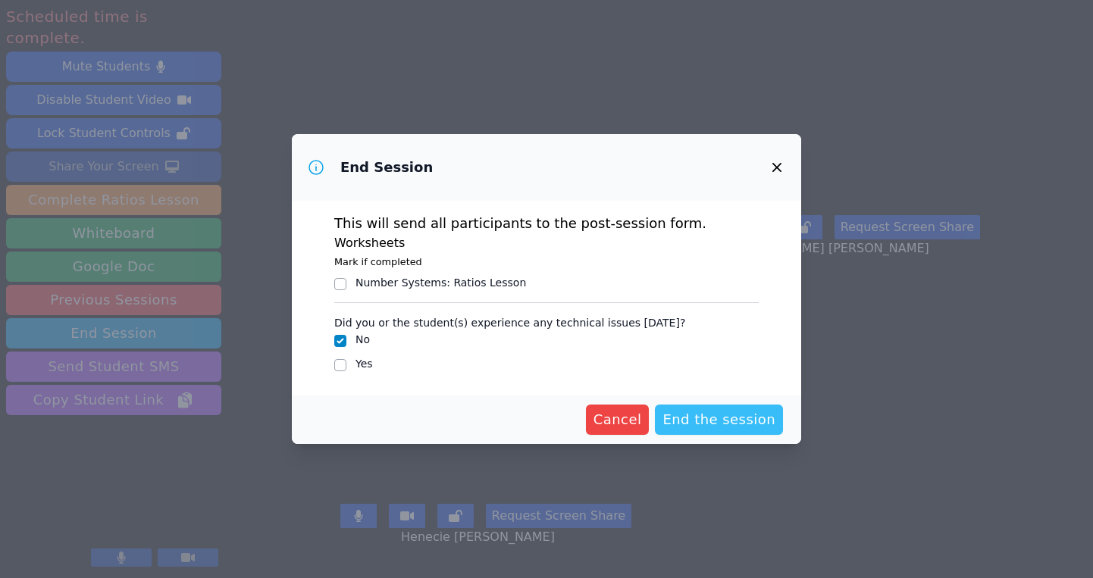
click at [708, 424] on span "End the session" at bounding box center [718, 419] width 113 height 21
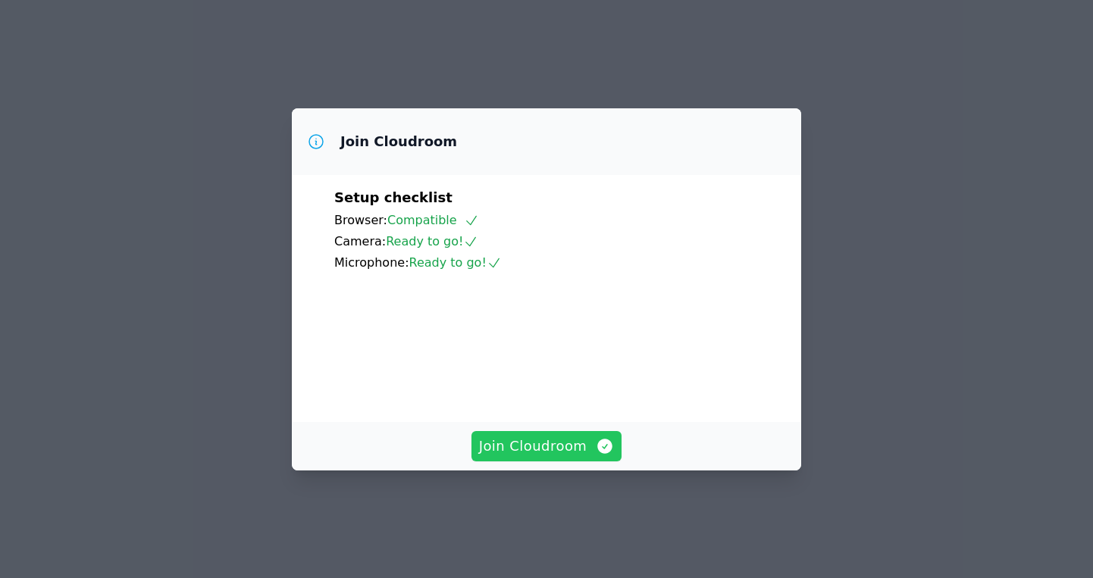
click at [574, 457] on span "Join Cloudroom" at bounding box center [547, 446] width 136 height 21
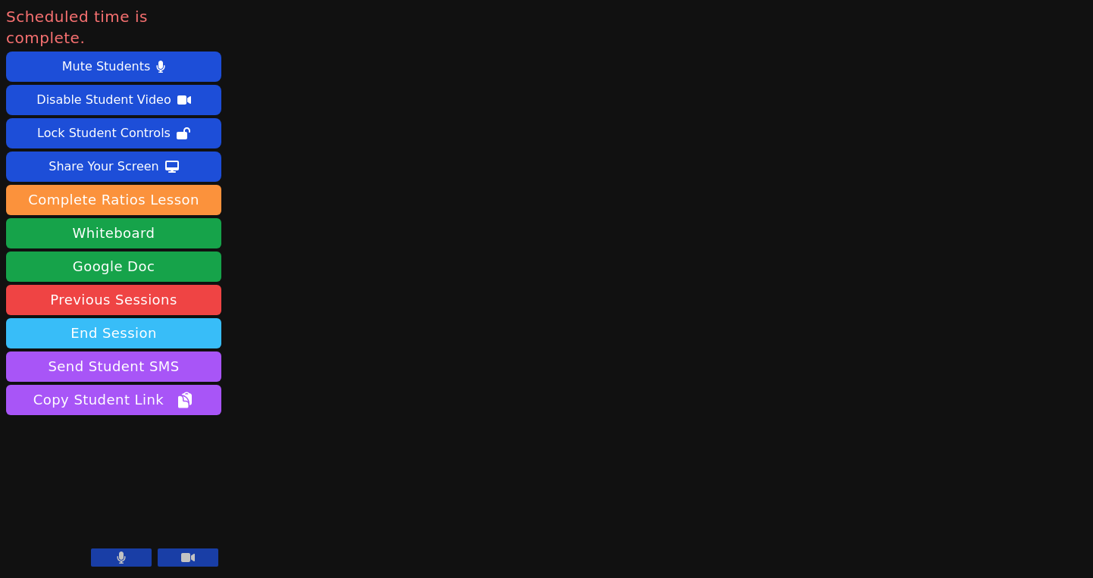
click at [157, 318] on button "End Session" at bounding box center [113, 333] width 215 height 30
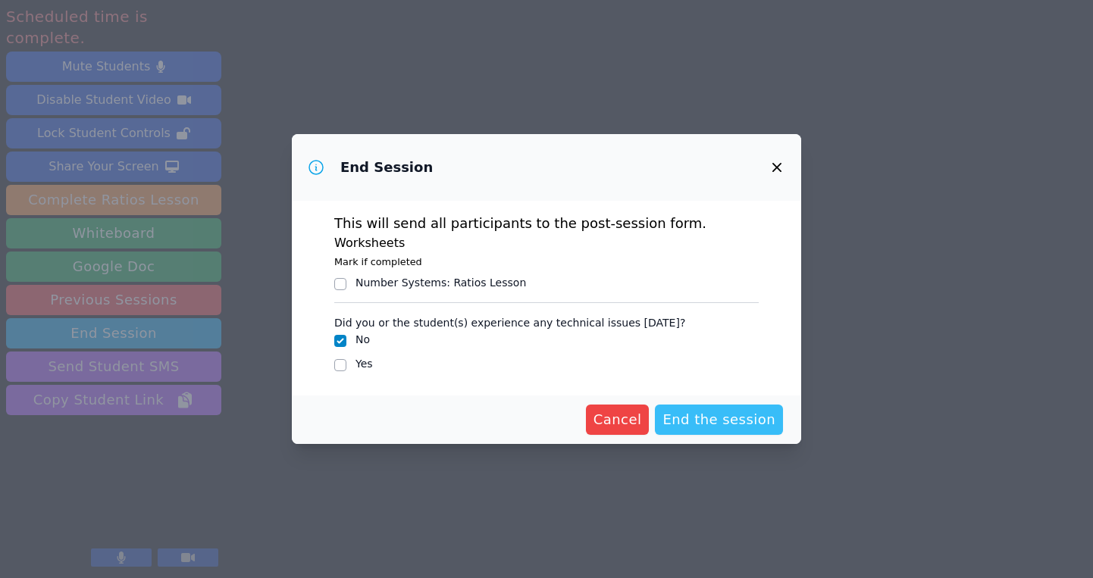
click at [711, 422] on span "End the session" at bounding box center [718, 419] width 113 height 21
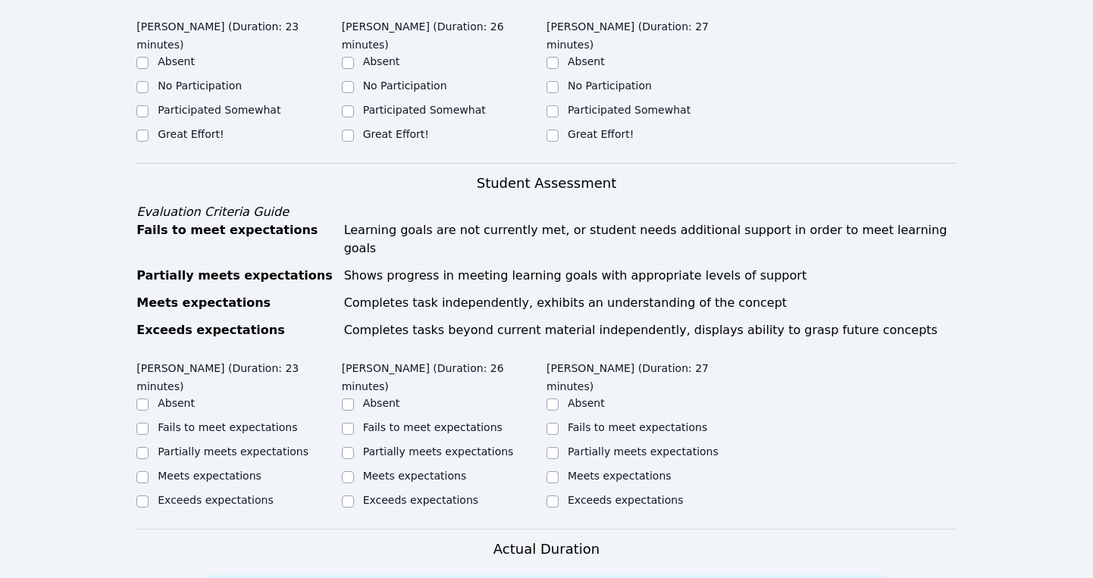
scroll to position [600, 0]
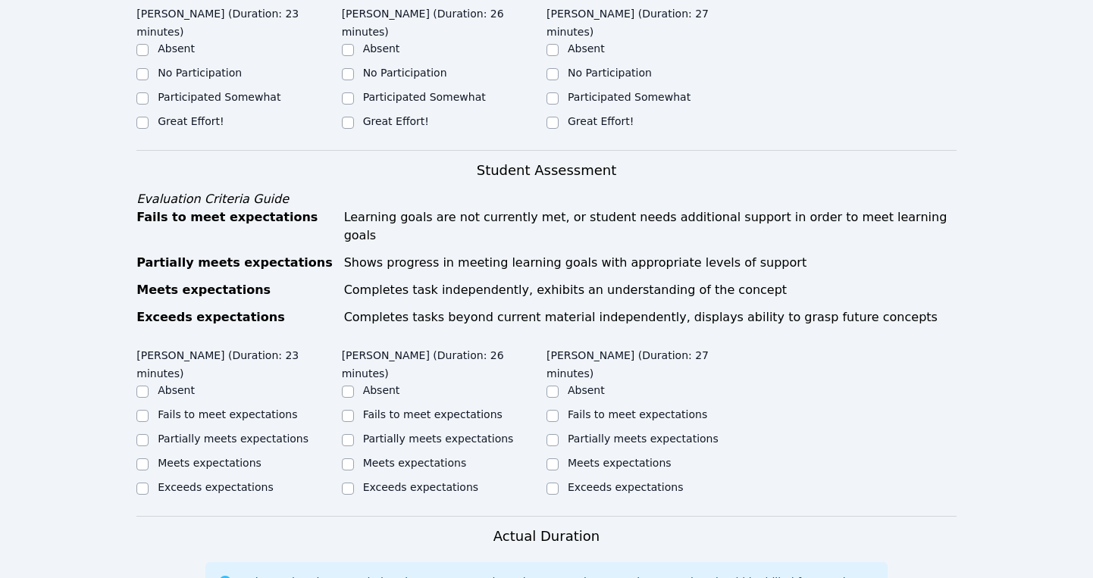
click at [155, 114] on div "Great Effort!" at bounding box center [238, 123] width 205 height 18
click at [355, 114] on div "Great Effort!" at bounding box center [444, 123] width 205 height 18
click at [158, 115] on label "Great Effort!" at bounding box center [191, 121] width 66 height 12
click at [149, 117] on input "Great Effort!" at bounding box center [142, 123] width 12 height 12
checkbox input "true"
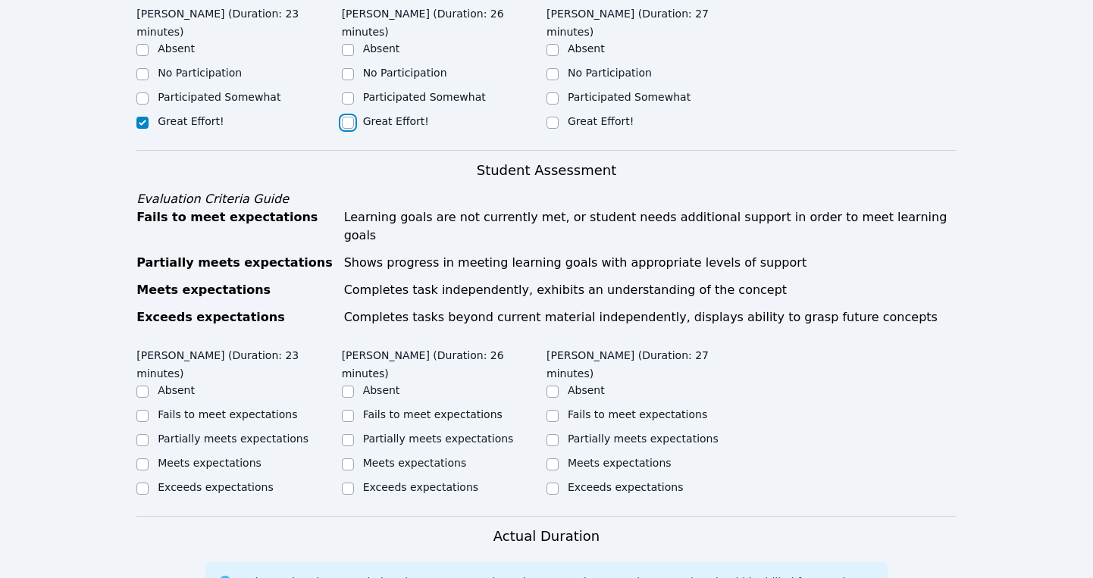
click at [352, 117] on input "Great Effort!" at bounding box center [348, 123] width 12 height 12
checkbox input "true"
click at [553, 117] on input "Great Effort!" at bounding box center [552, 123] width 12 height 12
checkbox input "true"
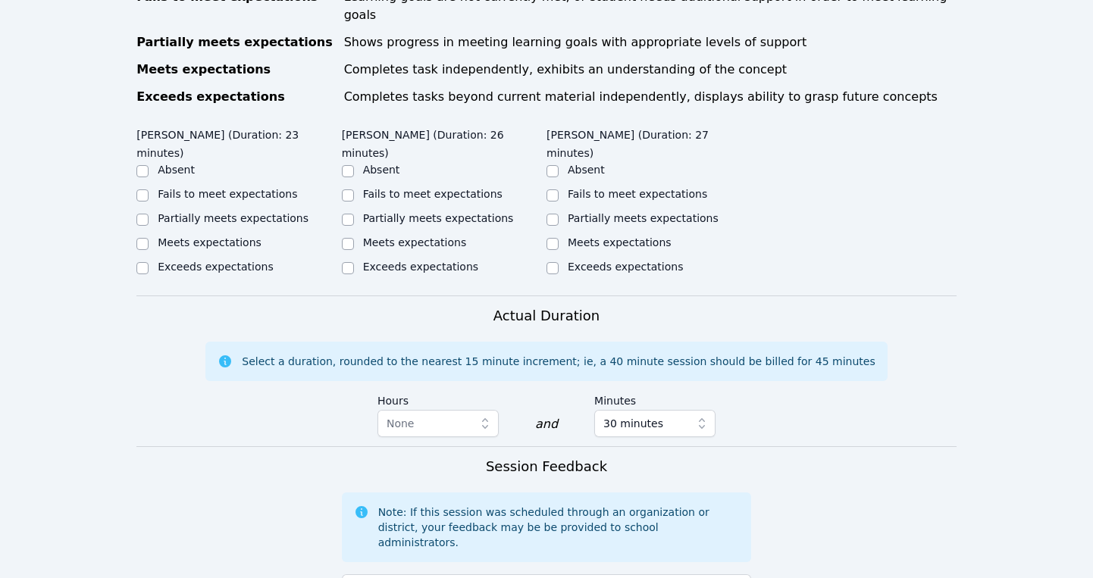
scroll to position [822, 0]
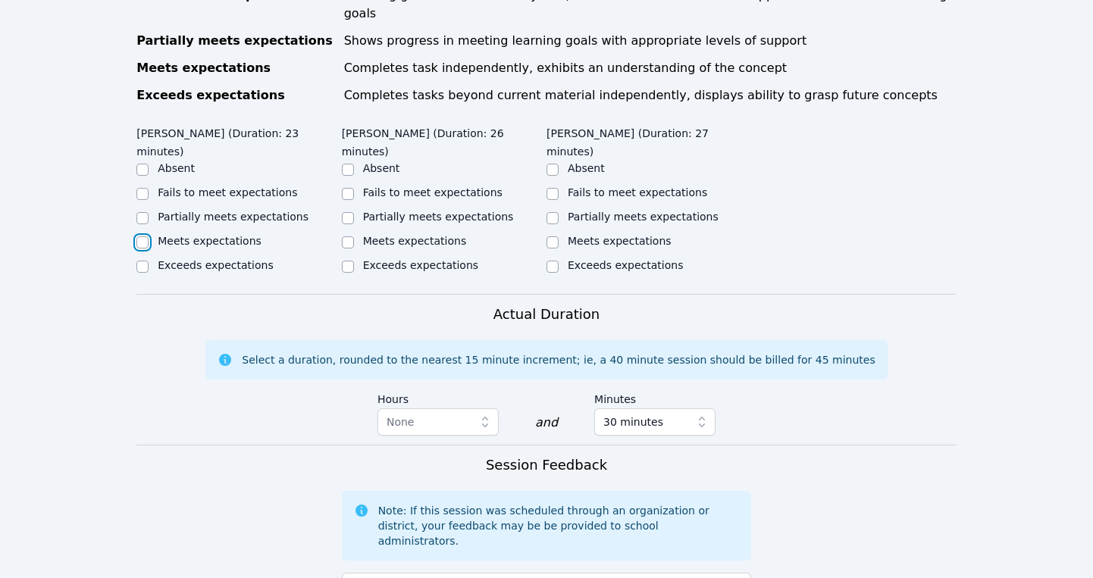
click at [138, 236] on input "Meets expectations" at bounding box center [142, 242] width 12 height 12
checkbox input "true"
click at [352, 236] on input "Meets expectations" at bounding box center [348, 242] width 12 height 12
checkbox input "true"
click at [558, 236] on input "Meets expectations" at bounding box center [552, 242] width 12 height 12
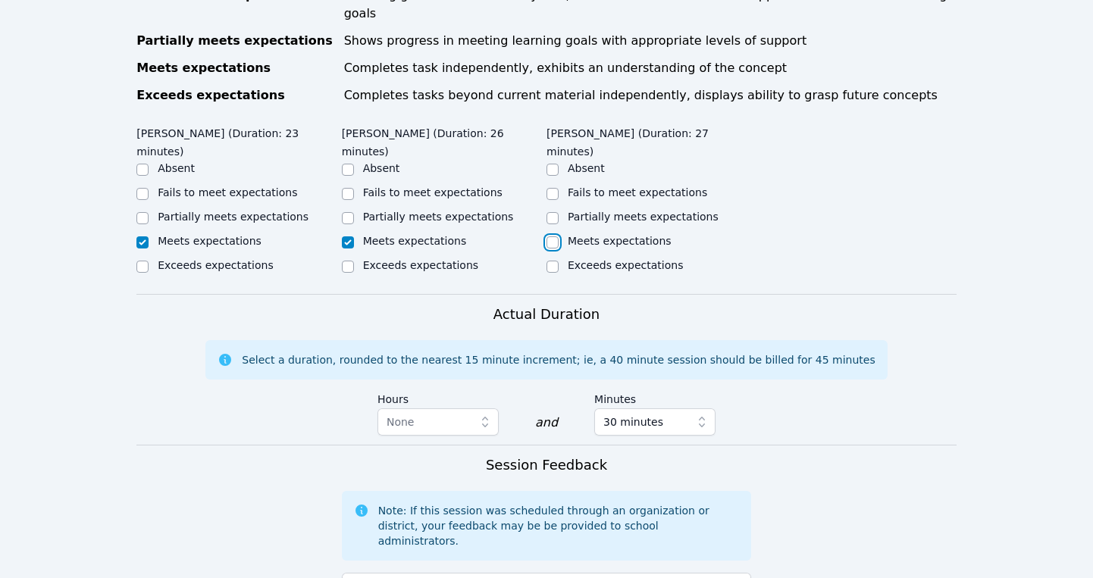
checkbox input "true"
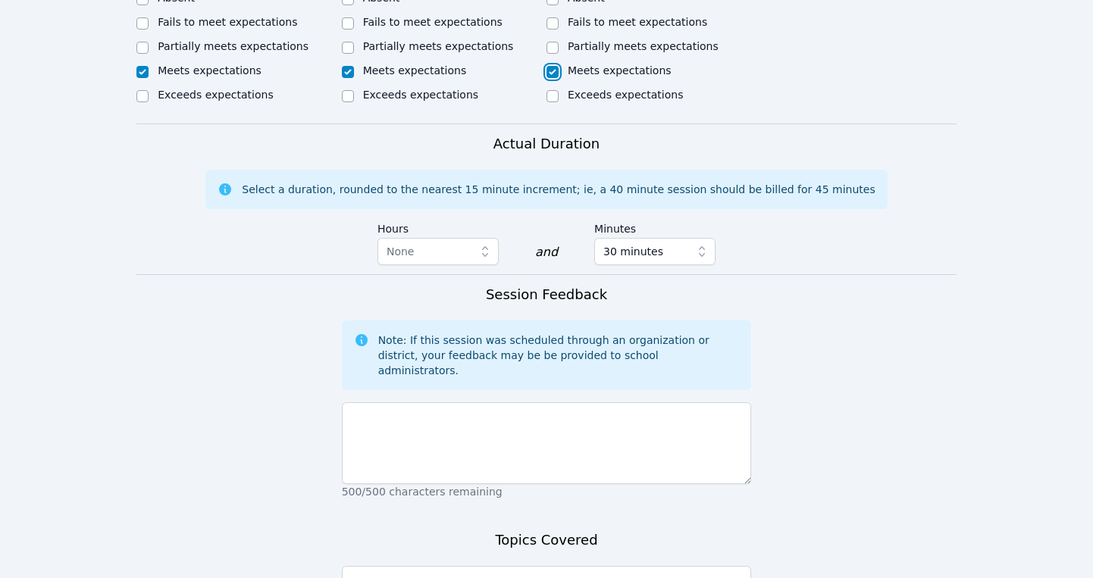
scroll to position [998, 0]
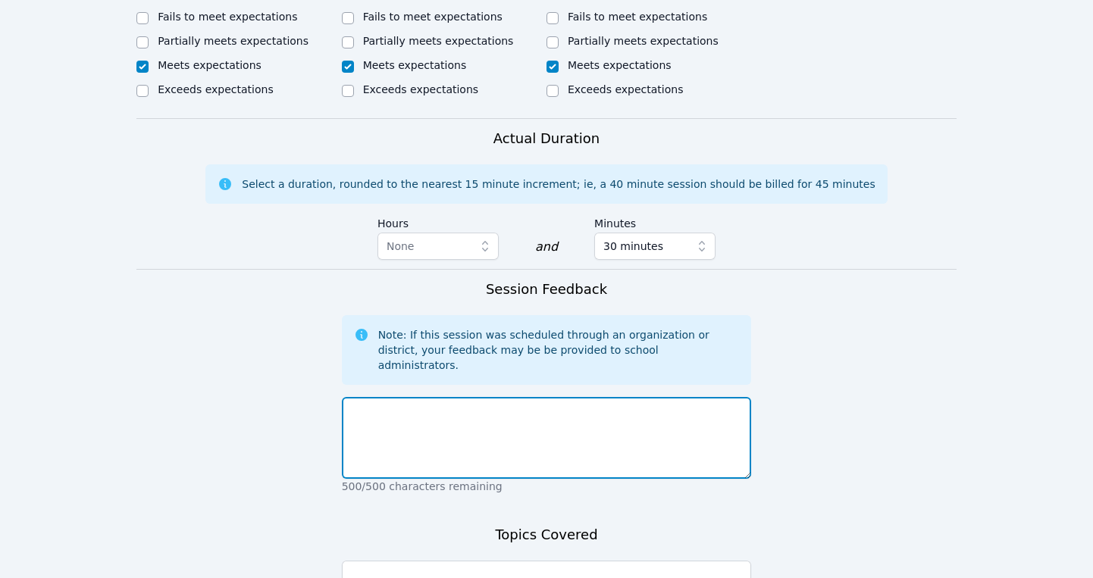
click at [523, 397] on textarea at bounding box center [547, 438] width 410 height 82
click at [362, 397] on textarea "INtroductions and how to" at bounding box center [547, 438] width 410 height 82
click at [348, 397] on textarea "Introductions and how to" at bounding box center [547, 438] width 410 height 82
click at [580, 397] on textarea "First session. We worked on Introductions and how to" at bounding box center [547, 438] width 410 height 82
click at [662, 397] on textarea "First session. We worked on Introductions and learning how to" at bounding box center [547, 438] width 410 height 82
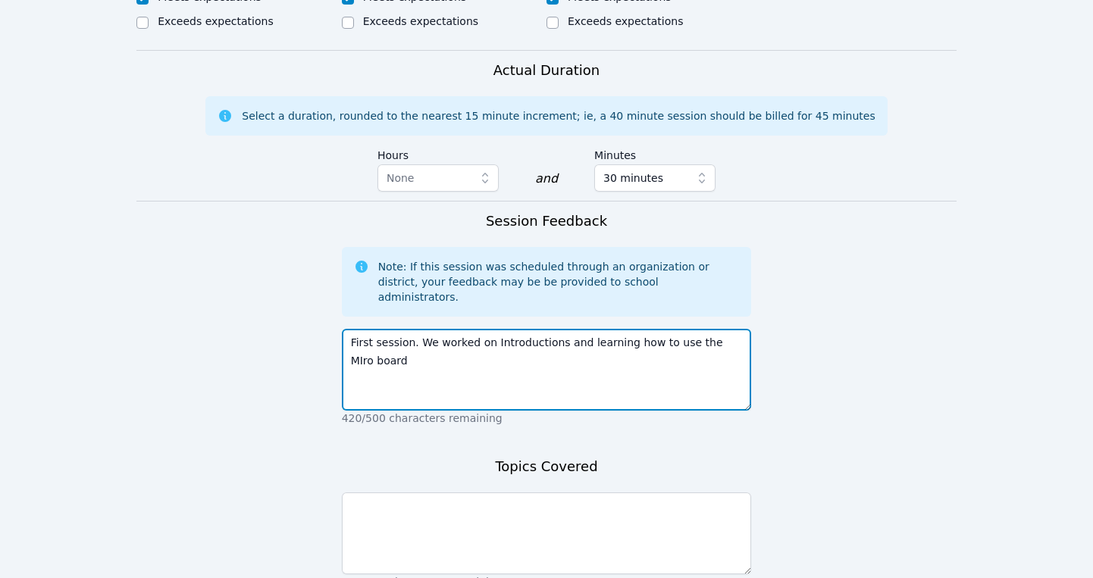
scroll to position [1080, 0]
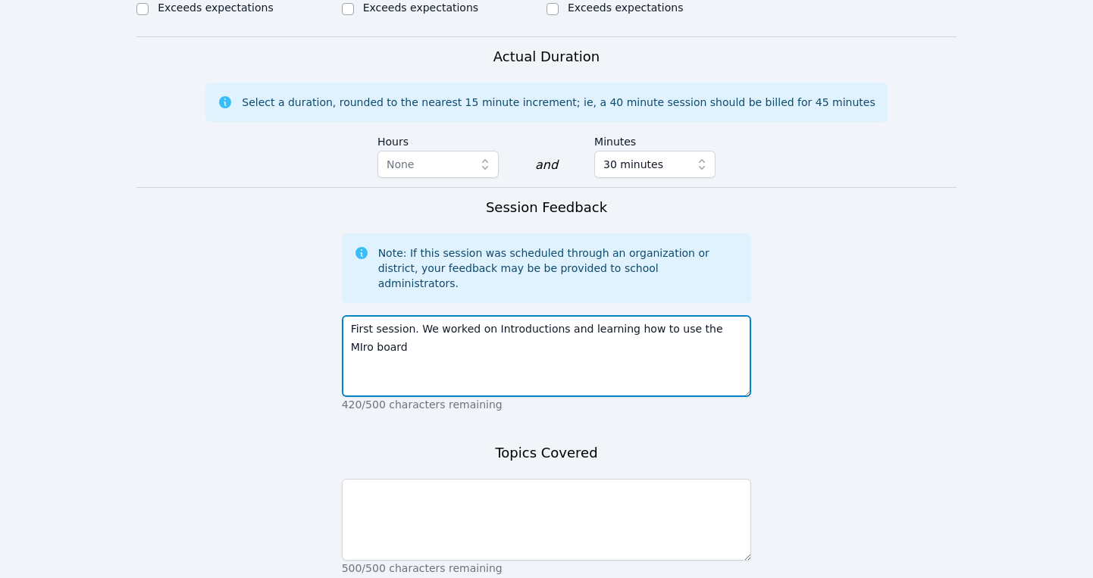
drag, startPoint x: 622, startPoint y: 277, endPoint x: 630, endPoint y: 290, distance: 16.0
click at [630, 315] on textarea "First session. We worked on Introductions and learning how to use the MIro board" at bounding box center [547, 356] width 410 height 82
type textarea "First session. We worked on Introductions and learning how to use the MIro board"
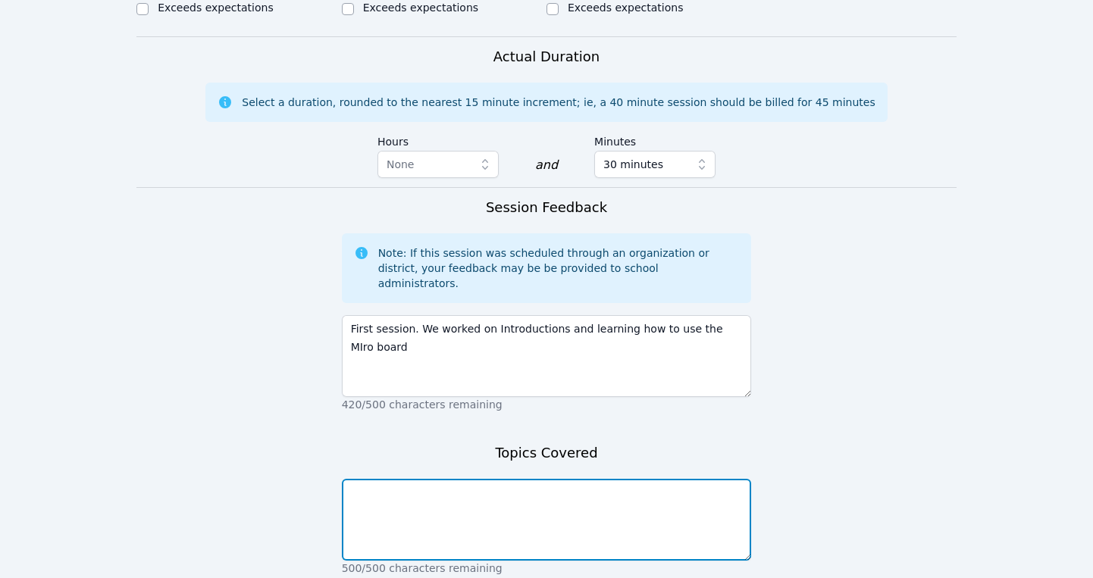
click at [483, 479] on textarea at bounding box center [547, 520] width 410 height 82
paste textarea "how to use the MIro board"
type textarea "how to use the MIro board"
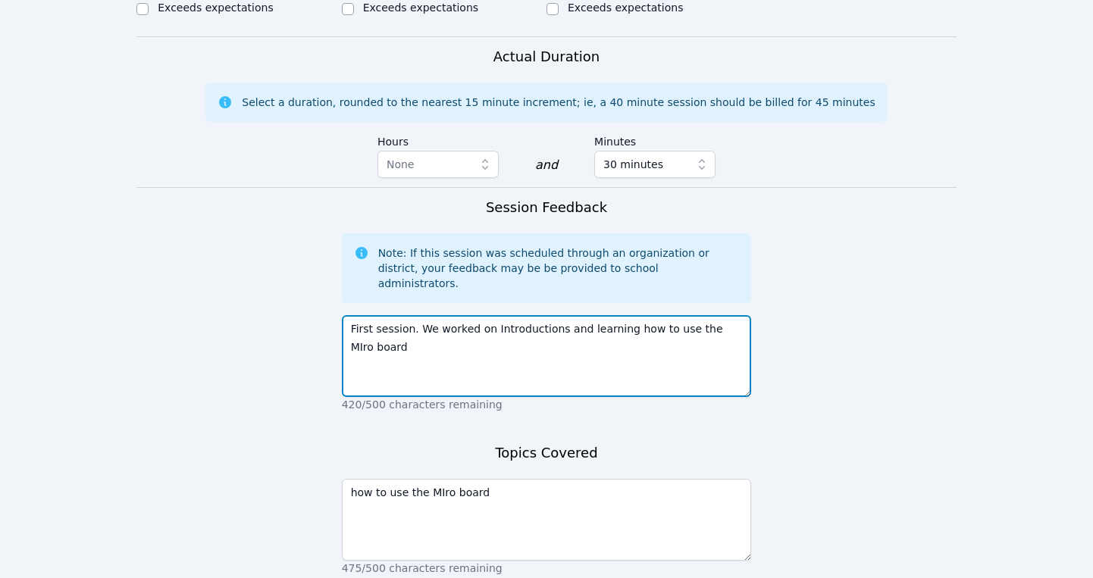
click at [422, 315] on textarea "First session. We worked on Introductions and learning how to use the MIro board" at bounding box center [547, 356] width 410 height 82
type textarea "First session. We worked on Introductions and learning how to use the MIro boar…"
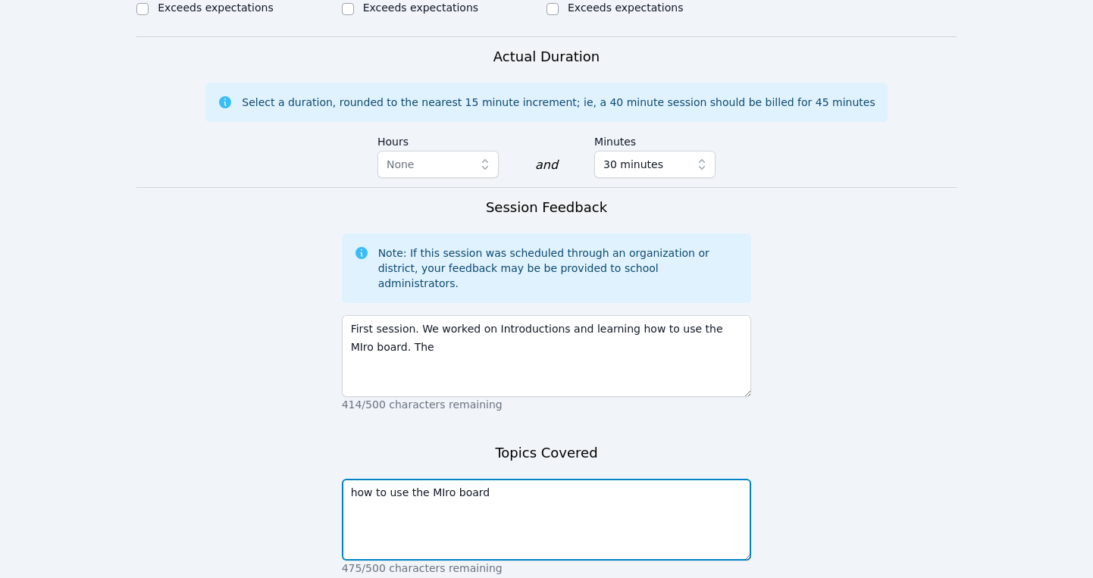
click at [512, 479] on textarea "how to use the MIro board" at bounding box center [547, 520] width 410 height 82
type textarea "how to use the MIro board and introductions"
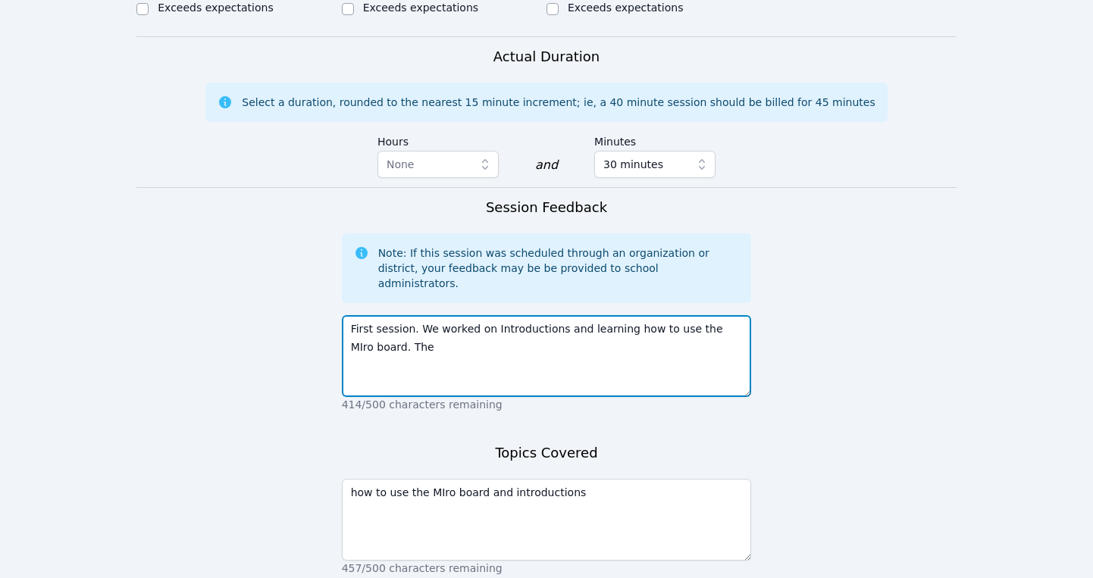
click at [412, 315] on textarea "First session. We worked on Introductions and learning how to use the MIro boar…" at bounding box center [547, 356] width 410 height 82
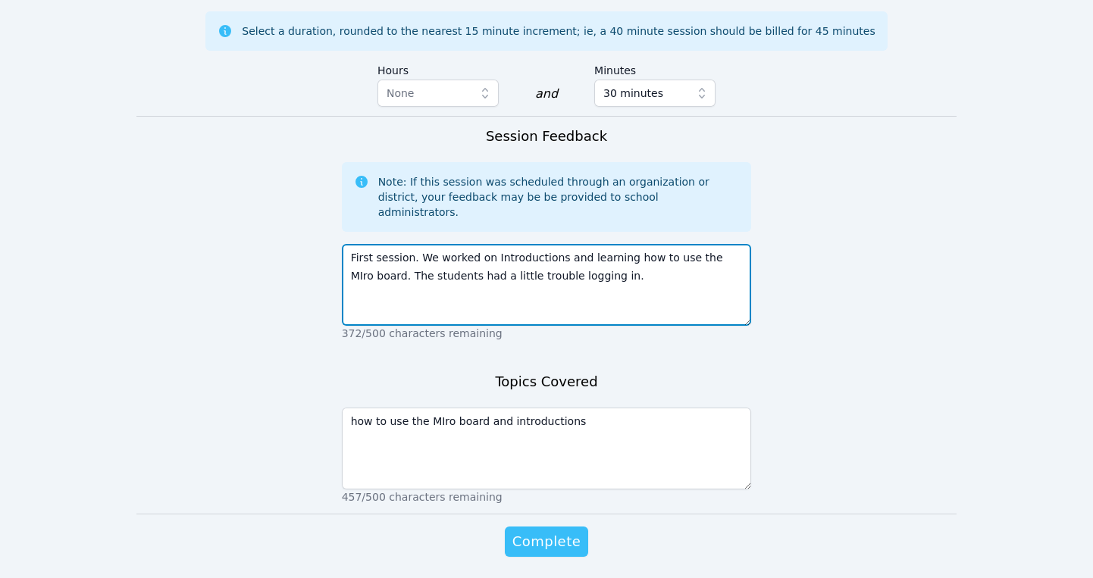
type textarea "First session. We worked on Introductions and learning how to use the MIro boar…"
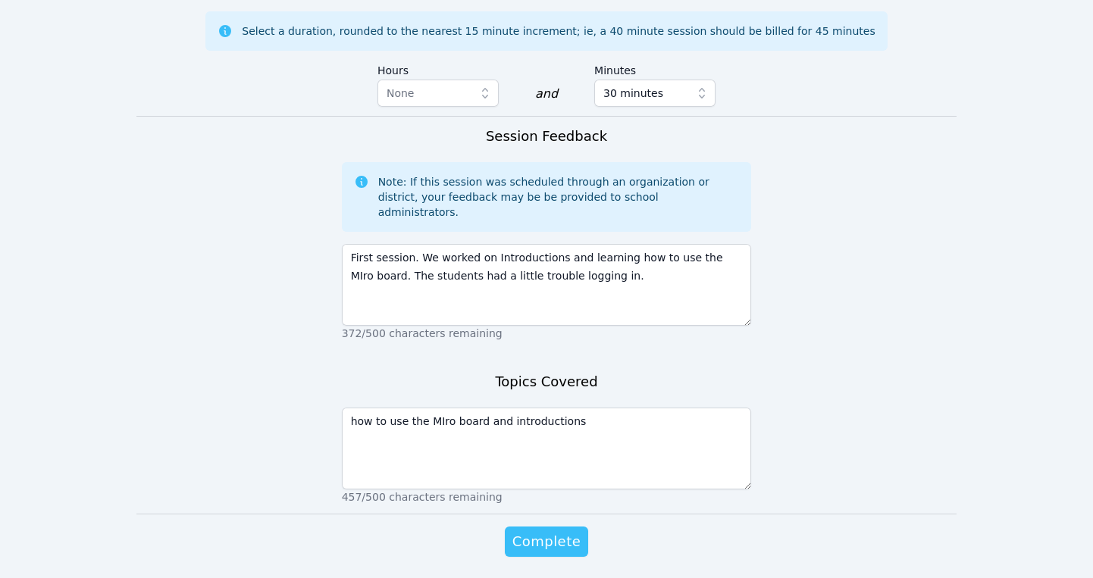
click at [555, 531] on span "Complete" at bounding box center [546, 541] width 68 height 21
